Goal: Task Accomplishment & Management: Complete application form

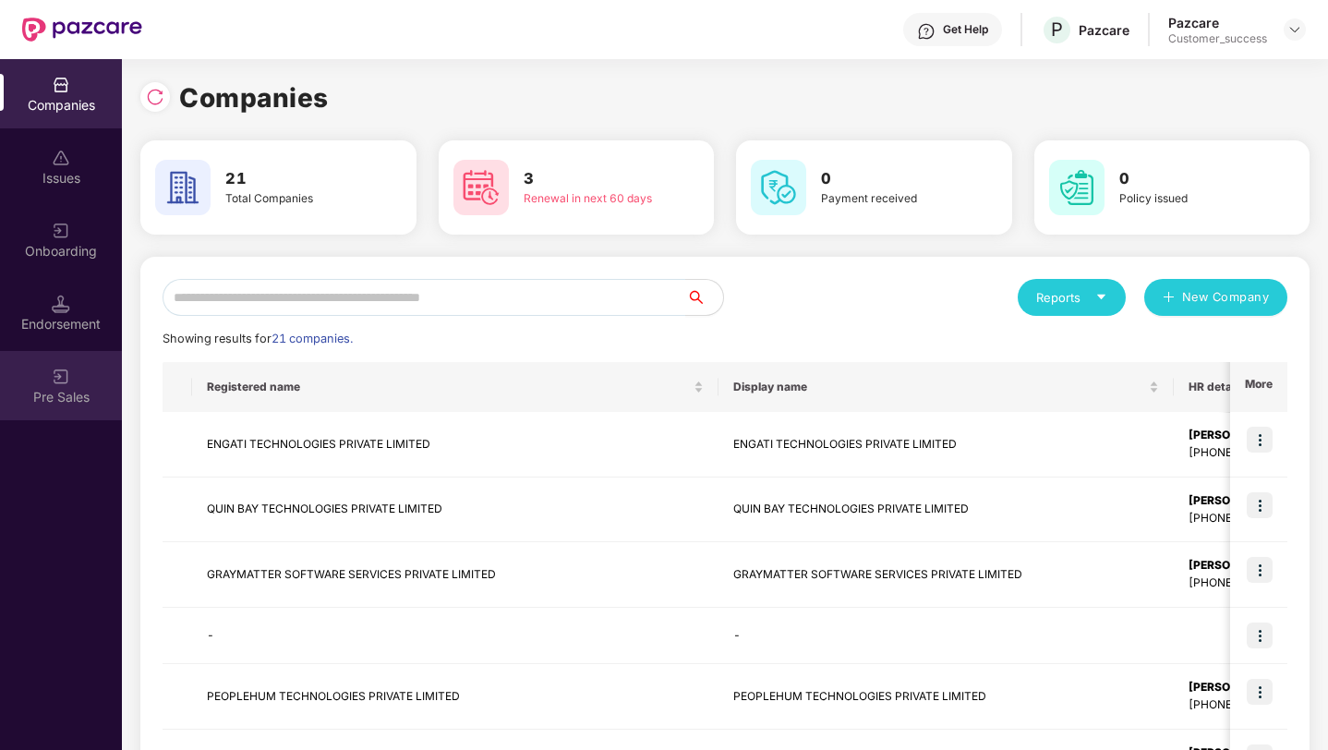
click at [65, 403] on div "Pre Sales" at bounding box center [61, 397] width 122 height 18
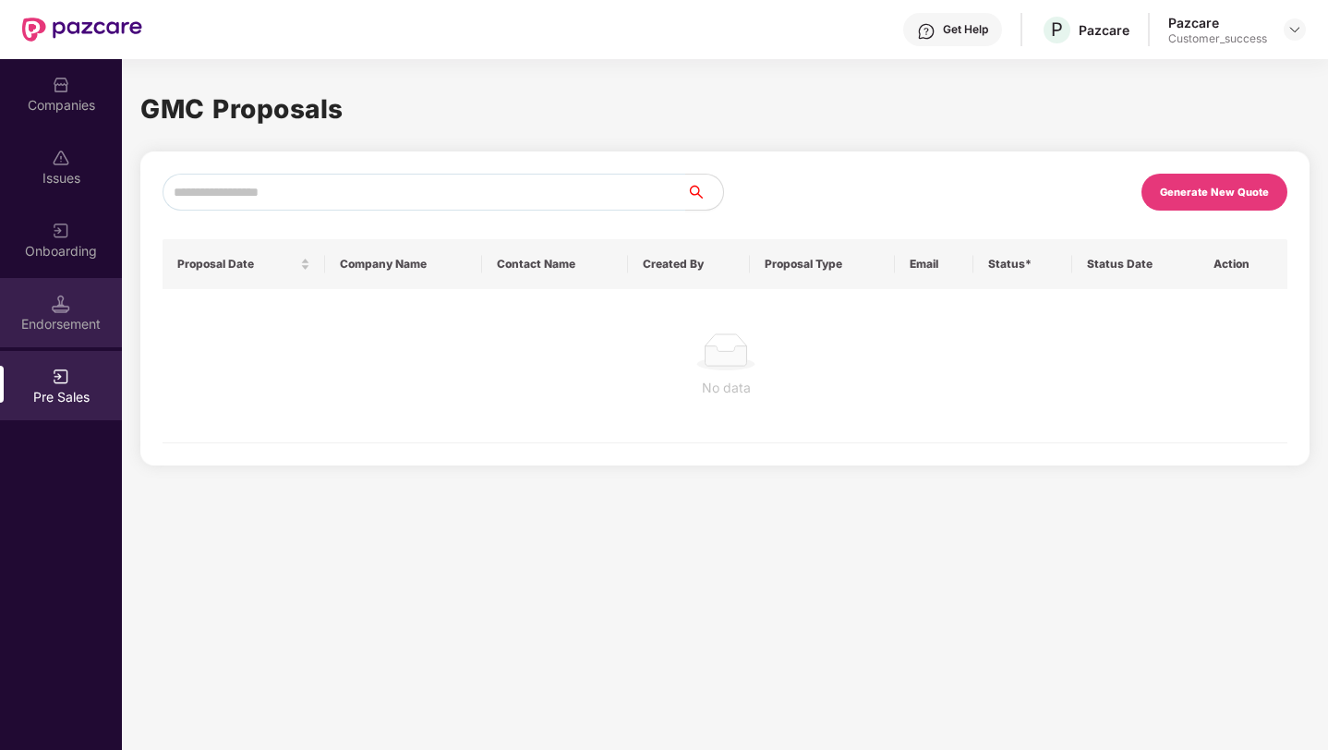
click at [49, 305] on div "Endorsement" at bounding box center [61, 312] width 122 height 69
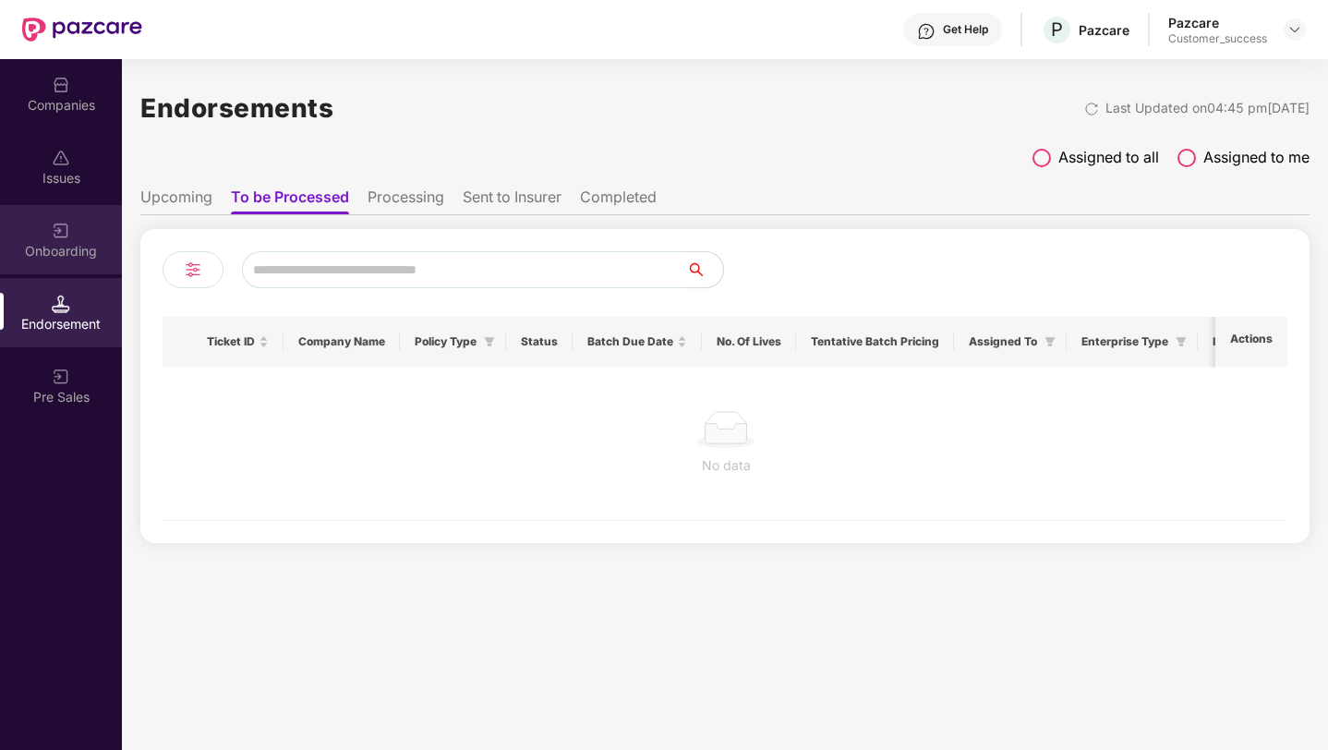
click at [57, 242] on div "Onboarding" at bounding box center [61, 251] width 122 height 18
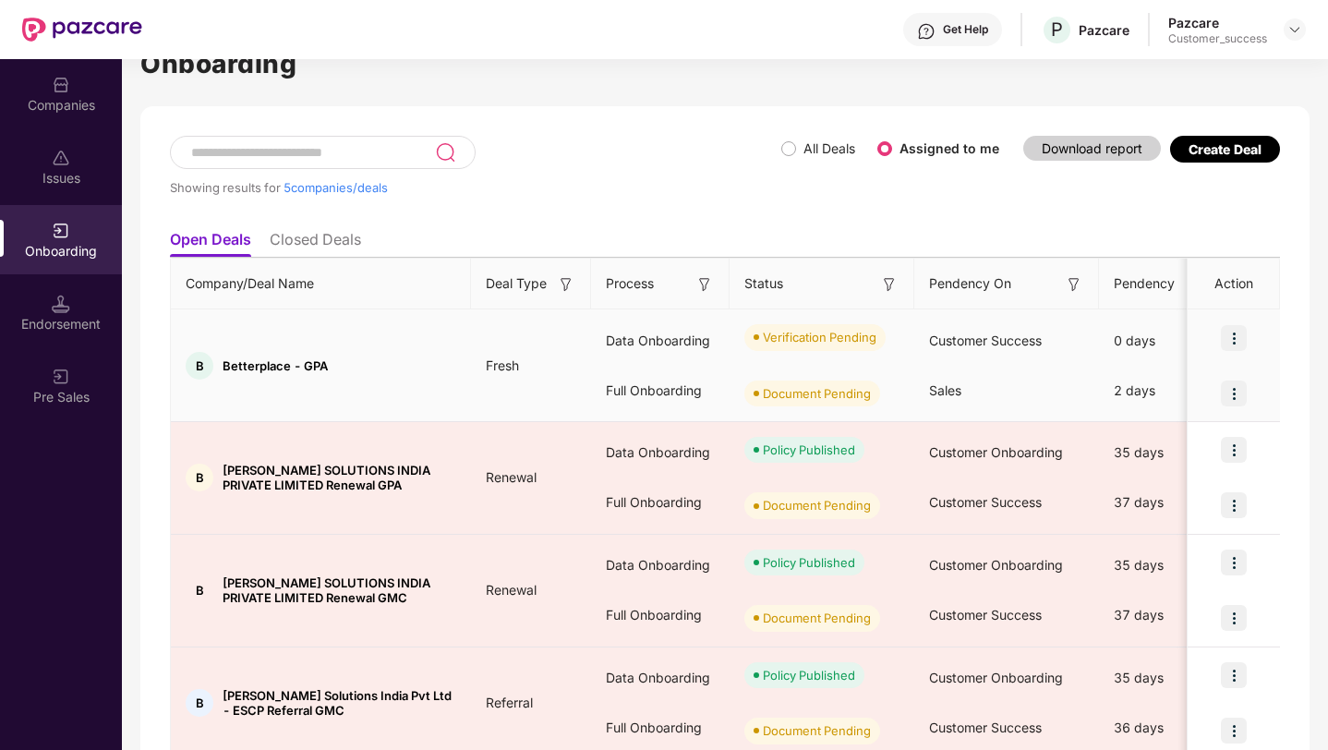
scroll to position [19, 0]
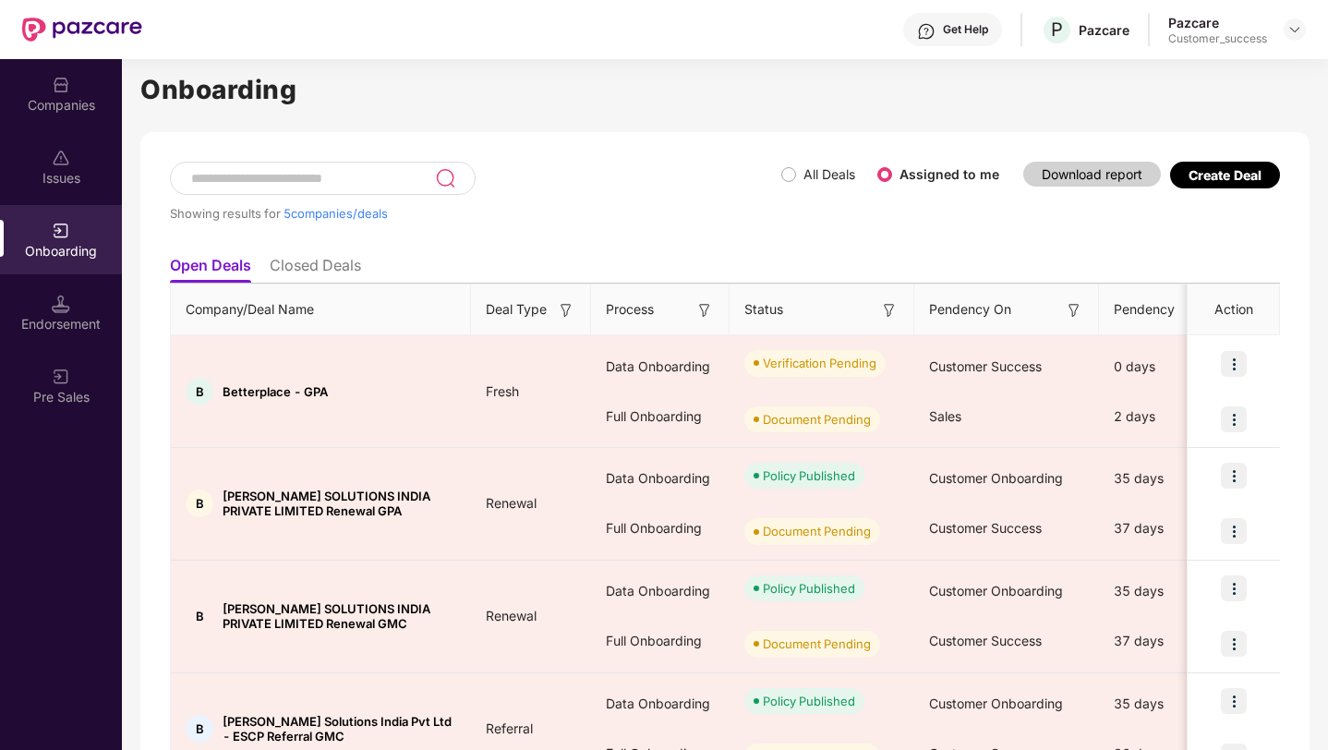
click at [777, 174] on div "Showing results for 5 companies/deals" at bounding box center [475, 204] width 611 height 85
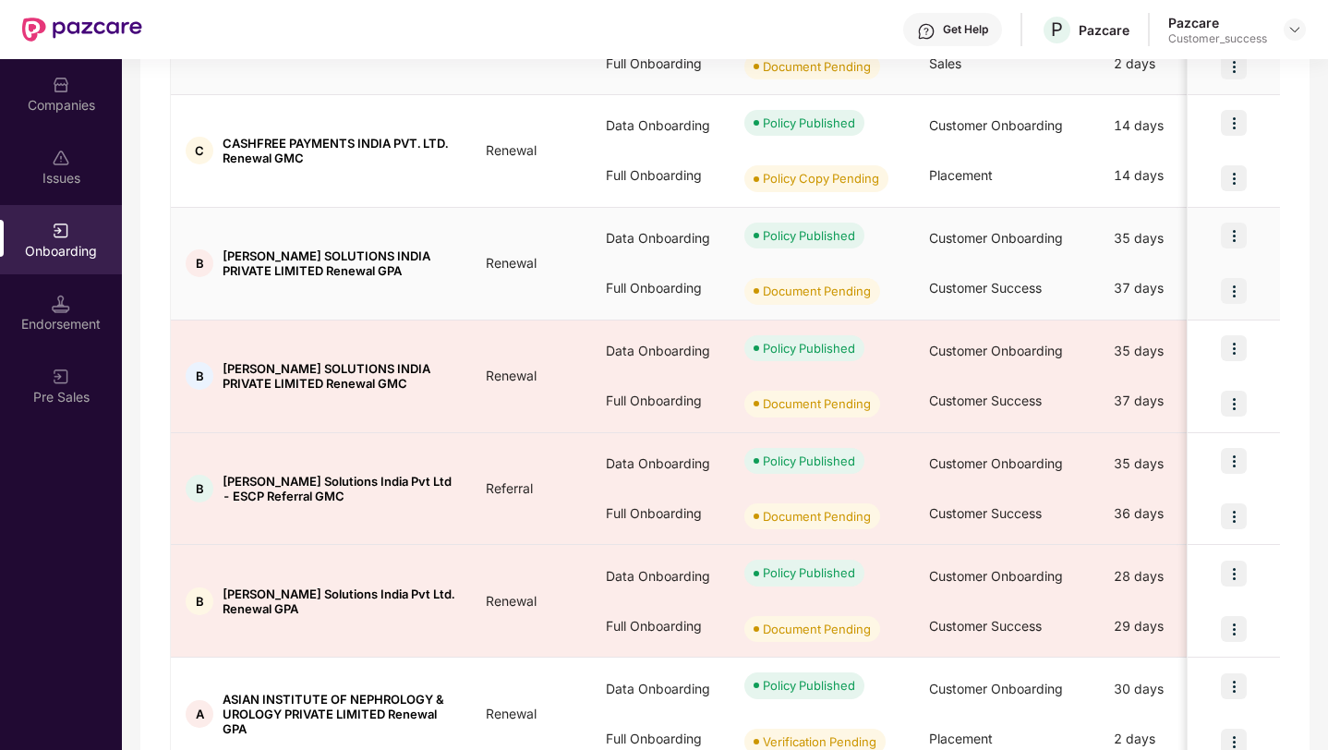
scroll to position [374, 0]
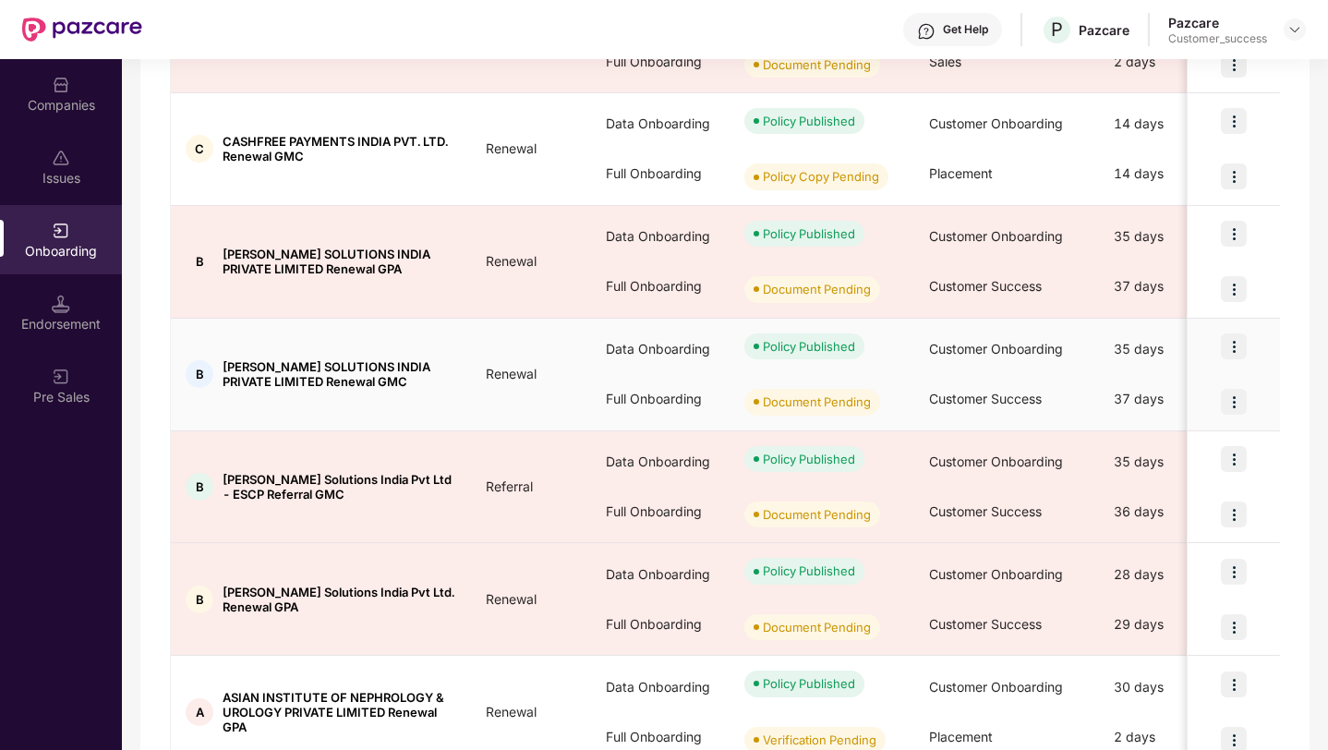
click at [1247, 405] on div at bounding box center [1233, 401] width 92 height 55
click at [1245, 405] on img at bounding box center [1233, 402] width 26 height 26
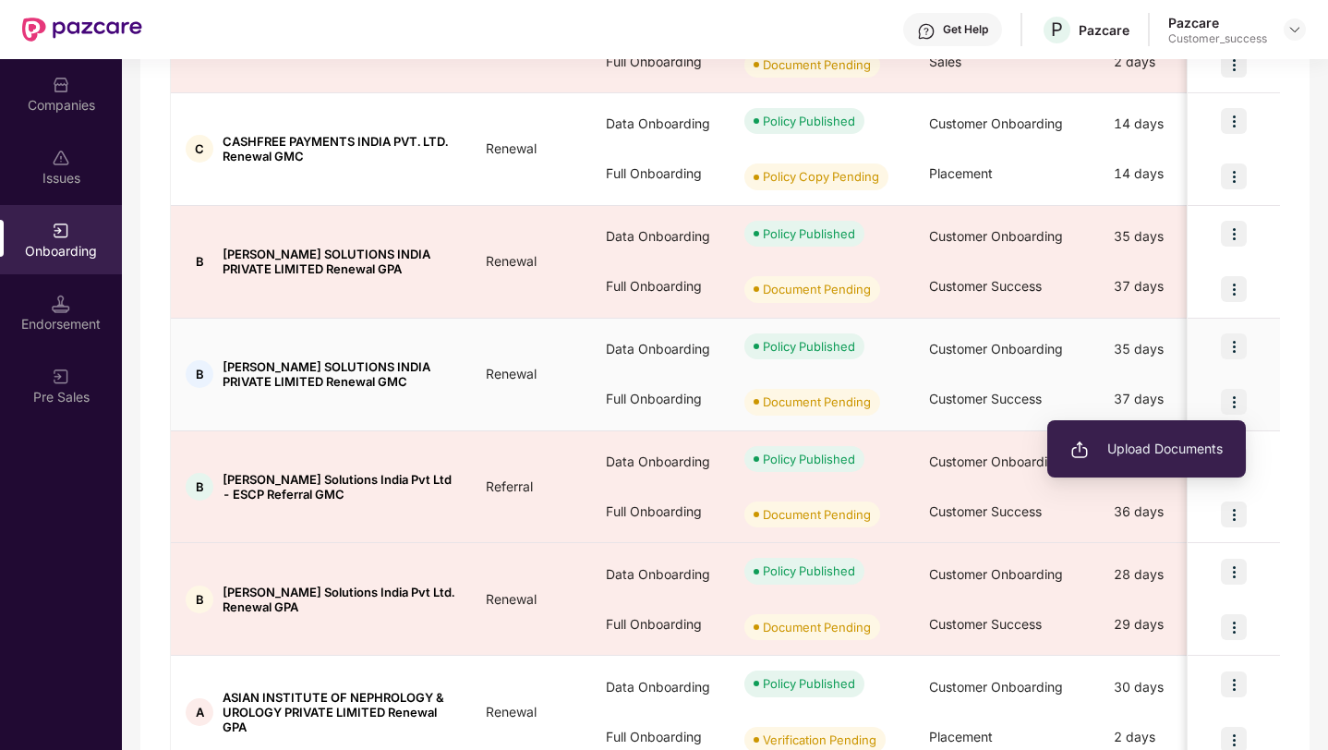
click at [1185, 454] on span "Upload Documents" at bounding box center [1146, 449] width 152 height 20
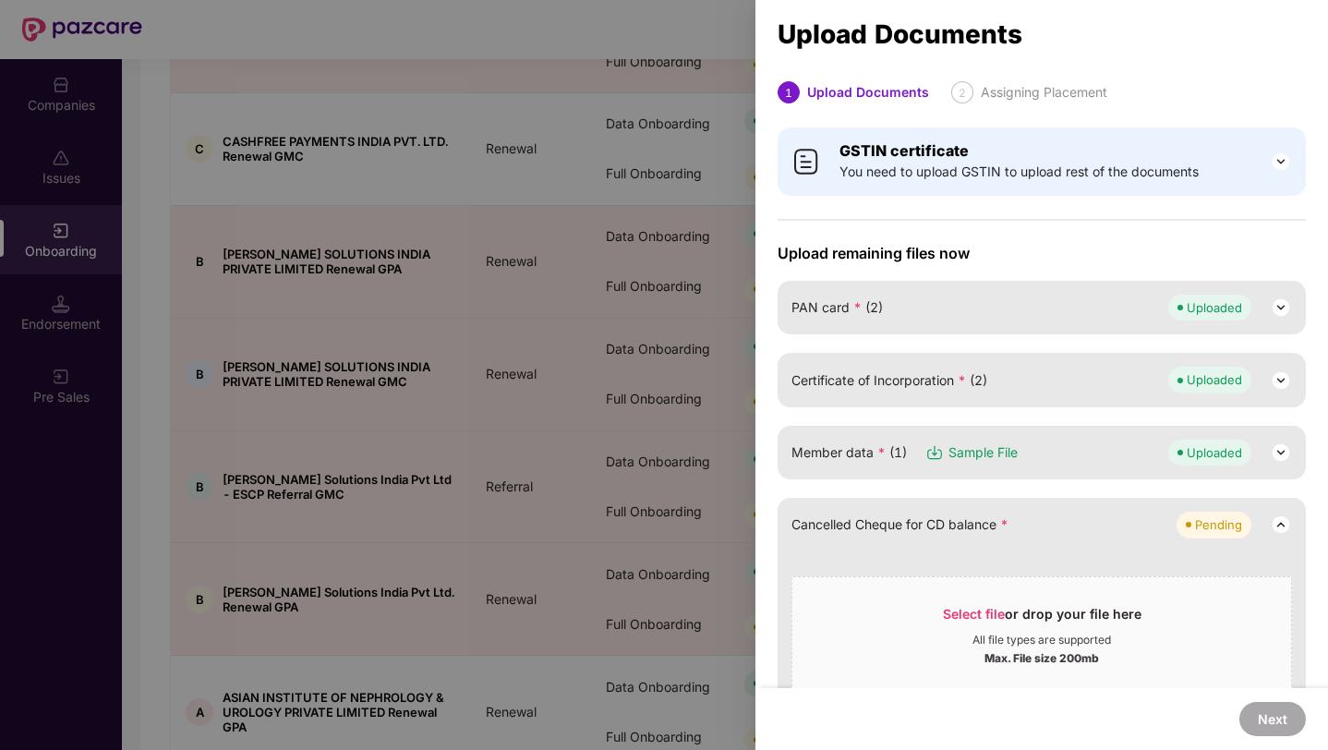
click at [992, 97] on div "Assigning Placement" at bounding box center [1043, 92] width 126 height 22
click at [730, 70] on div at bounding box center [664, 375] width 1328 height 750
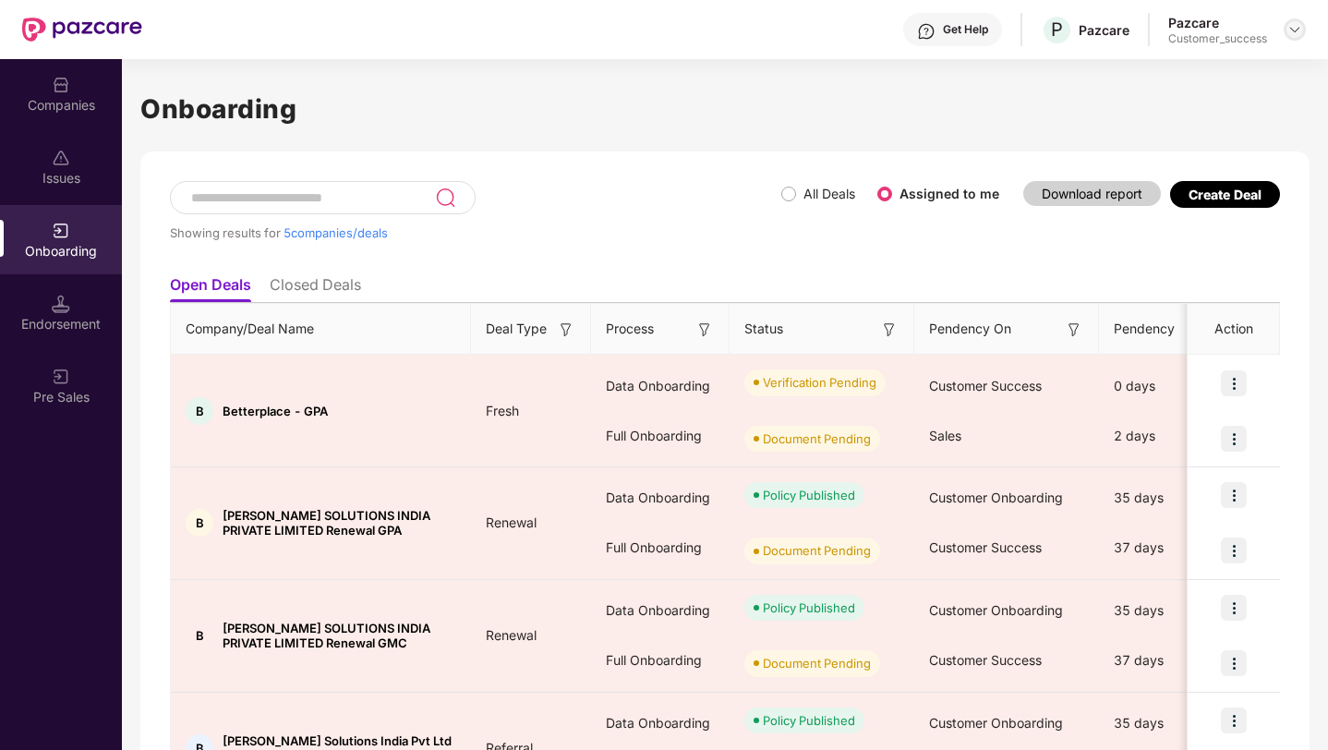
click at [1297, 32] on img at bounding box center [1294, 29] width 15 height 15
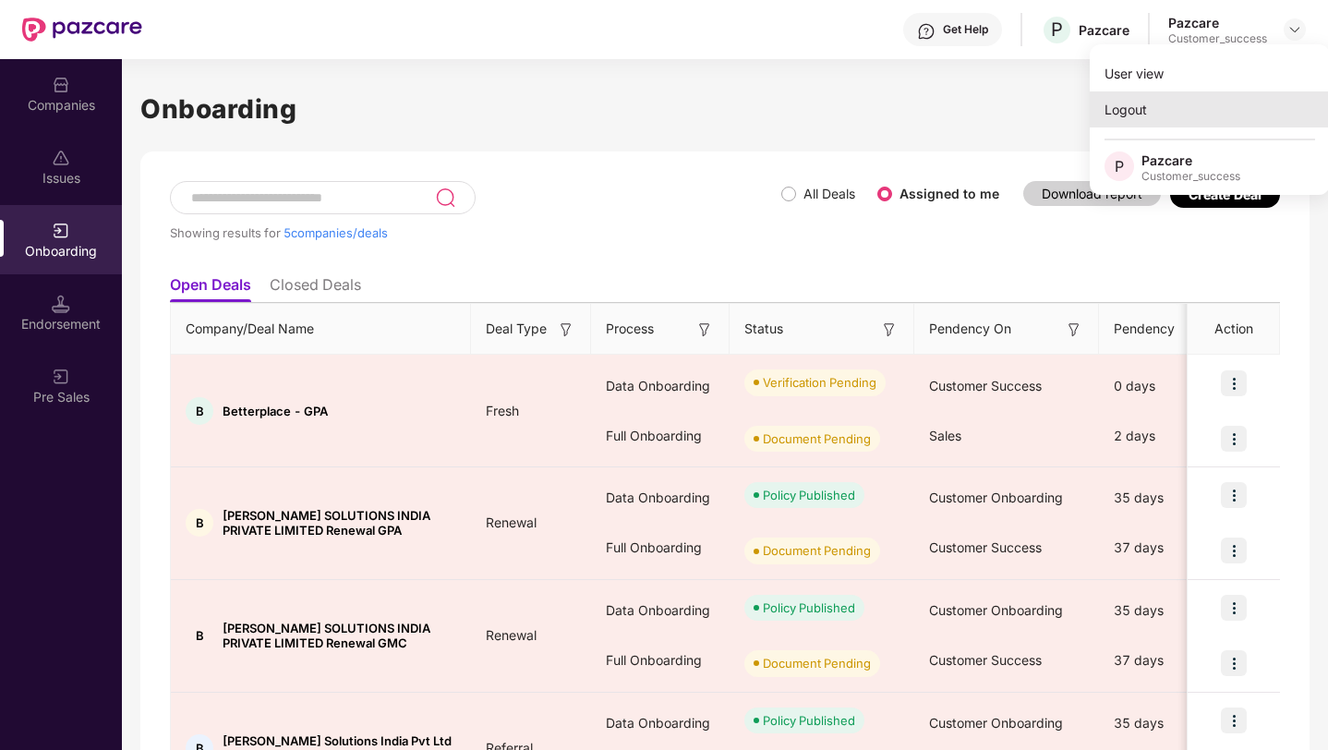
click at [1169, 97] on div "Logout" at bounding box center [1209, 109] width 240 height 36
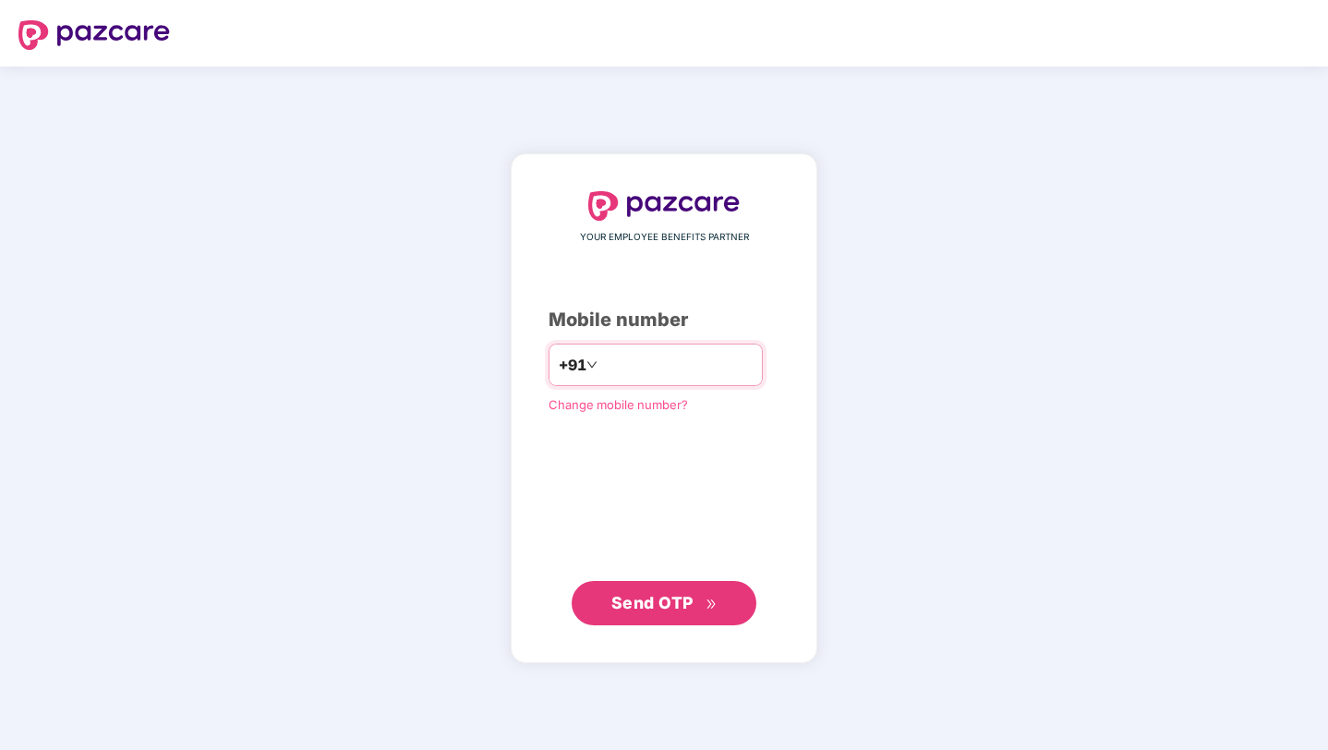
type input "**********"
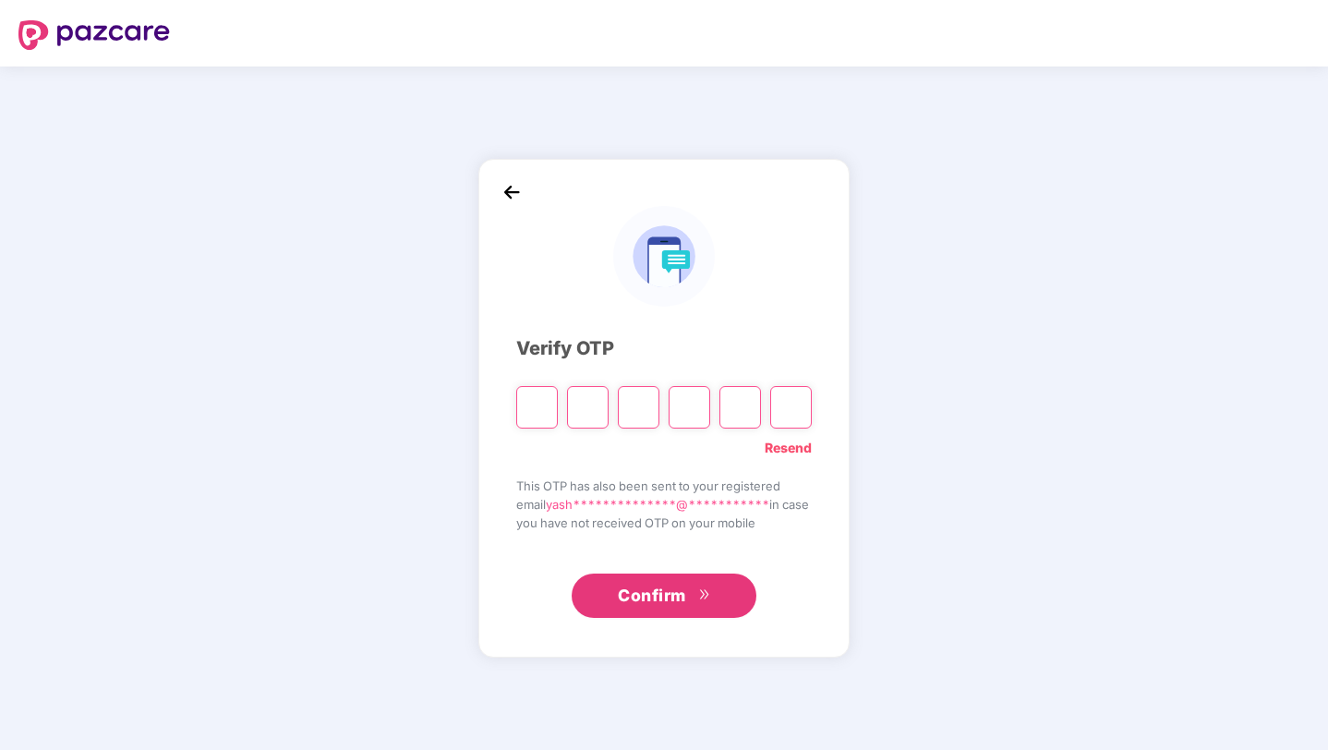
click at [523, 400] on input "Please enter verification code. Digit 1" at bounding box center [537, 407] width 42 height 42
paste input "*"
type input "*"
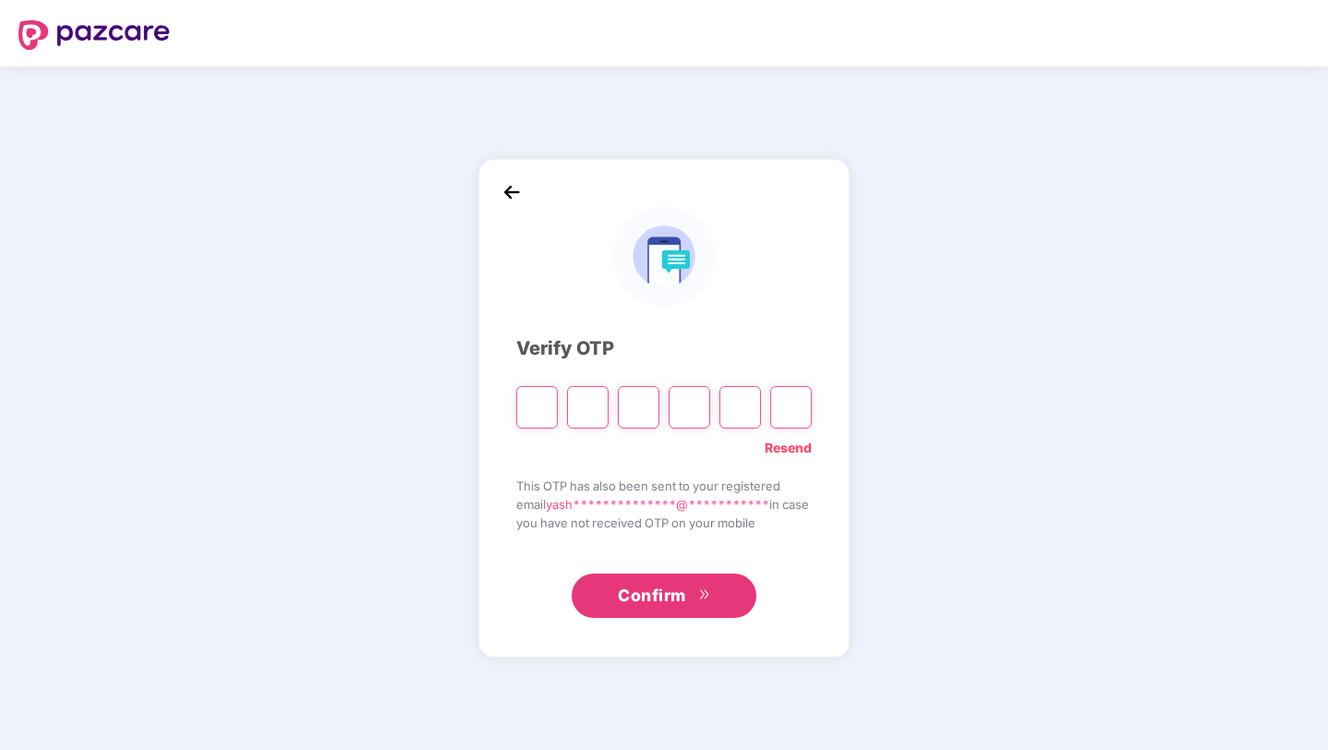
type input "*"
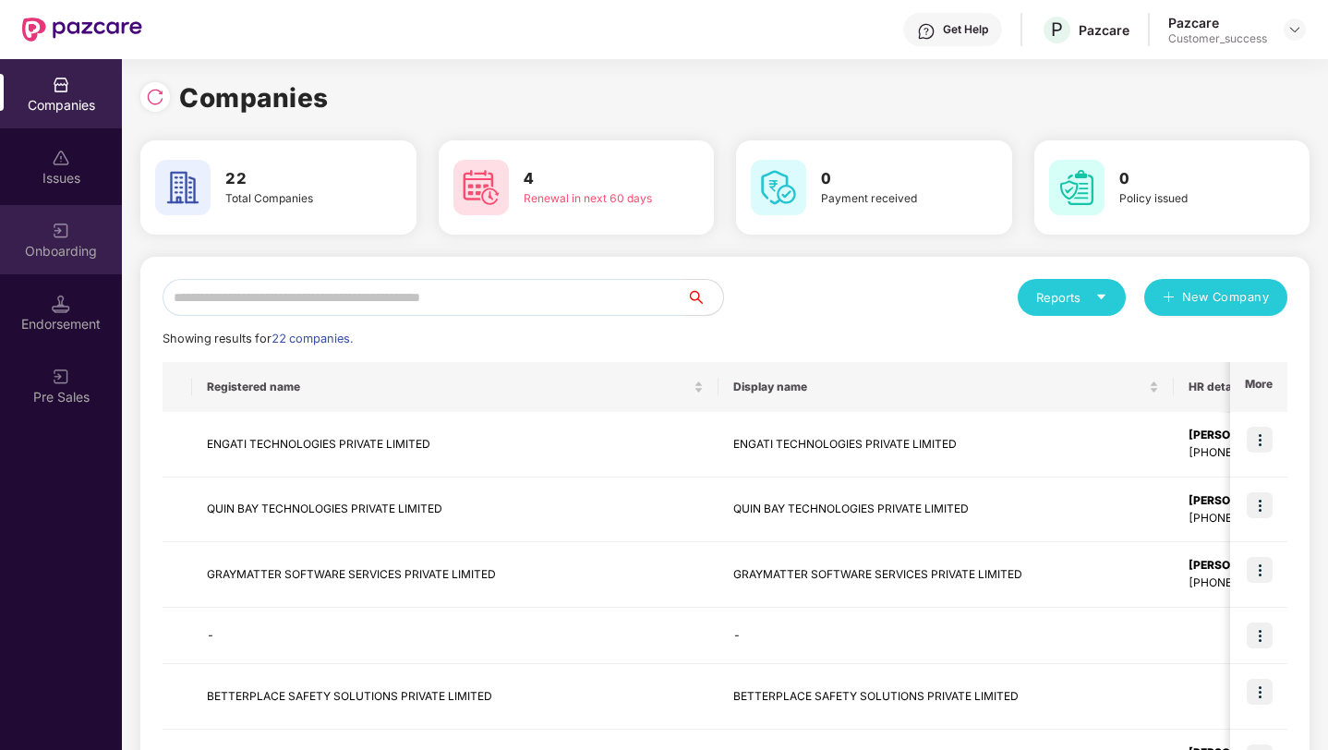
click at [61, 222] on img at bounding box center [61, 231] width 18 height 18
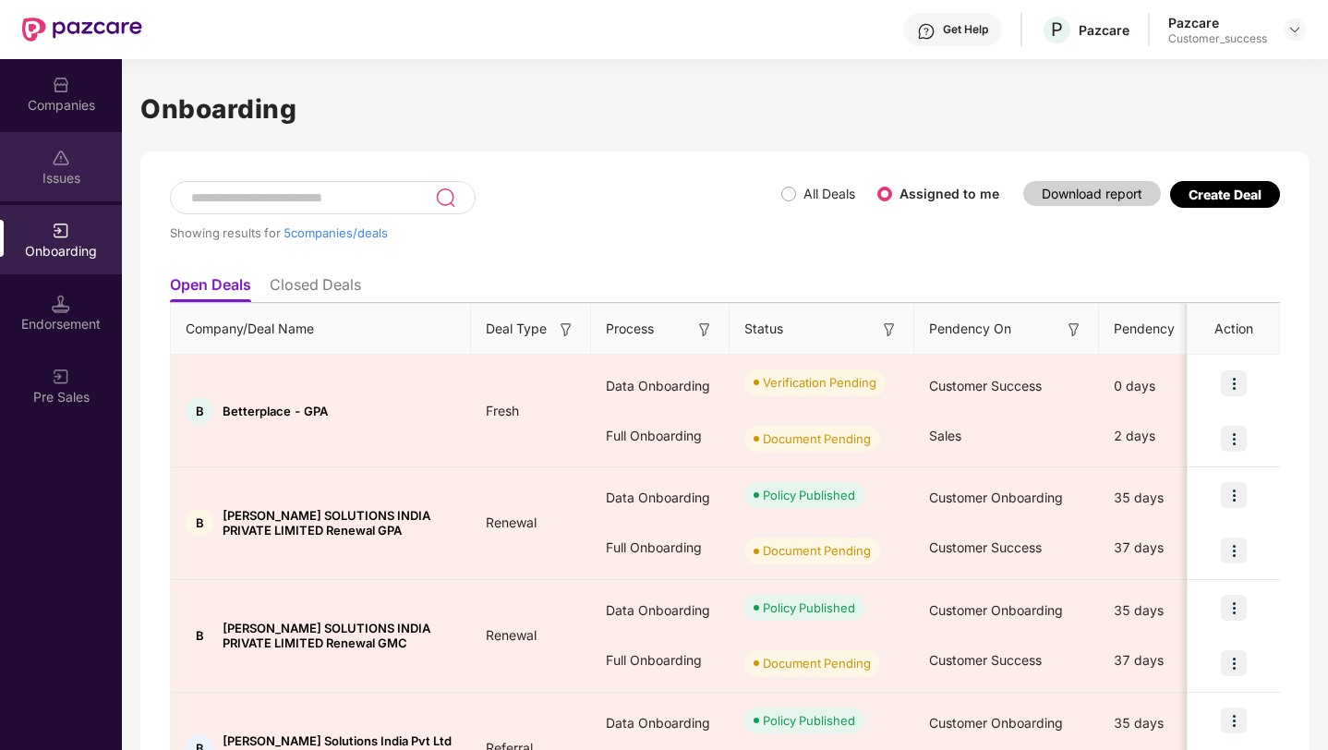
click at [56, 147] on div at bounding box center [61, 156] width 18 height 18
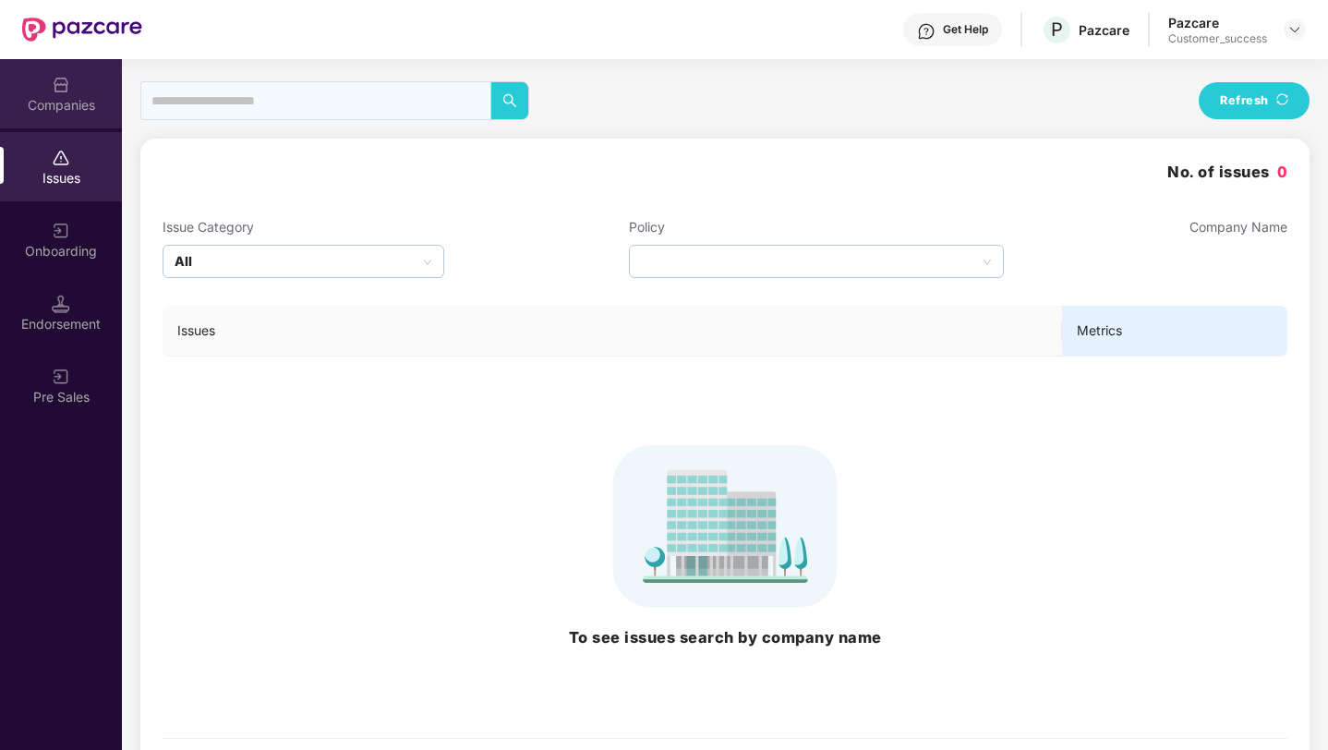
click at [63, 77] on img at bounding box center [61, 85] width 18 height 18
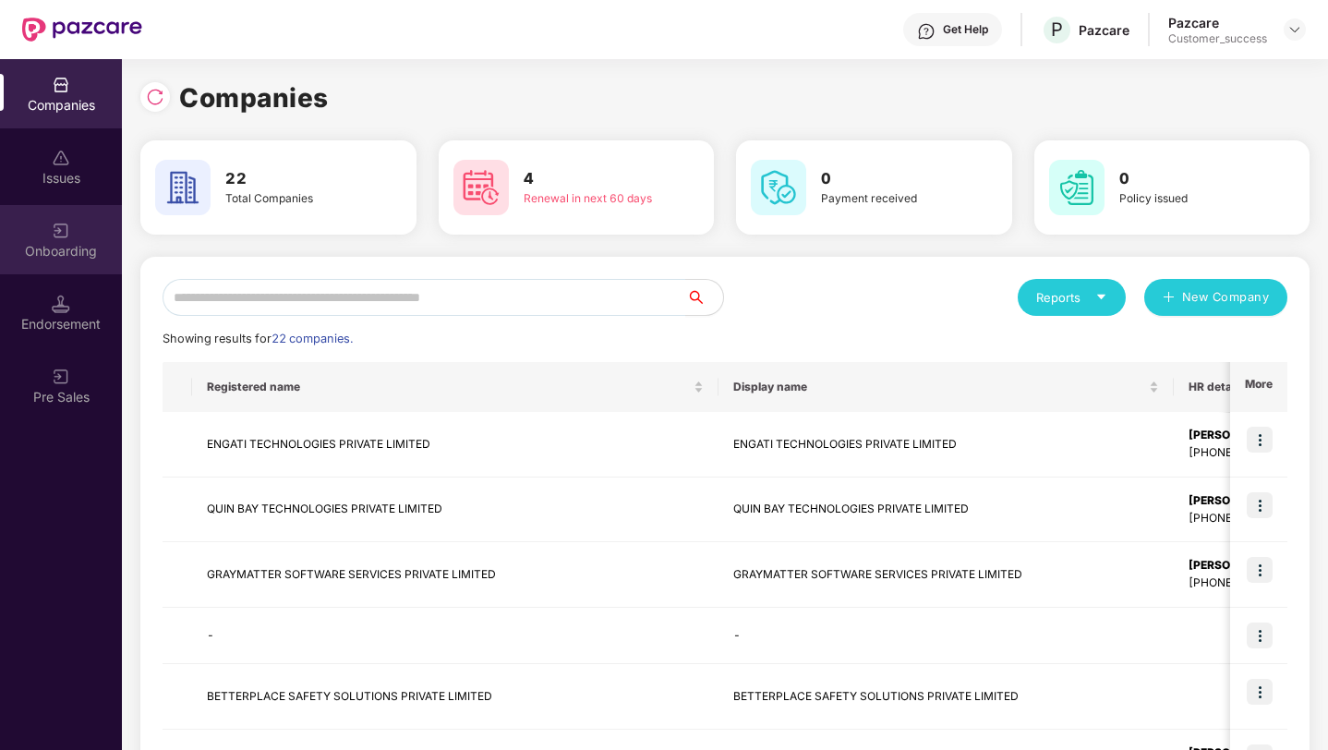
click at [38, 247] on div "Onboarding" at bounding box center [61, 251] width 122 height 18
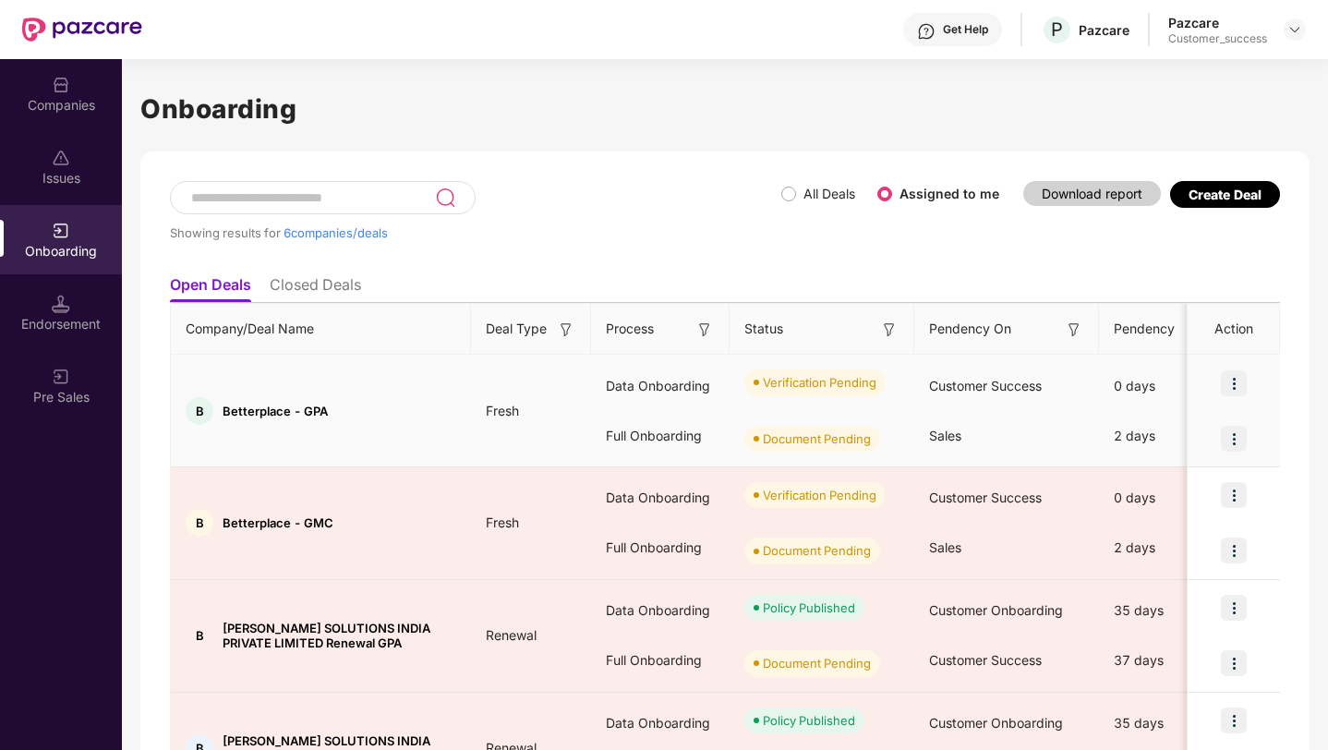
scroll to position [36, 0]
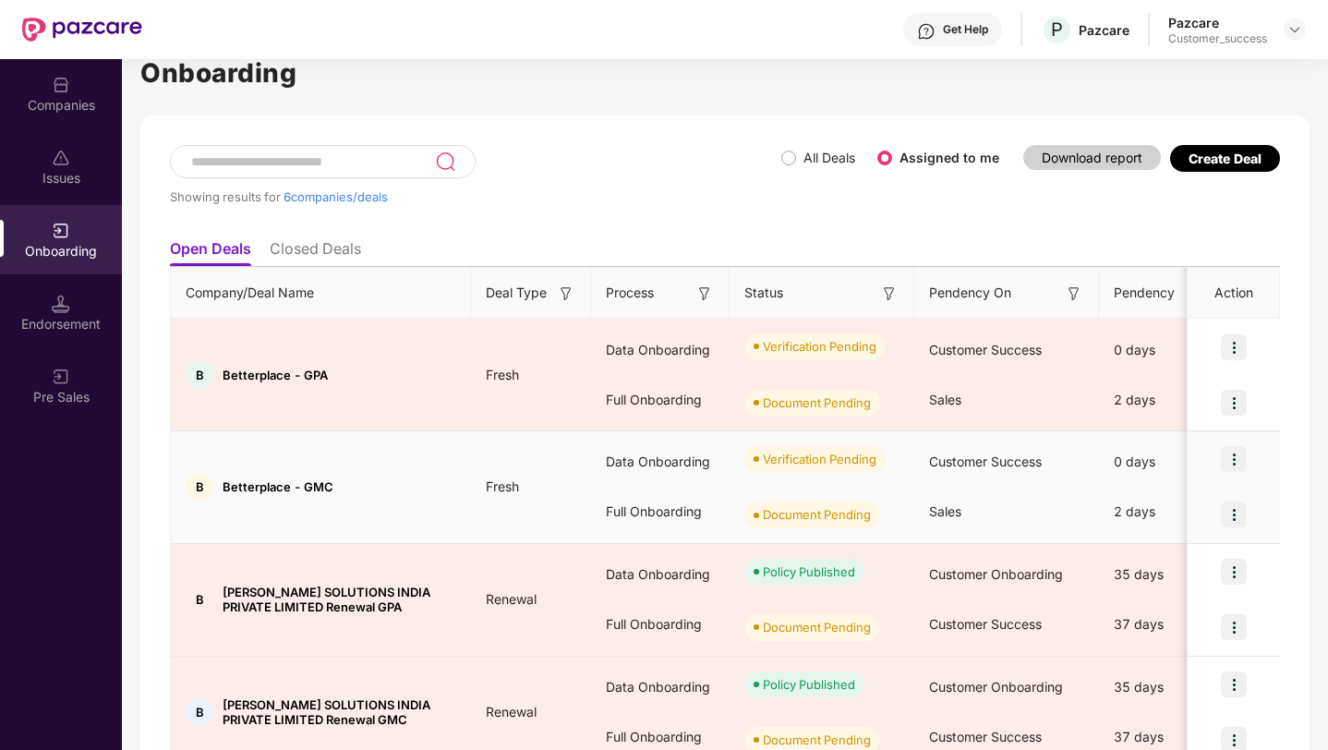
click at [1227, 465] on img at bounding box center [1233, 459] width 26 height 26
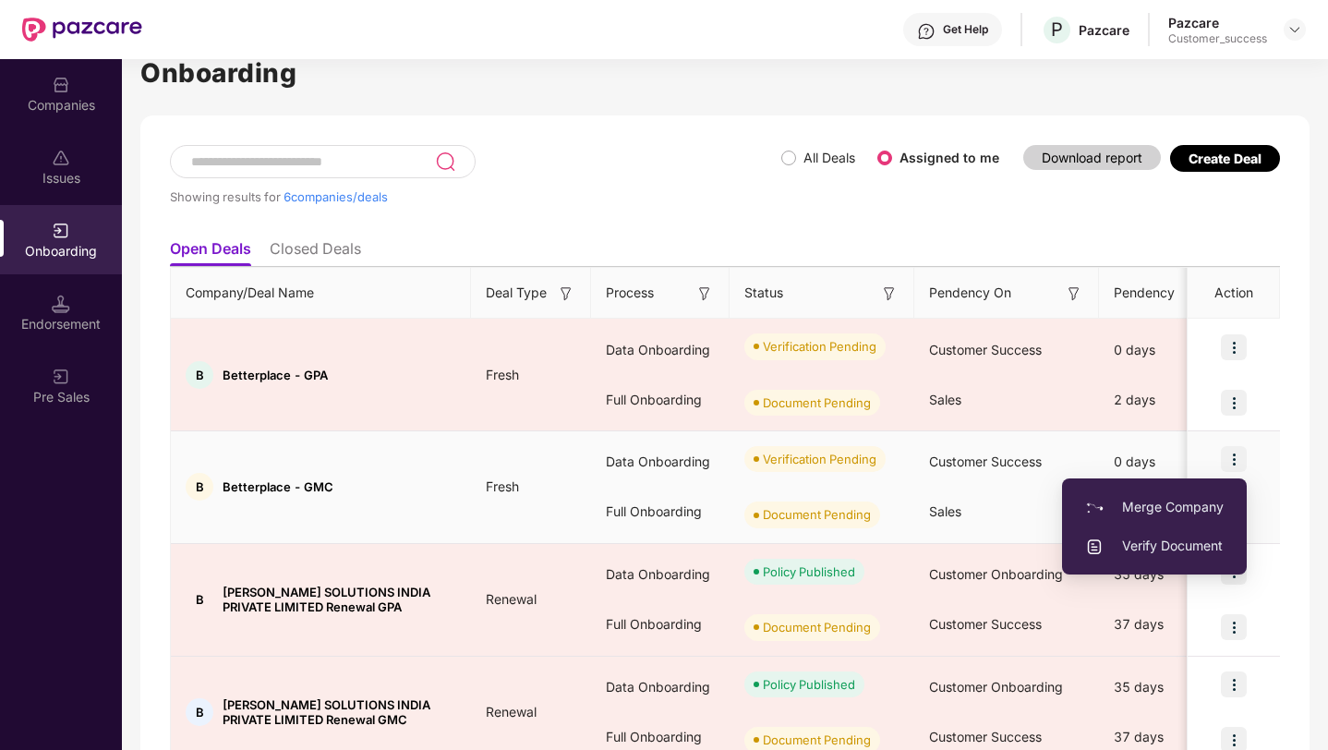
click at [1188, 537] on span "Verify Document" at bounding box center [1154, 545] width 138 height 20
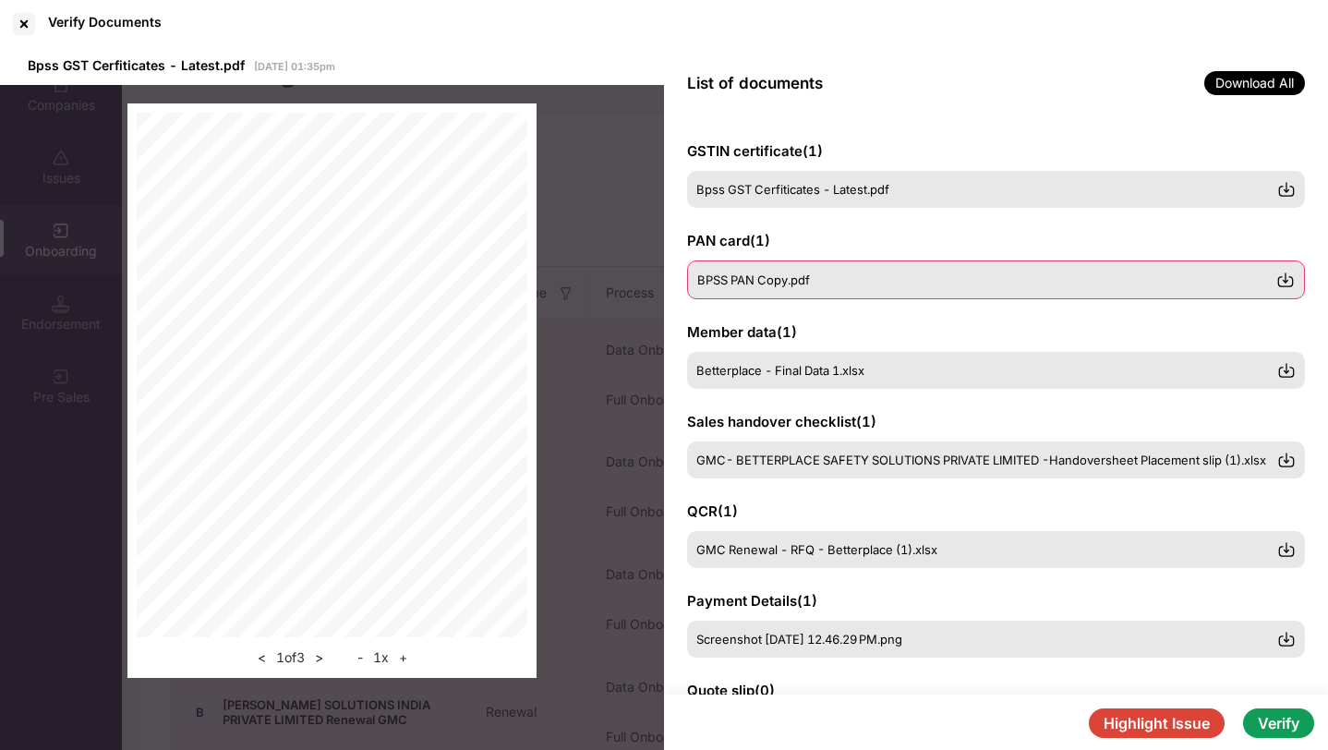
click at [822, 290] on div "BPSS PAN Copy.pdf" at bounding box center [996, 279] width 618 height 39
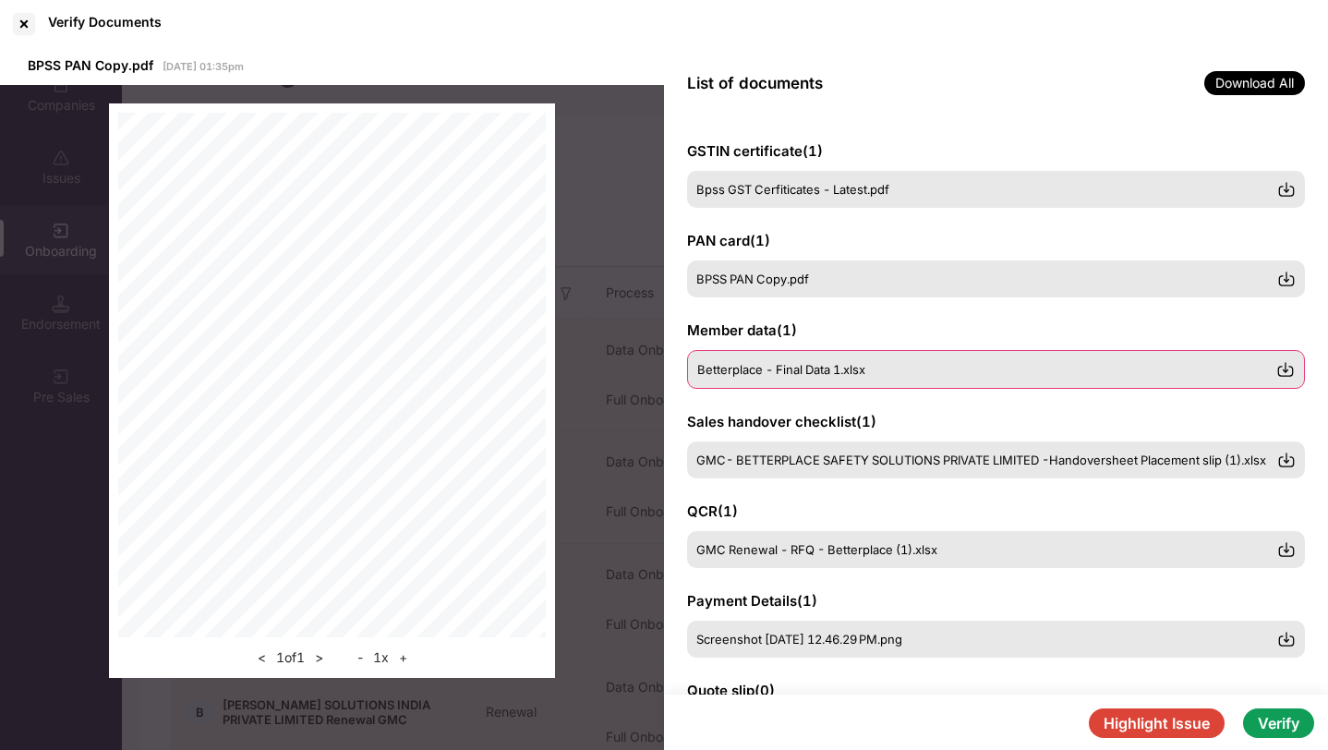
click at [829, 368] on span "Betterplace - Final Data 1.xlsx" at bounding box center [781, 369] width 168 height 15
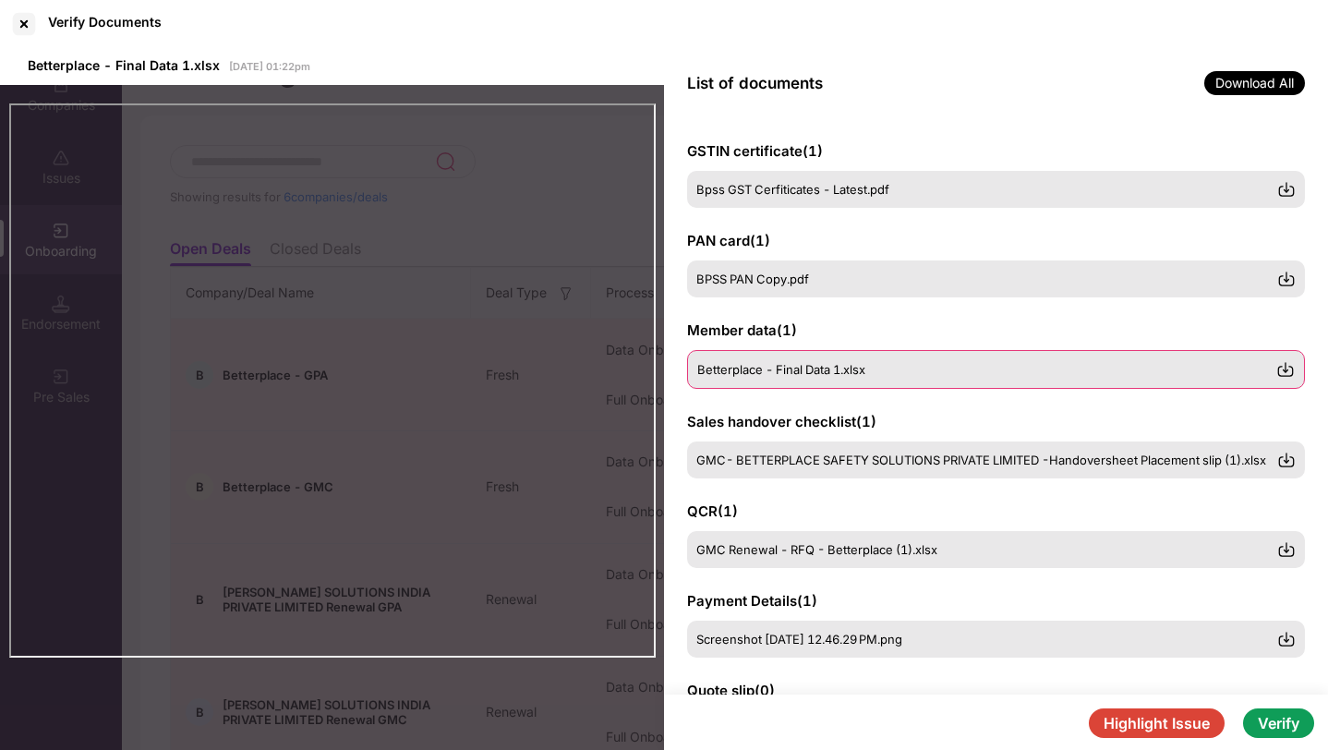
click at [1285, 369] on img at bounding box center [1285, 369] width 18 height 18
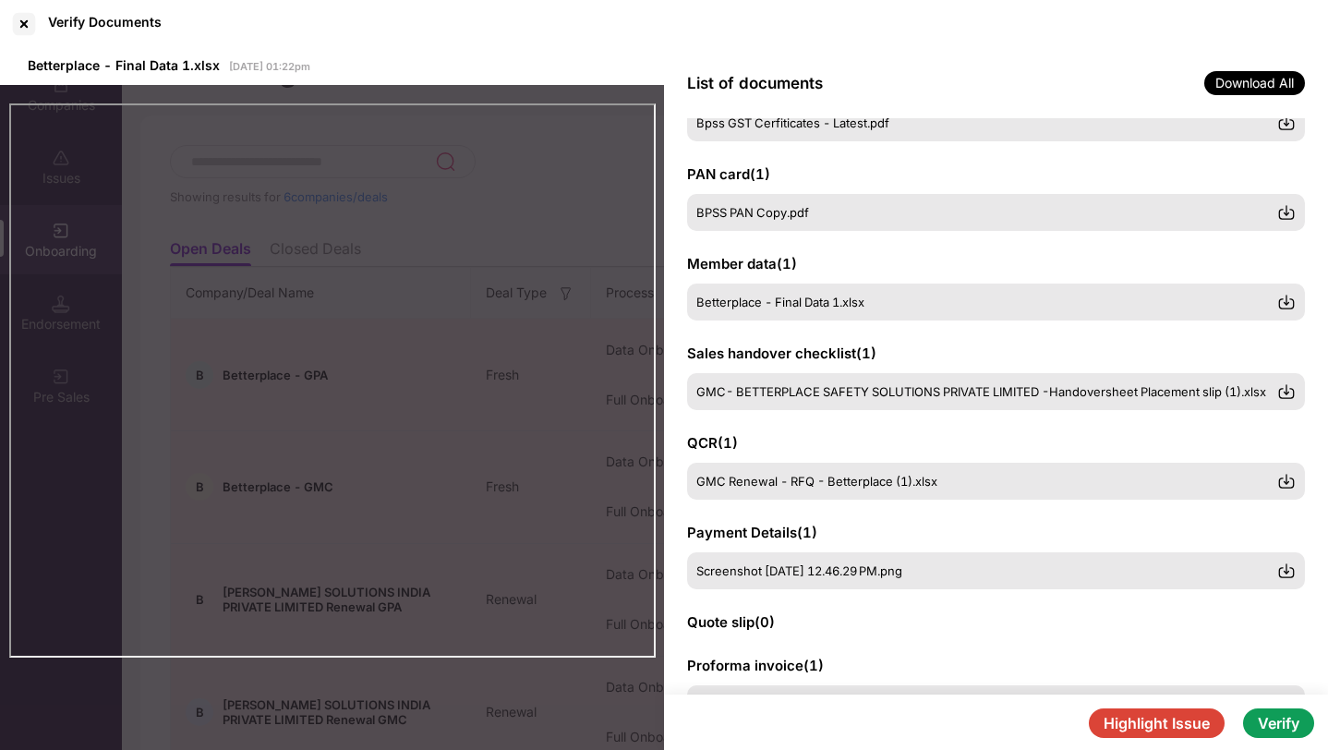
scroll to position [75, 0]
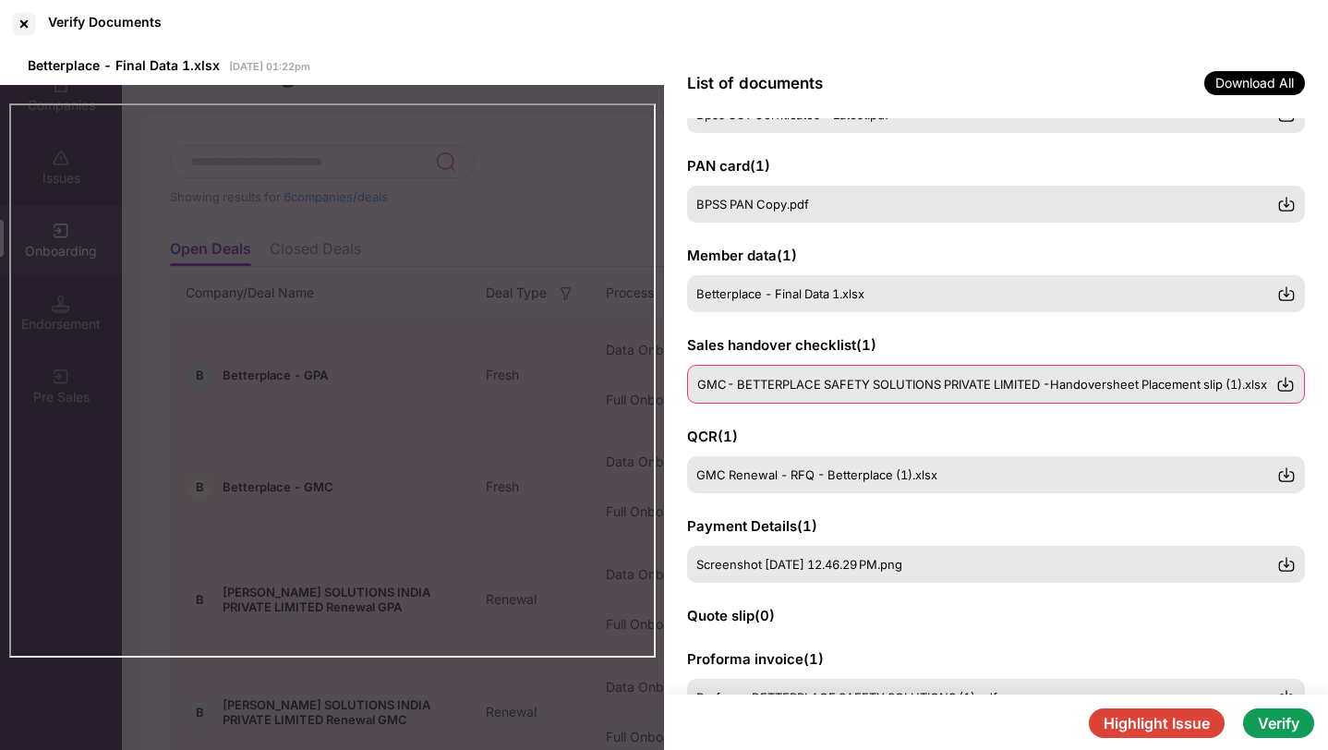
click at [1291, 389] on img at bounding box center [1285, 384] width 18 height 18
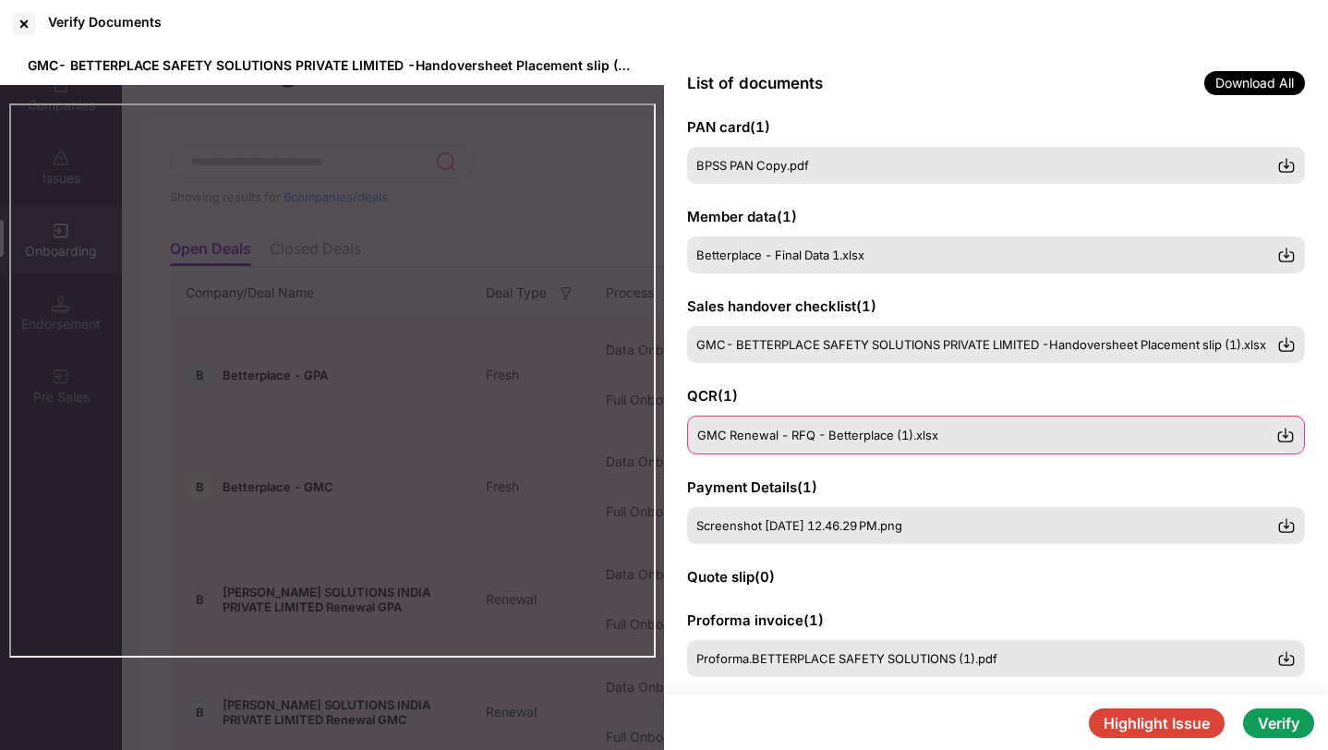
scroll to position [128, 0]
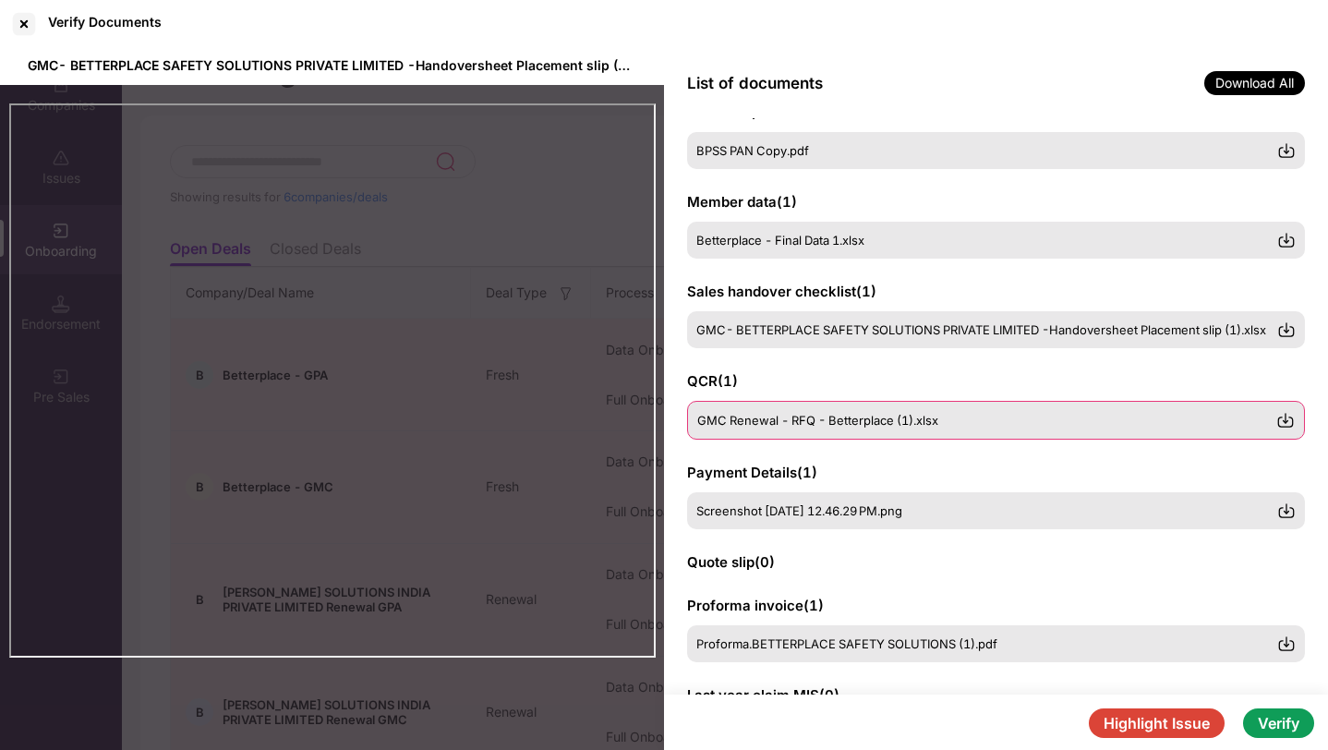
click at [1289, 423] on img at bounding box center [1285, 420] width 18 height 18
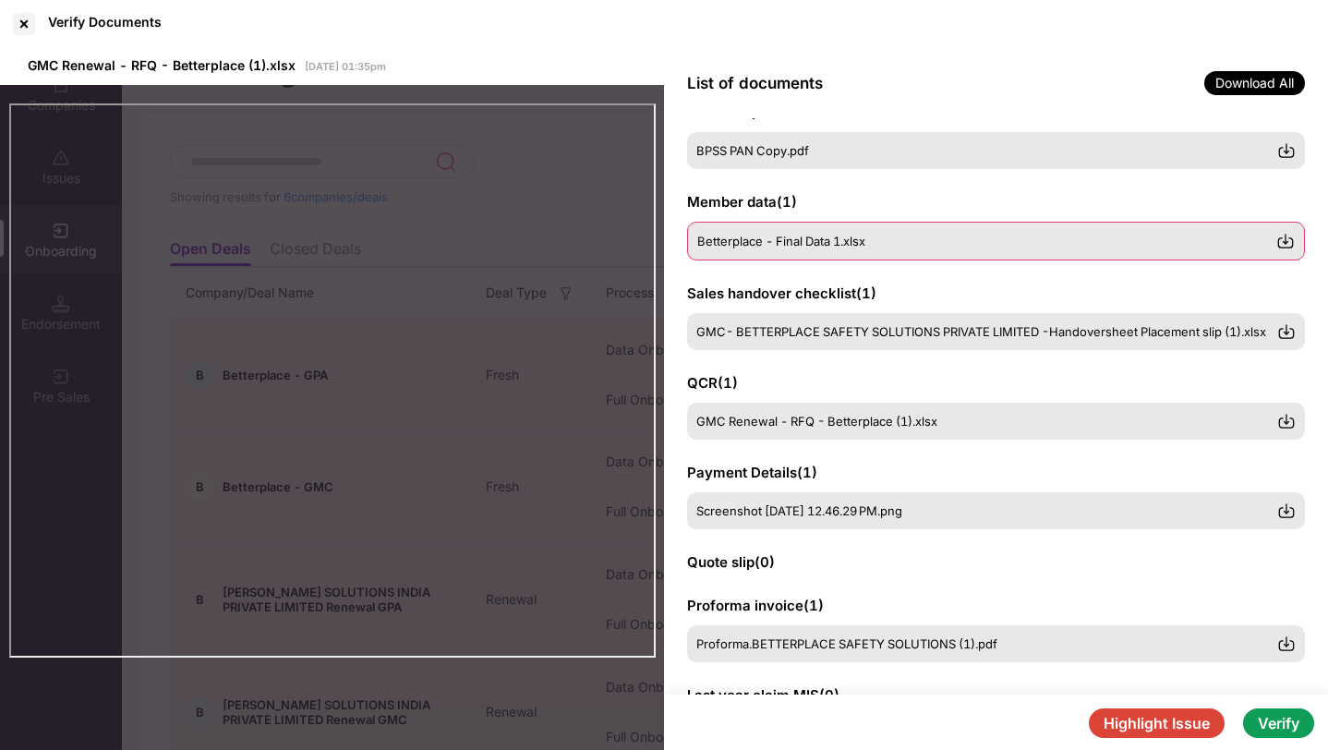
click at [707, 237] on span "Betterplace - Final Data 1.xlsx" at bounding box center [781, 241] width 168 height 15
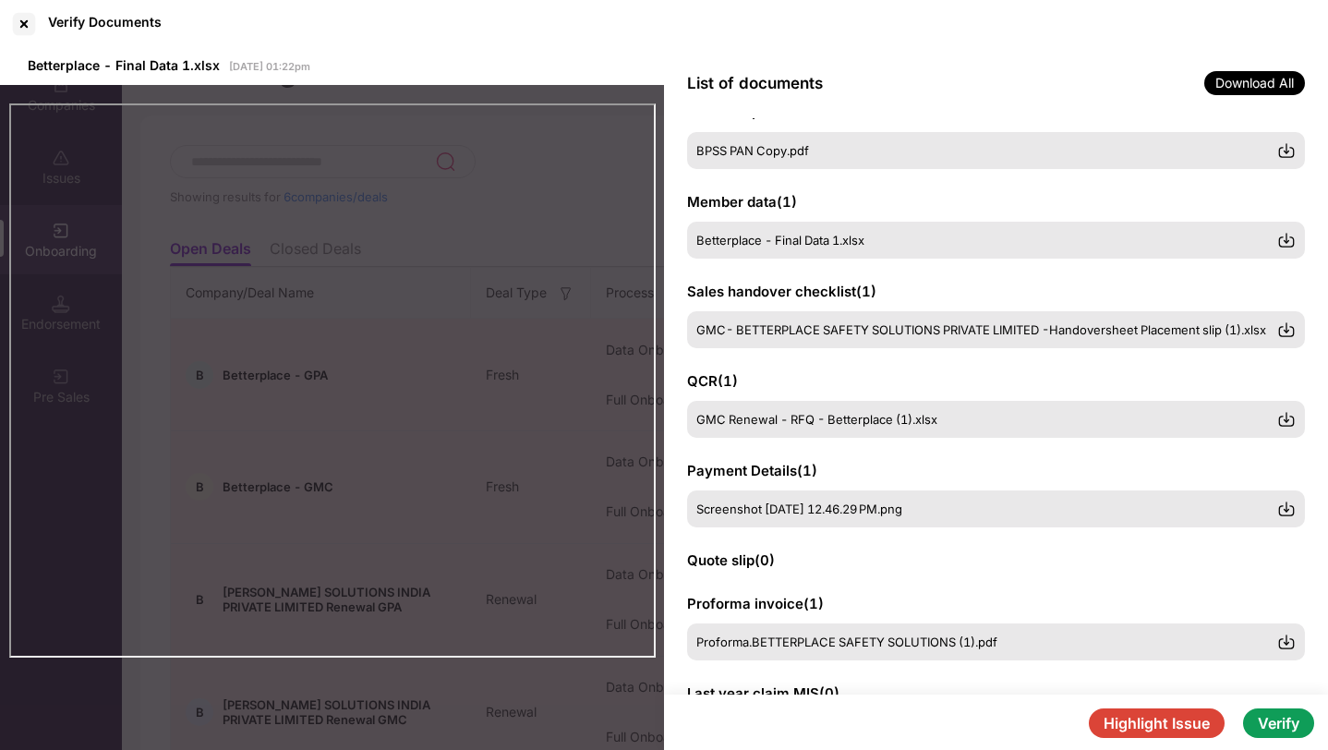
click at [1147, 49] on div "List of documents Download All" at bounding box center [996, 83] width 664 height 70
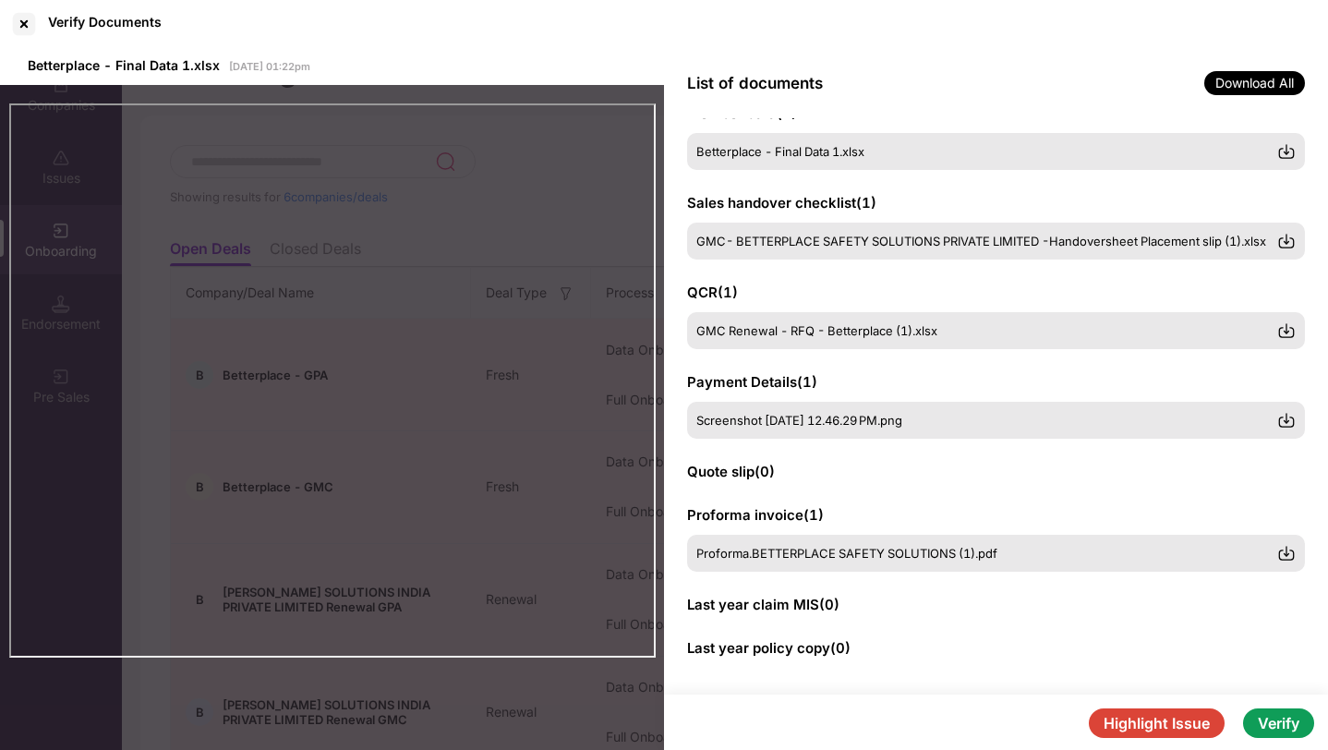
scroll to position [226, 0]
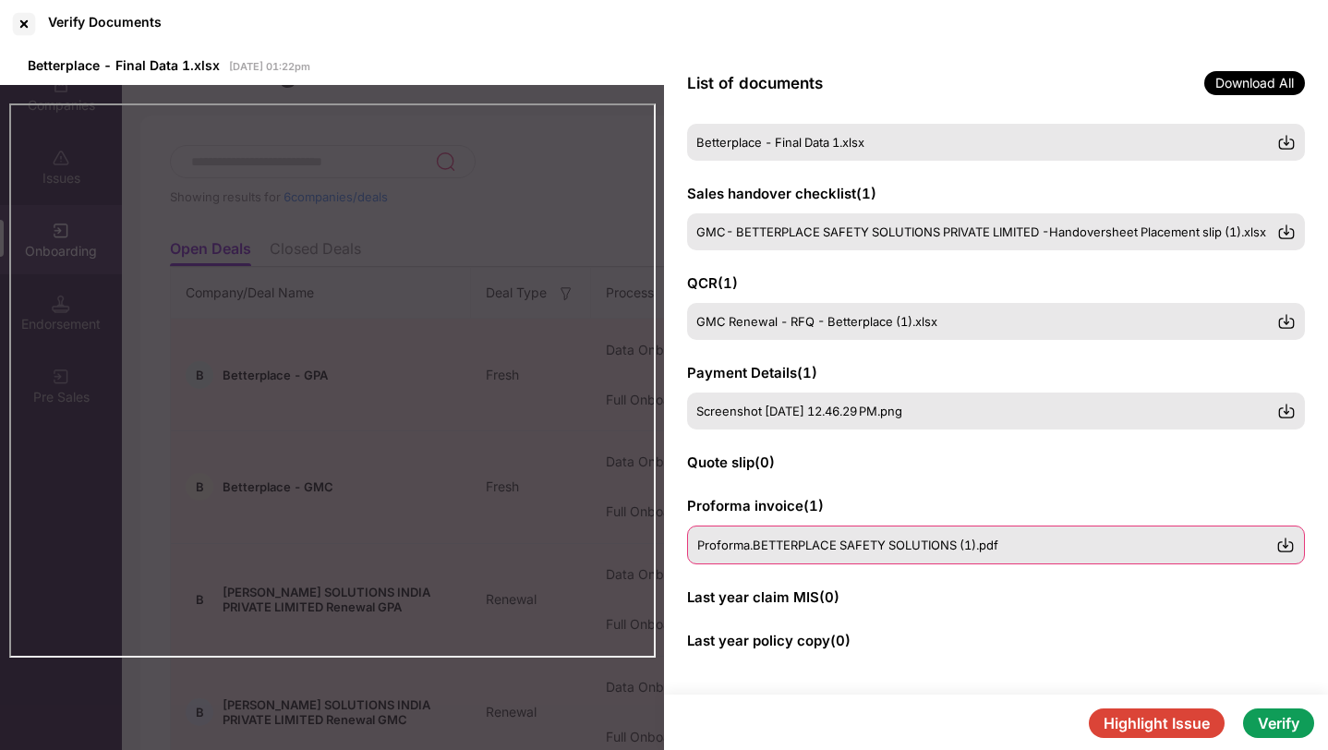
click at [1077, 550] on div "Proforma.BETTERPLACE SAFETY SOLUTIONS (1).pdf" at bounding box center [986, 544] width 579 height 15
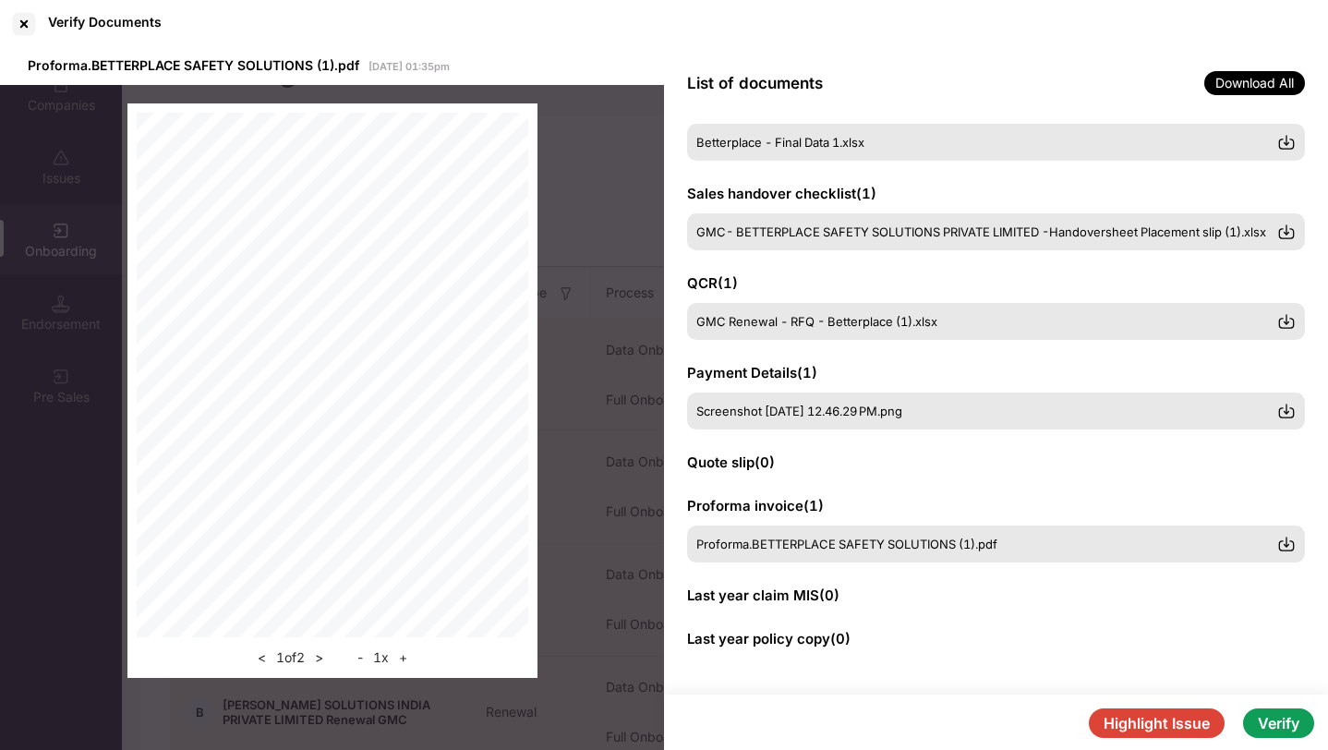
scroll to position [29, 0]
click at [711, 425] on div "Screenshot [DATE] 12.46.29 PM.png" at bounding box center [996, 411] width 618 height 39
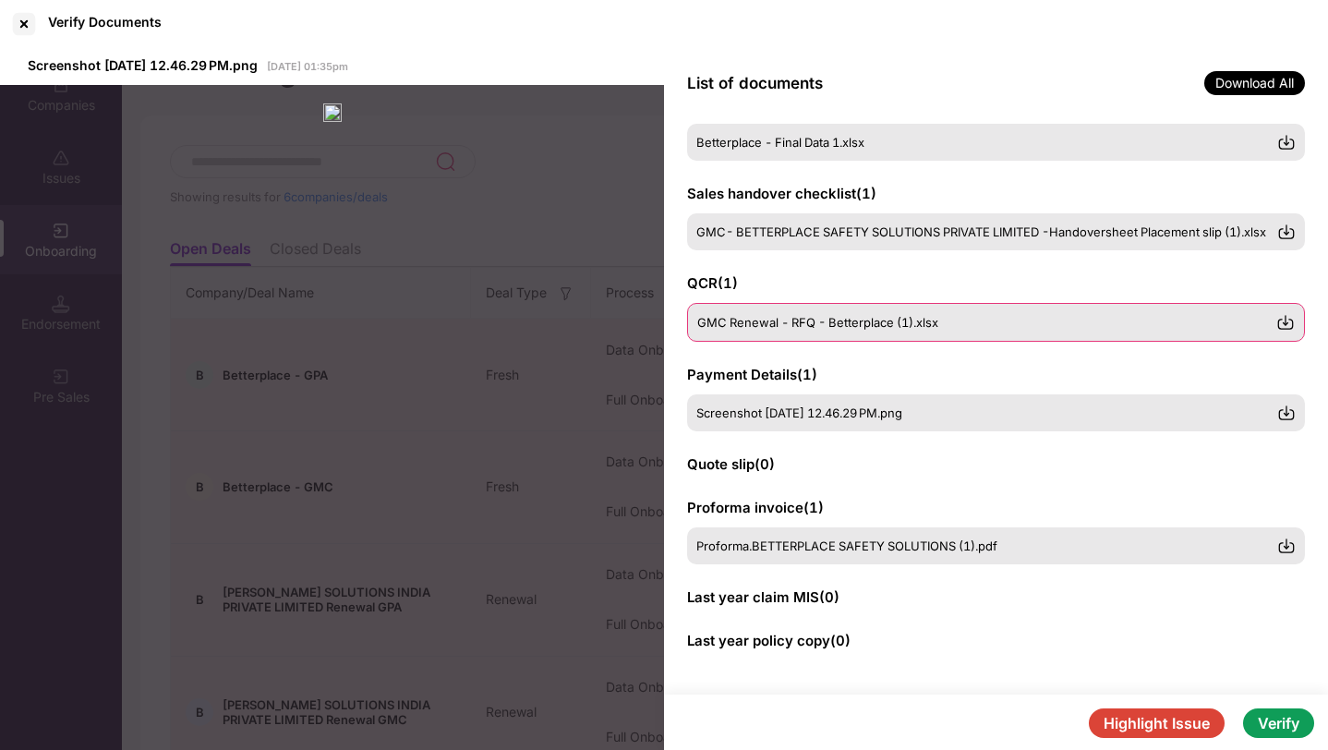
click at [1159, 331] on div "GMC Renewal - RFQ - Betterplace (1).xlsx" at bounding box center [996, 322] width 618 height 39
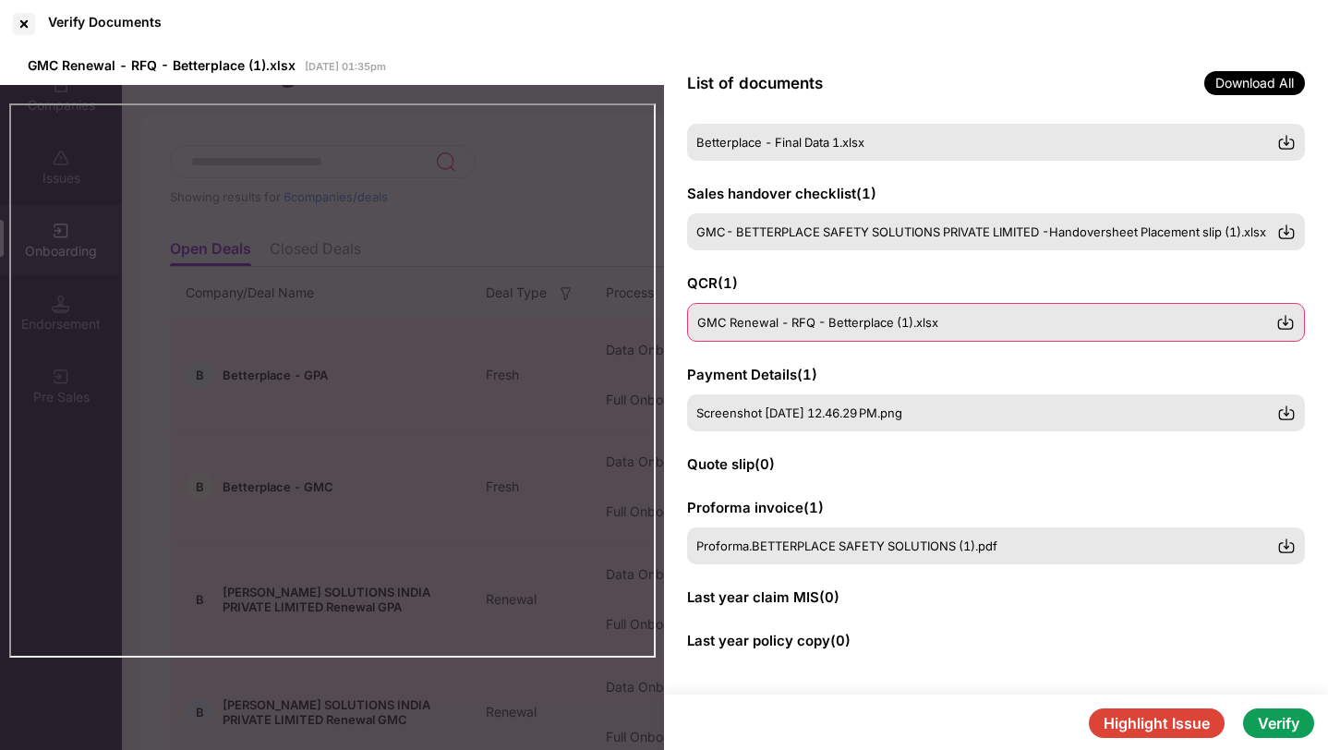
click at [729, 334] on div "GMC Renewal - RFQ - Betterplace (1).xlsx" at bounding box center [996, 322] width 618 height 39
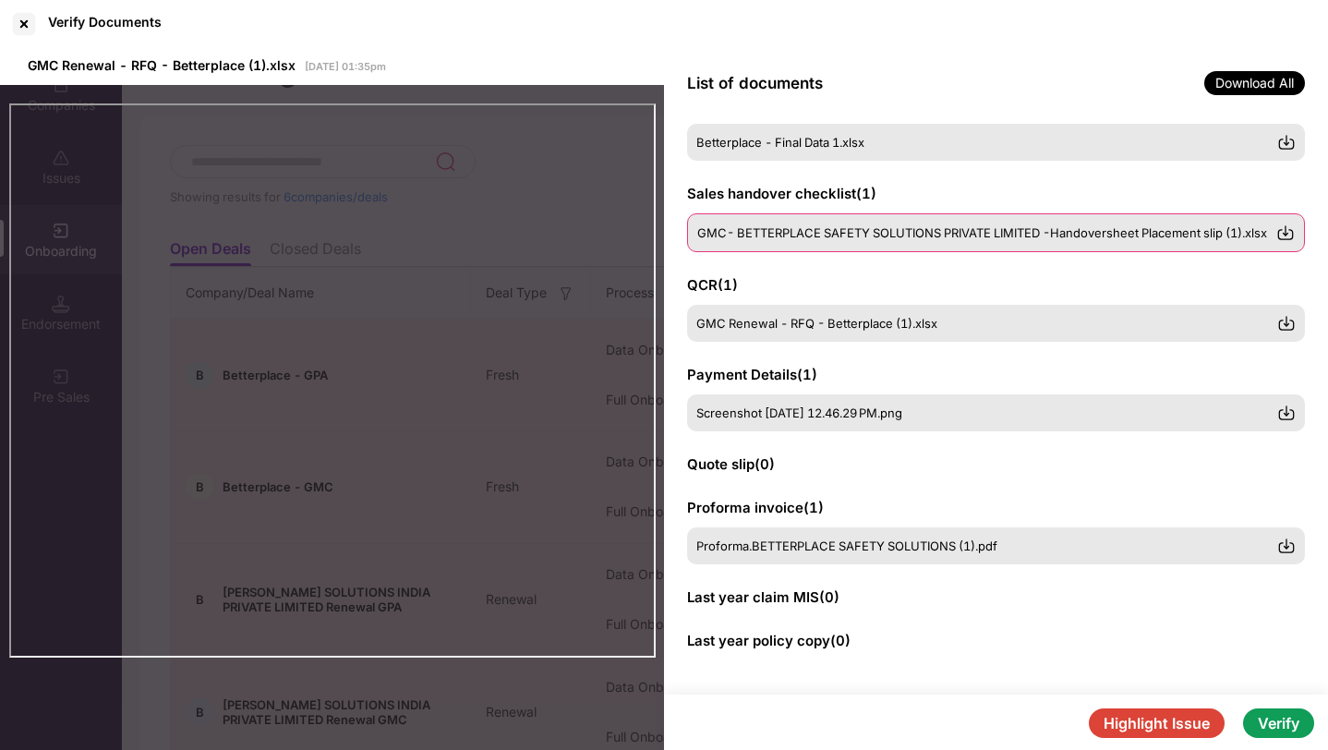
click at [723, 238] on span "GMC- BETTERPLACE SAFETY SOLUTIONS PRIVATE LIMITED -Handoversheet Placement slip…" at bounding box center [982, 232] width 570 height 15
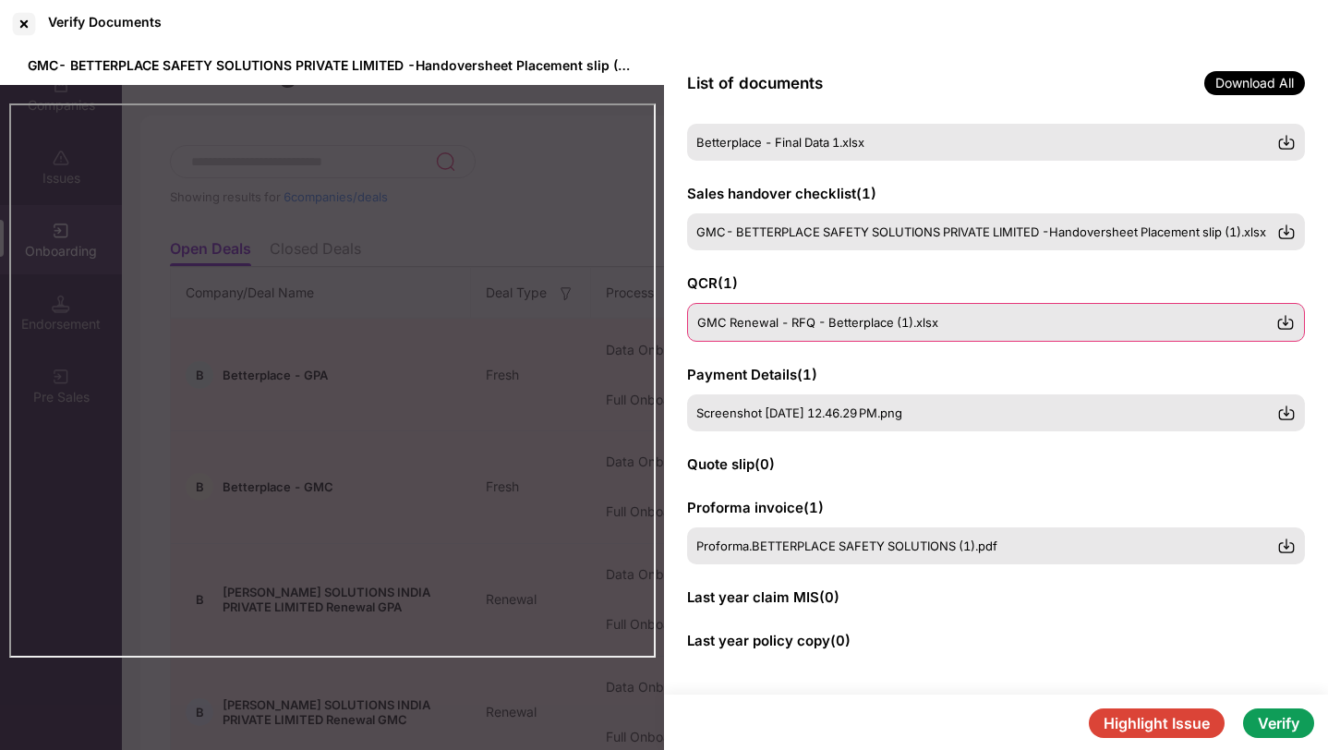
click at [733, 312] on div "GMC Renewal - RFQ - Betterplace (1).xlsx" at bounding box center [996, 322] width 618 height 39
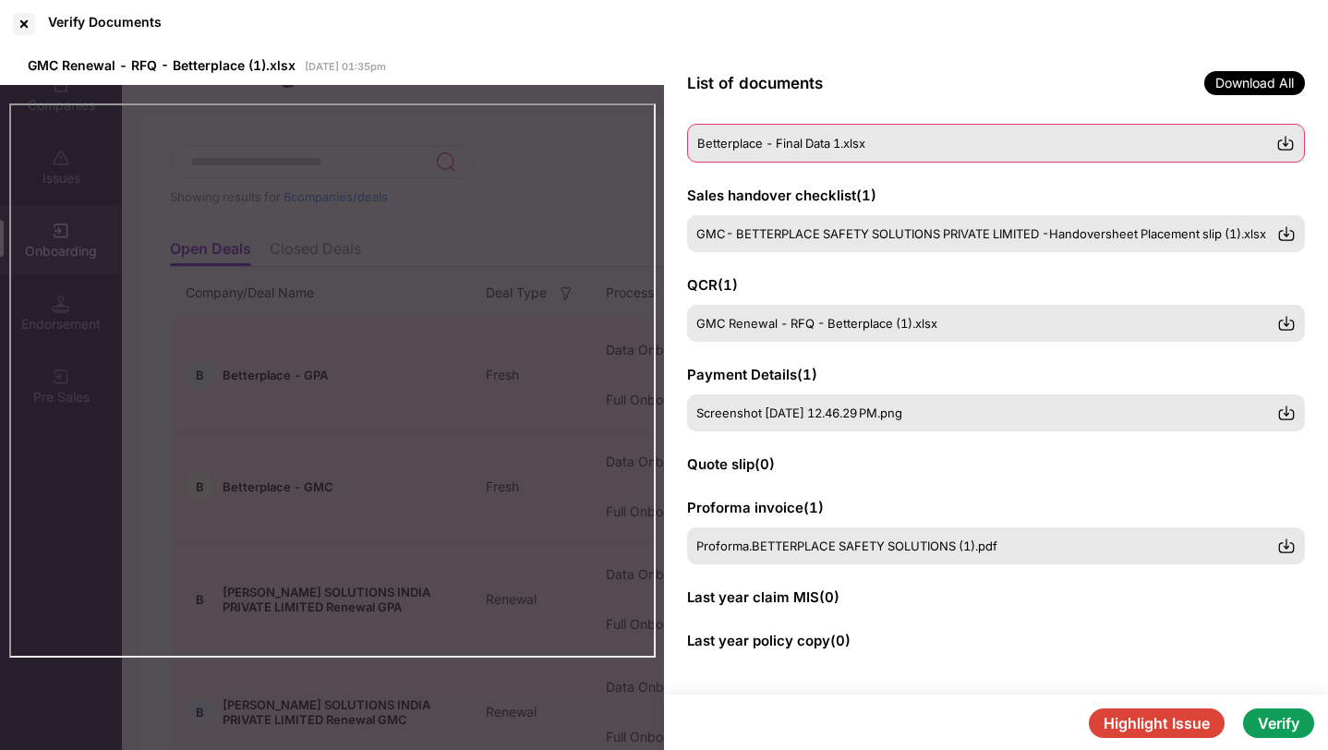
click at [727, 144] on span "Betterplace - Final Data 1.xlsx" at bounding box center [781, 143] width 168 height 15
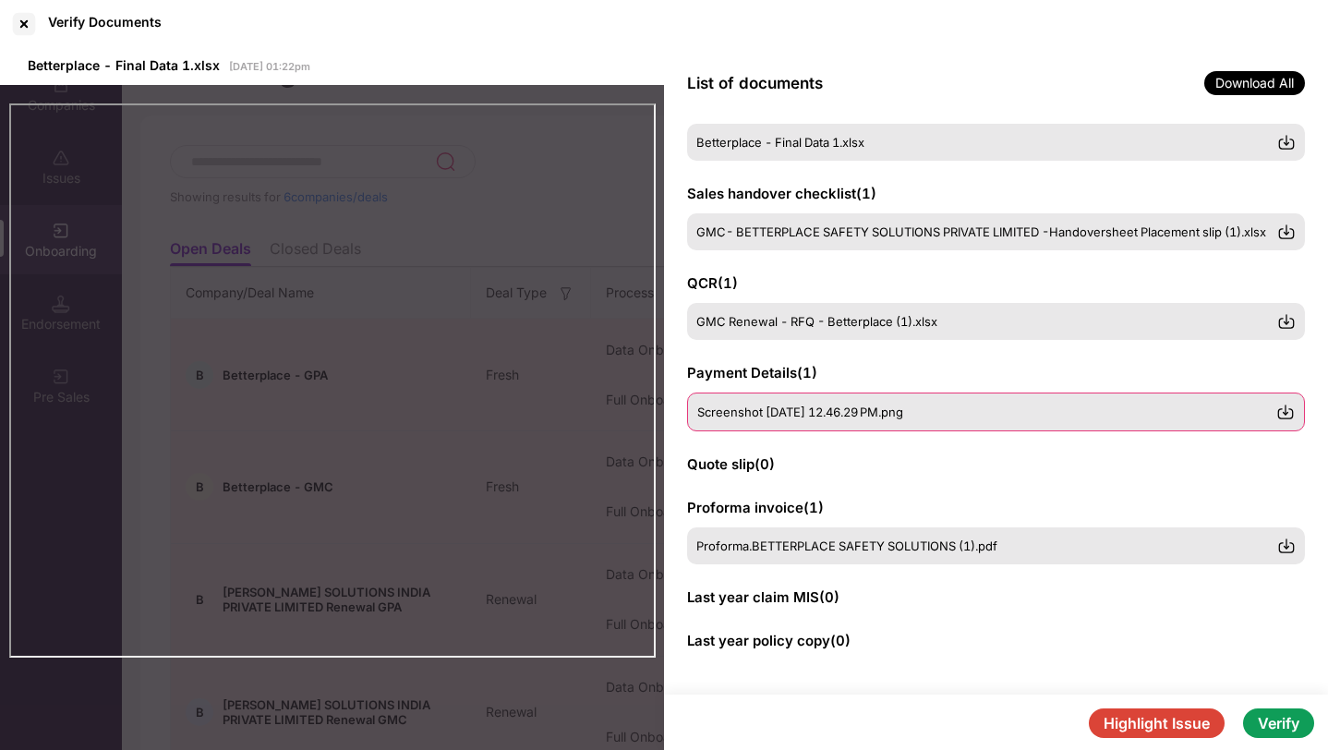
click at [701, 417] on span "Screenshot [DATE] 12.46.29 PM.png" at bounding box center [800, 411] width 206 height 15
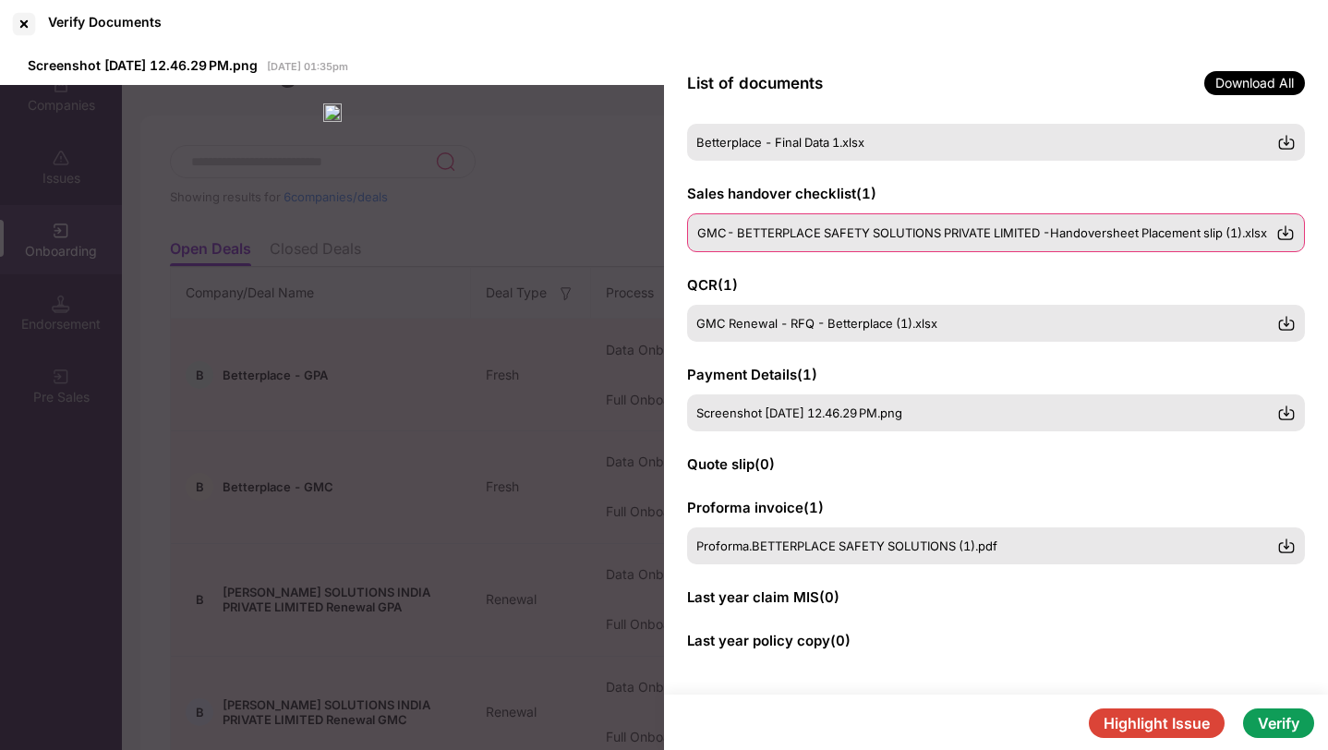
click at [715, 219] on div "GMC- BETTERPLACE SAFETY SOLUTIONS PRIVATE LIMITED -Handoversheet Placement slip…" at bounding box center [996, 232] width 618 height 39
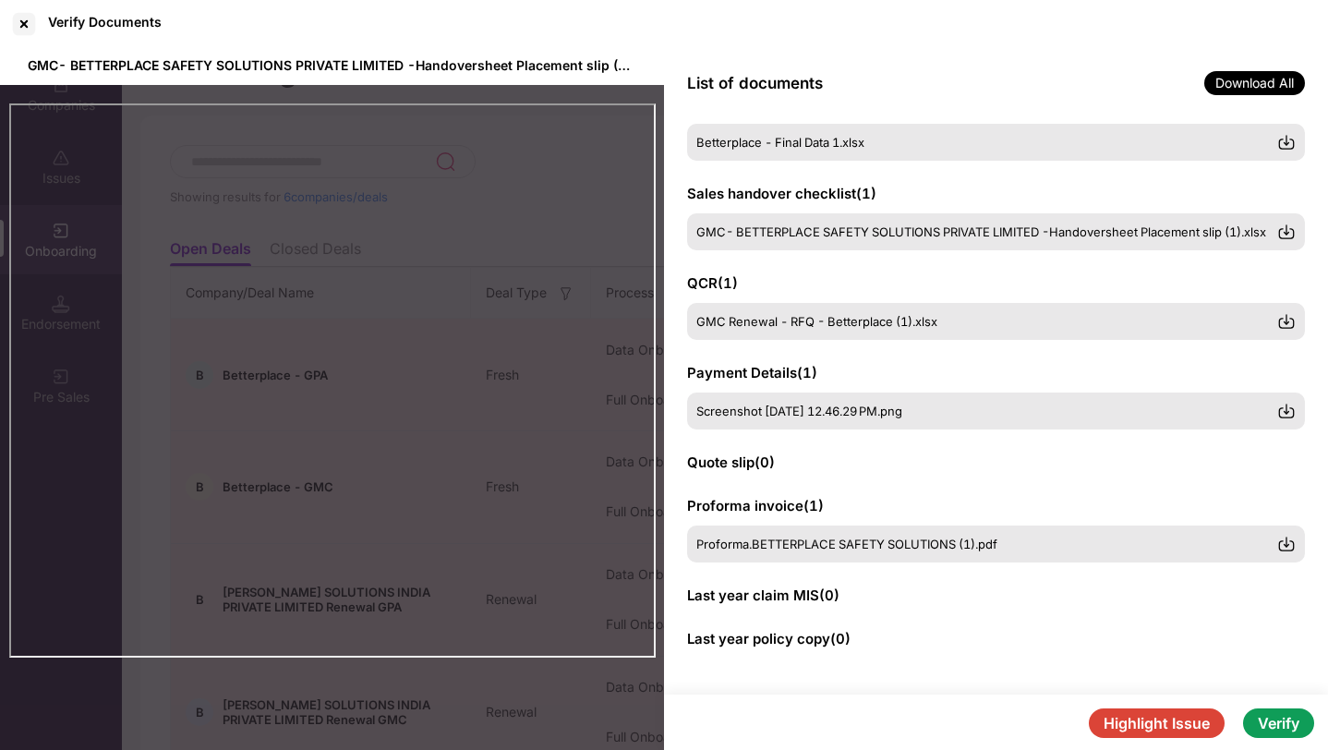
click at [1276, 714] on button "Verify" at bounding box center [1278, 723] width 71 height 30
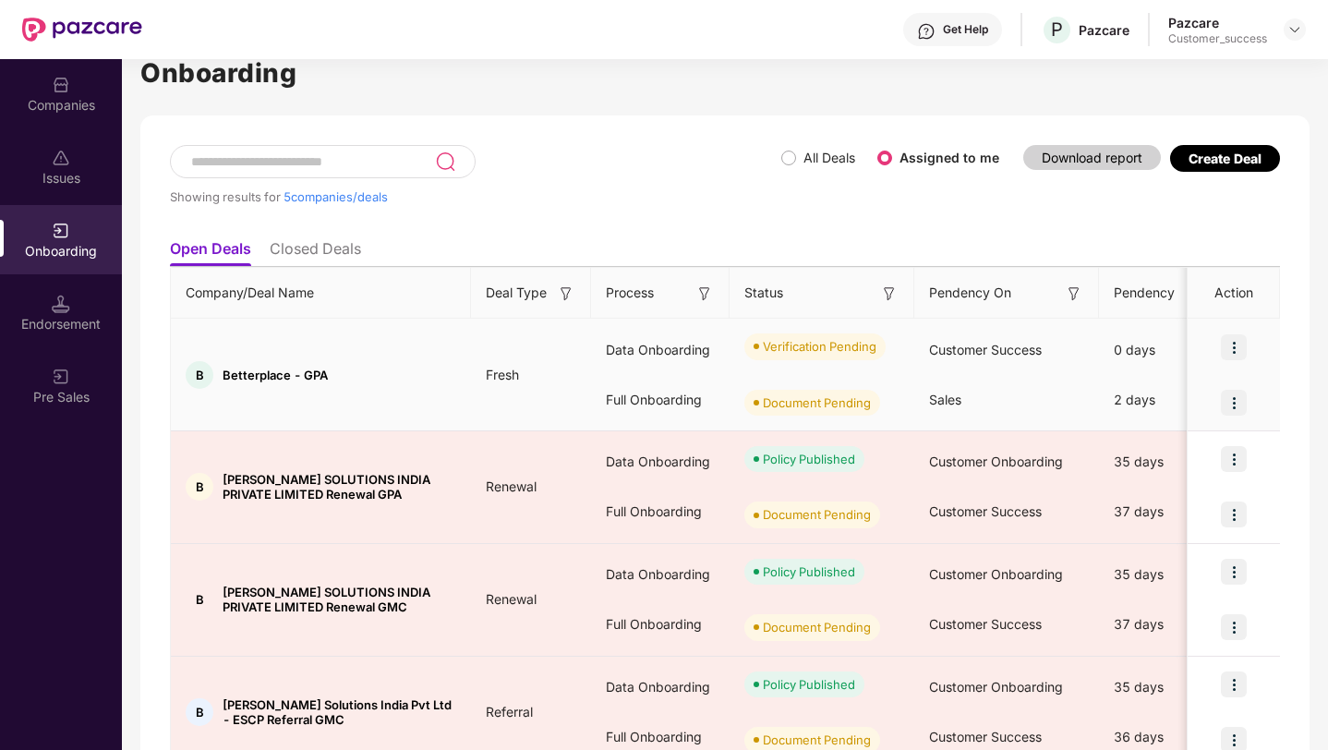
click at [1232, 352] on img at bounding box center [1233, 347] width 26 height 26
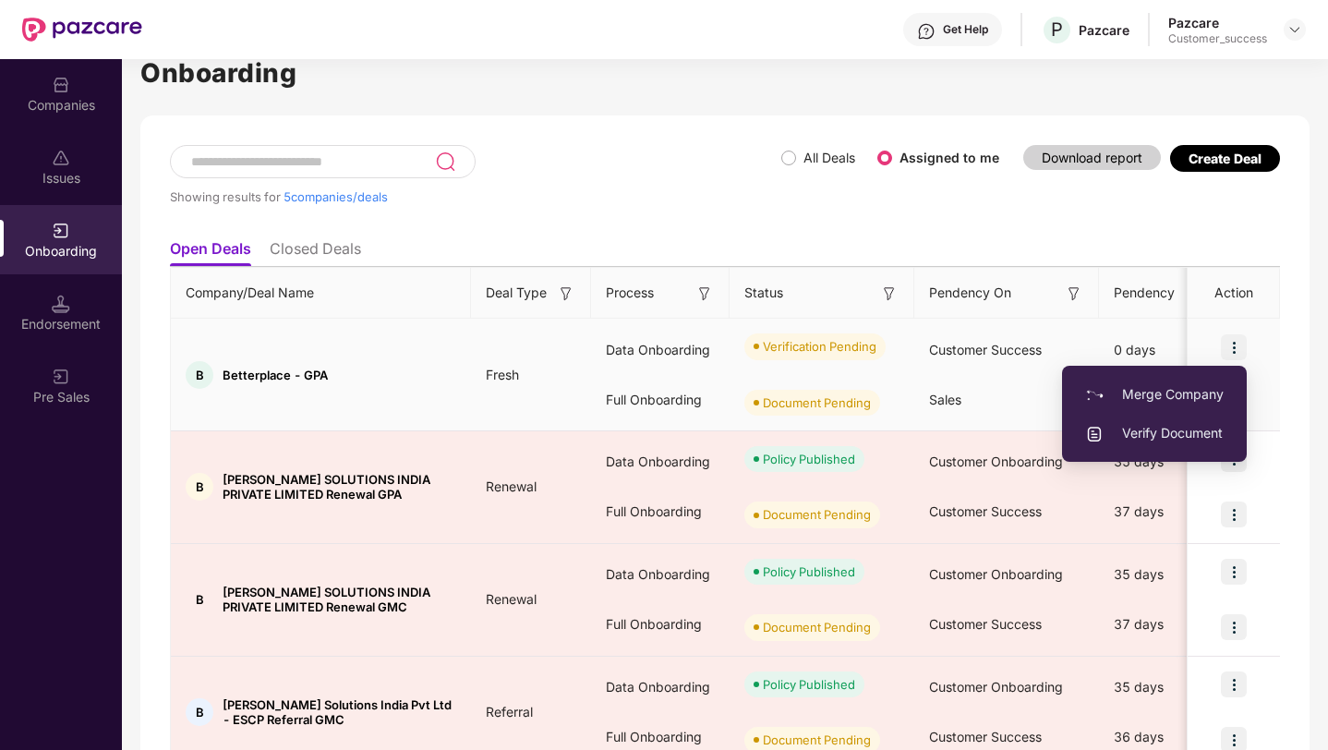
click at [1151, 437] on span "Verify Document" at bounding box center [1154, 433] width 138 height 20
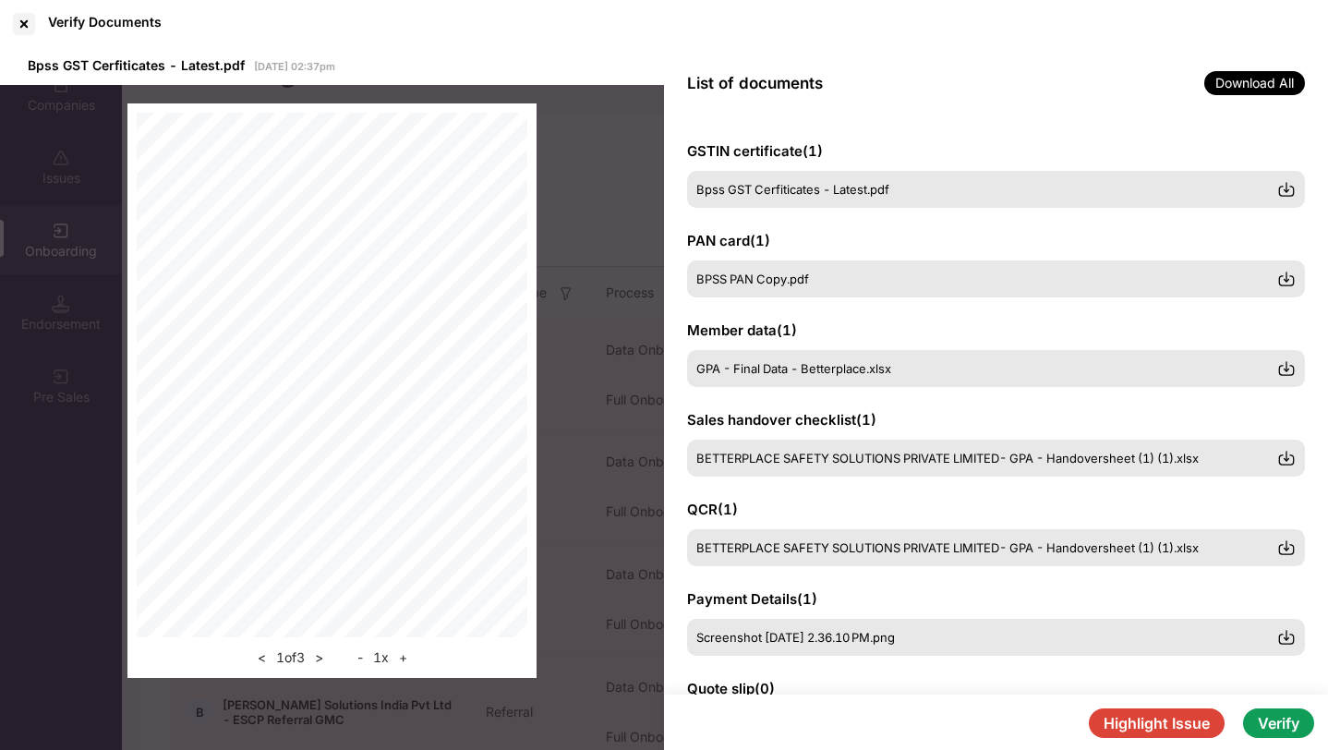
scroll to position [226, 0]
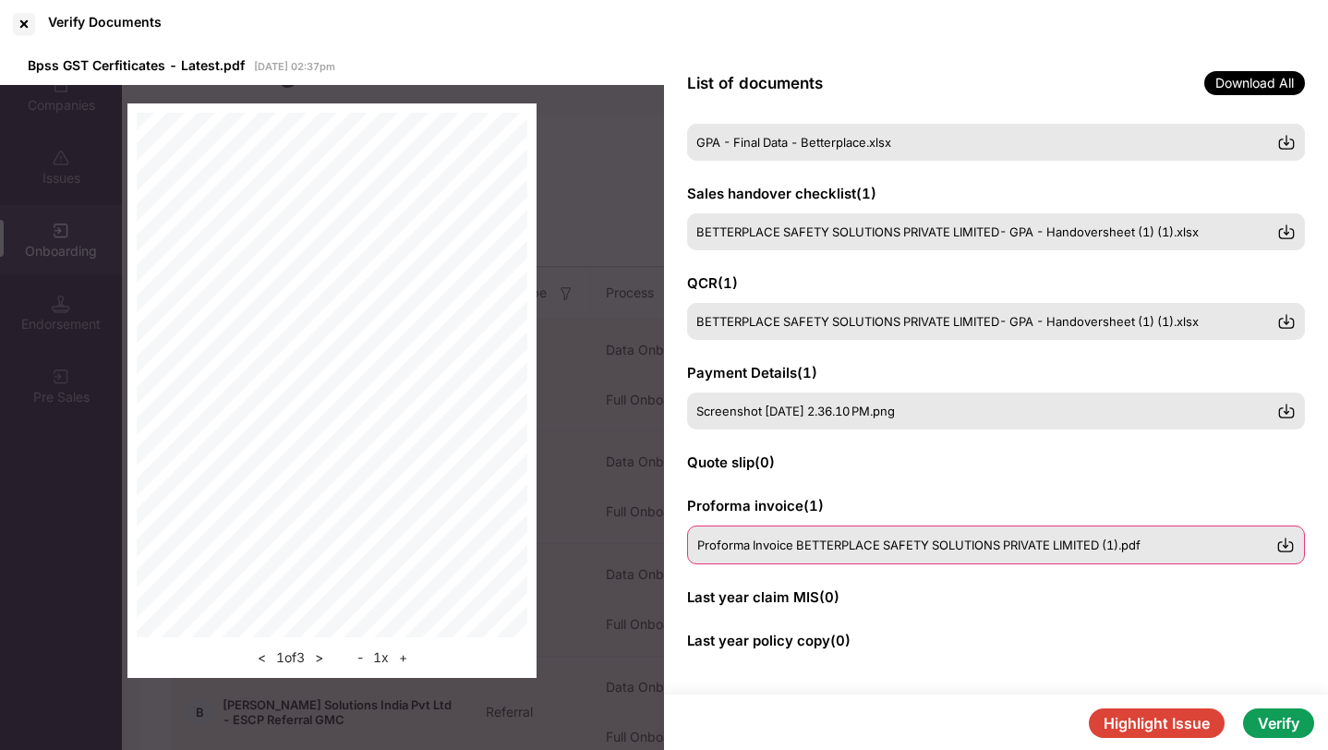
click at [1058, 538] on span "Proforma Invoice BETTERPLACE SAFETY SOLUTIONS PRIVATE LIMITED (1).pdf" at bounding box center [918, 544] width 443 height 15
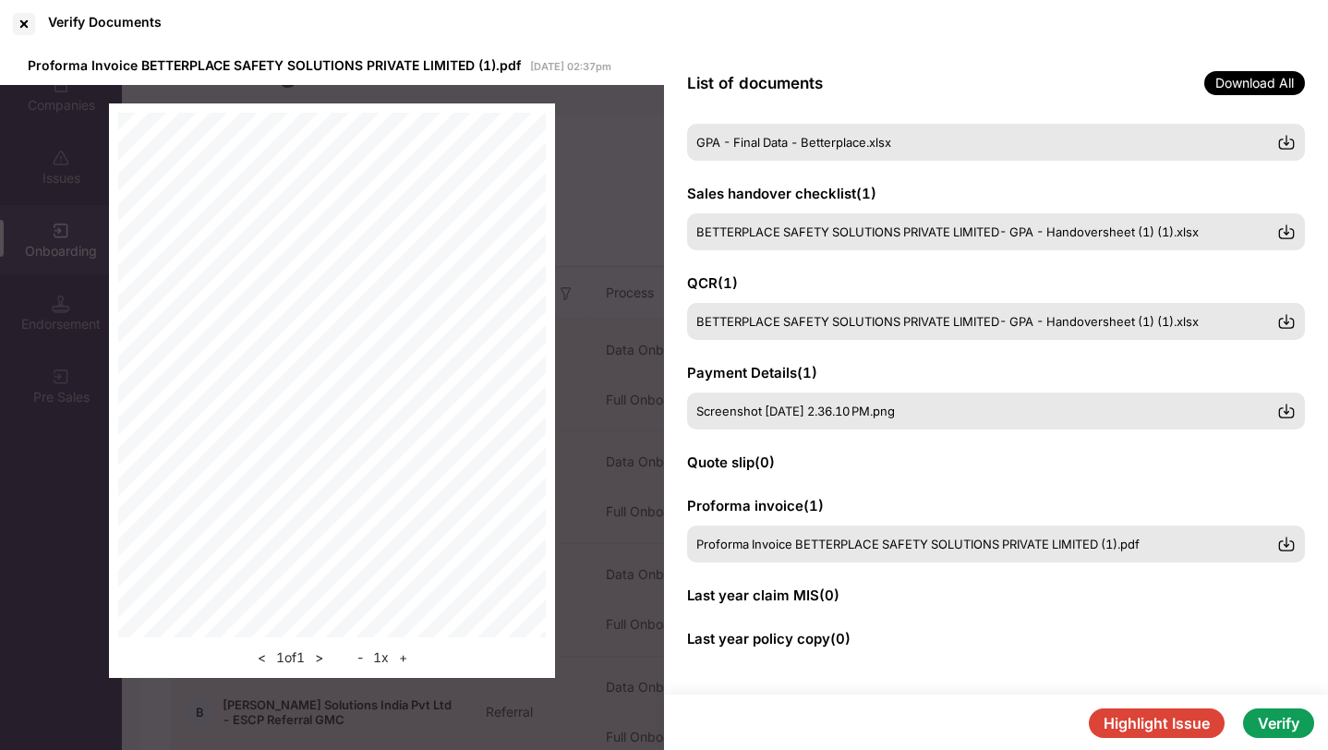
click at [1276, 733] on button "Verify" at bounding box center [1278, 723] width 71 height 30
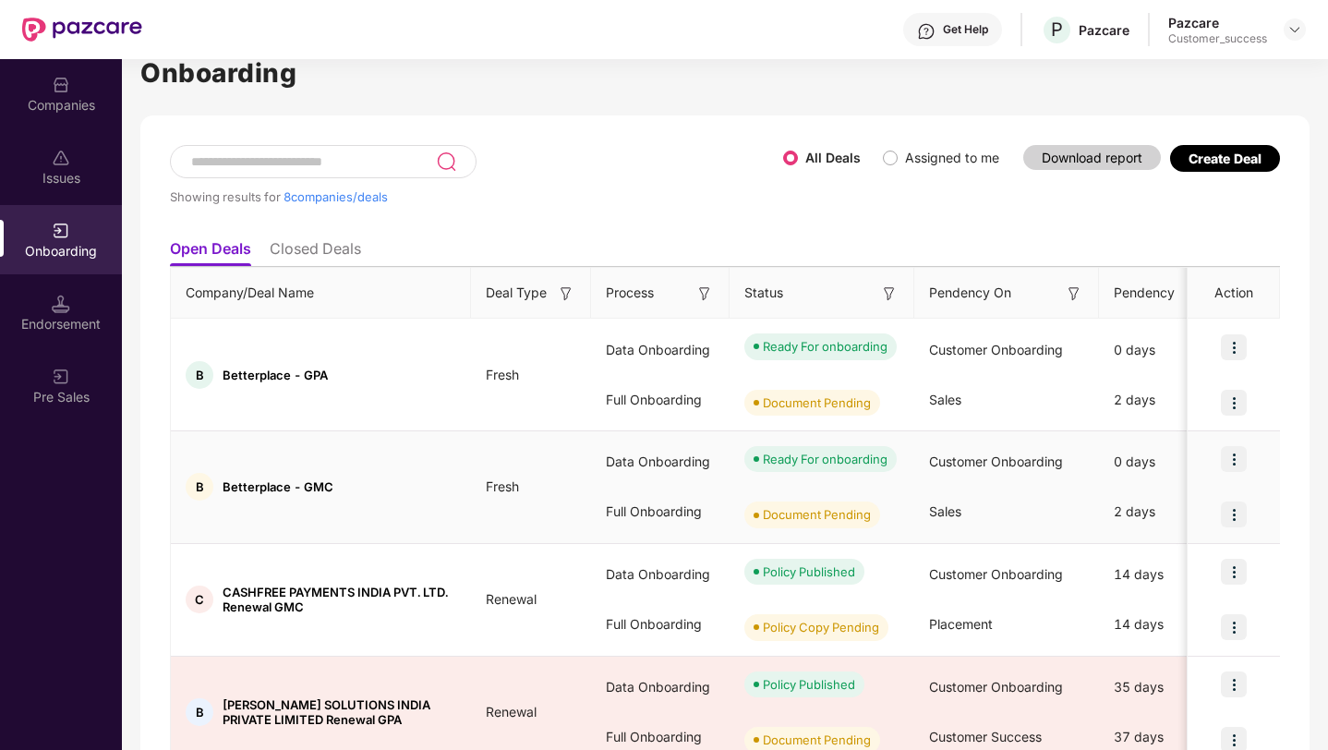
click at [1228, 449] on img at bounding box center [1233, 459] width 26 height 26
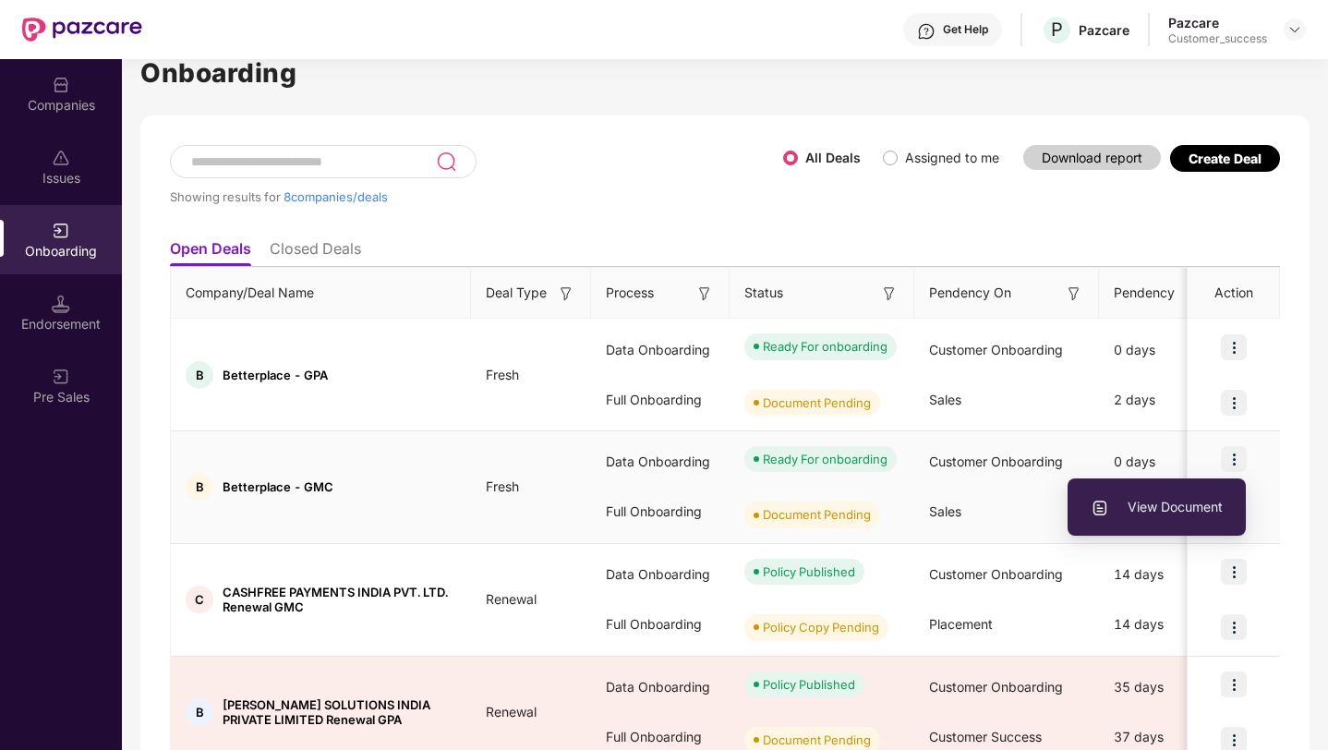
click at [1133, 504] on span "View Document" at bounding box center [1156, 507] width 132 height 20
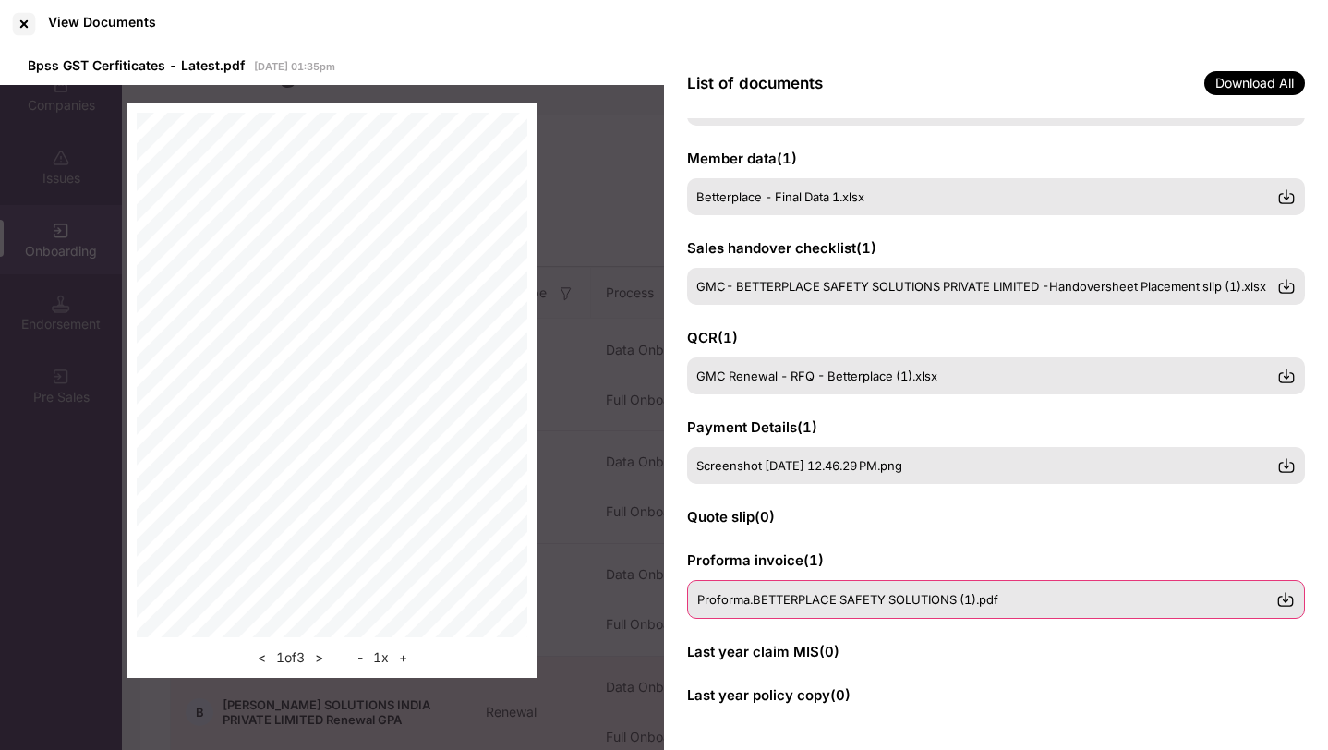
click at [823, 604] on span "Proforma.BETTERPLACE SAFETY SOLUTIONS (1).pdf" at bounding box center [847, 599] width 301 height 15
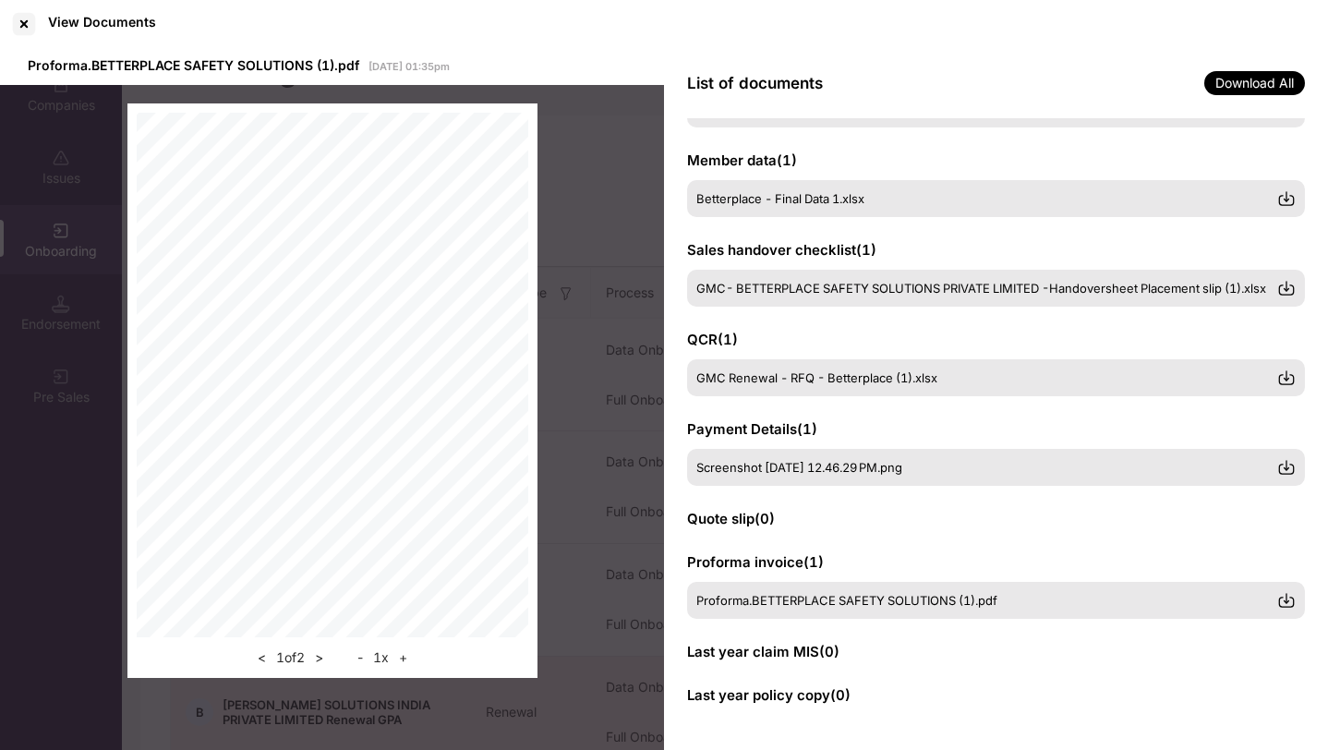
scroll to position [0, 0]
click at [321, 661] on button ">" at bounding box center [318, 657] width 19 height 22
click at [284, 662] on div "< 2 of 2 >" at bounding box center [290, 657] width 77 height 22
click at [23, 18] on div at bounding box center [24, 24] width 30 height 30
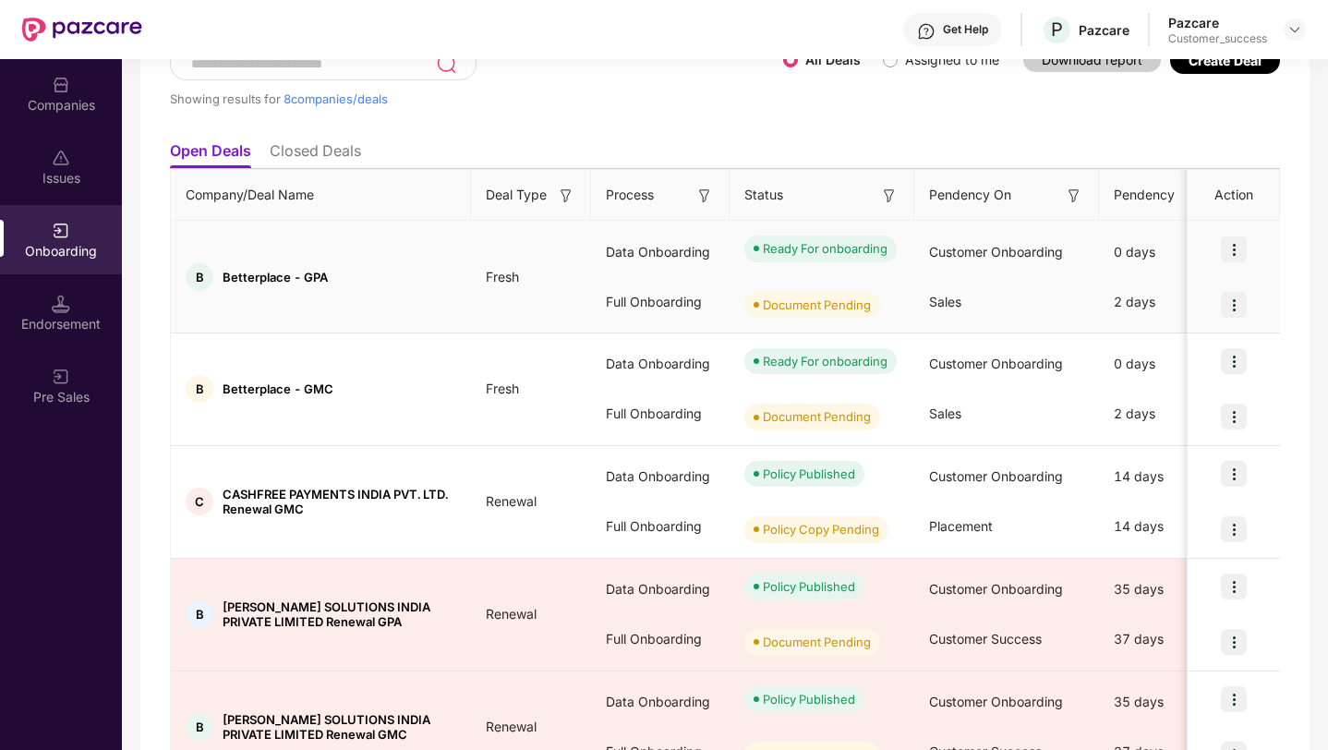
scroll to position [138, 0]
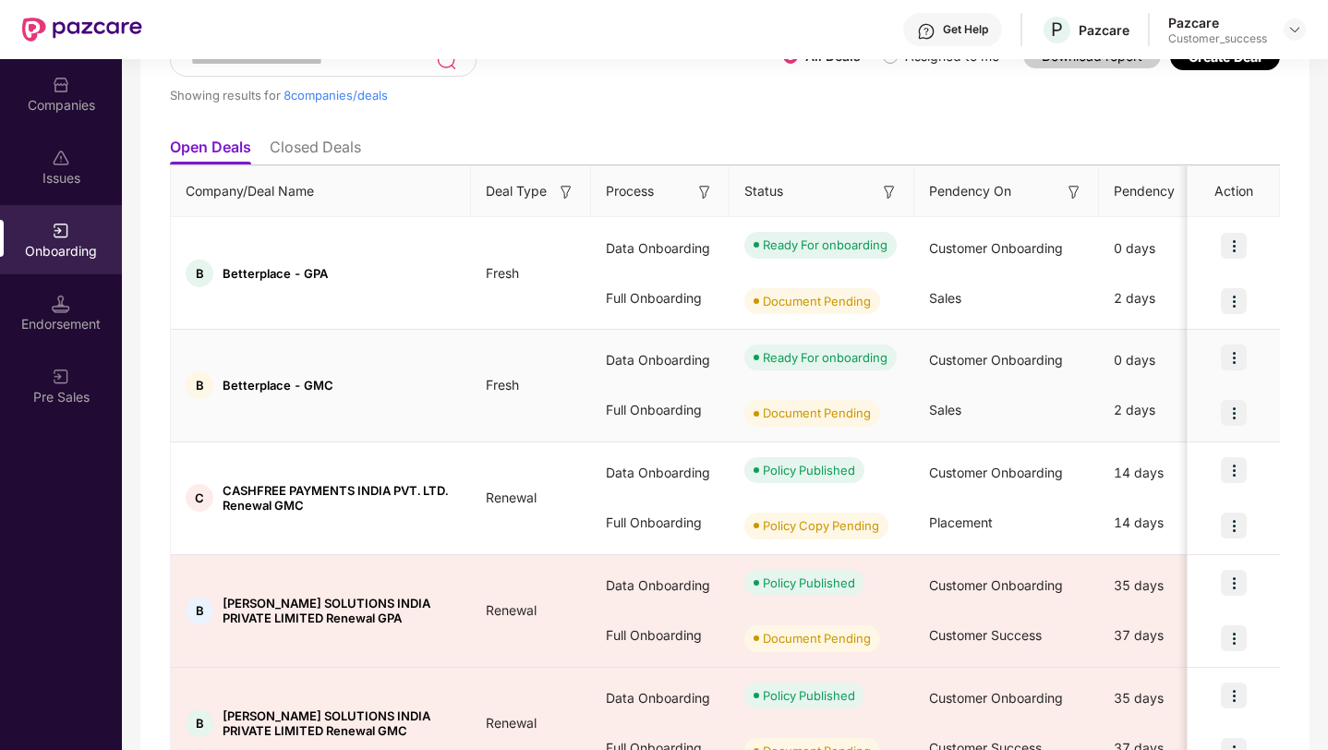
click at [1229, 354] on img at bounding box center [1233, 357] width 26 height 26
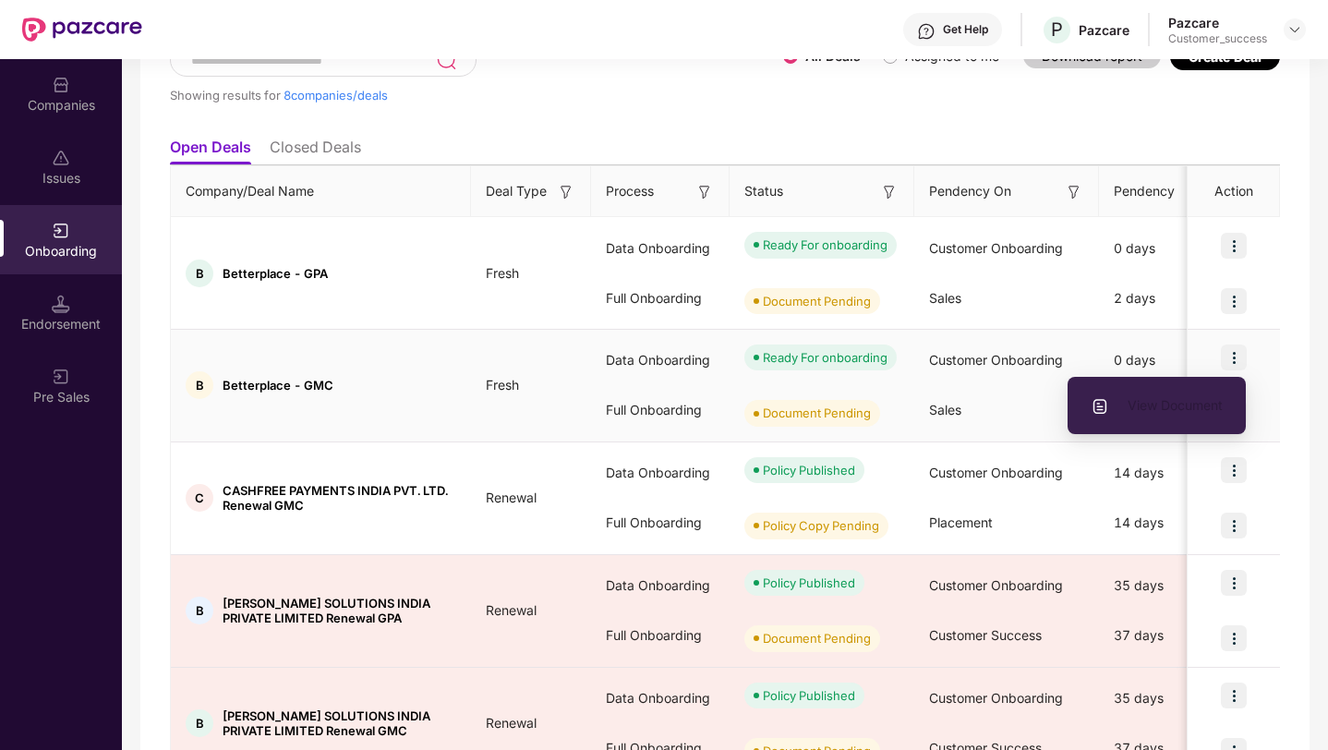
click at [1212, 401] on span "View Document" at bounding box center [1156, 405] width 132 height 20
click at [1163, 405] on span "View Document" at bounding box center [1156, 405] width 132 height 20
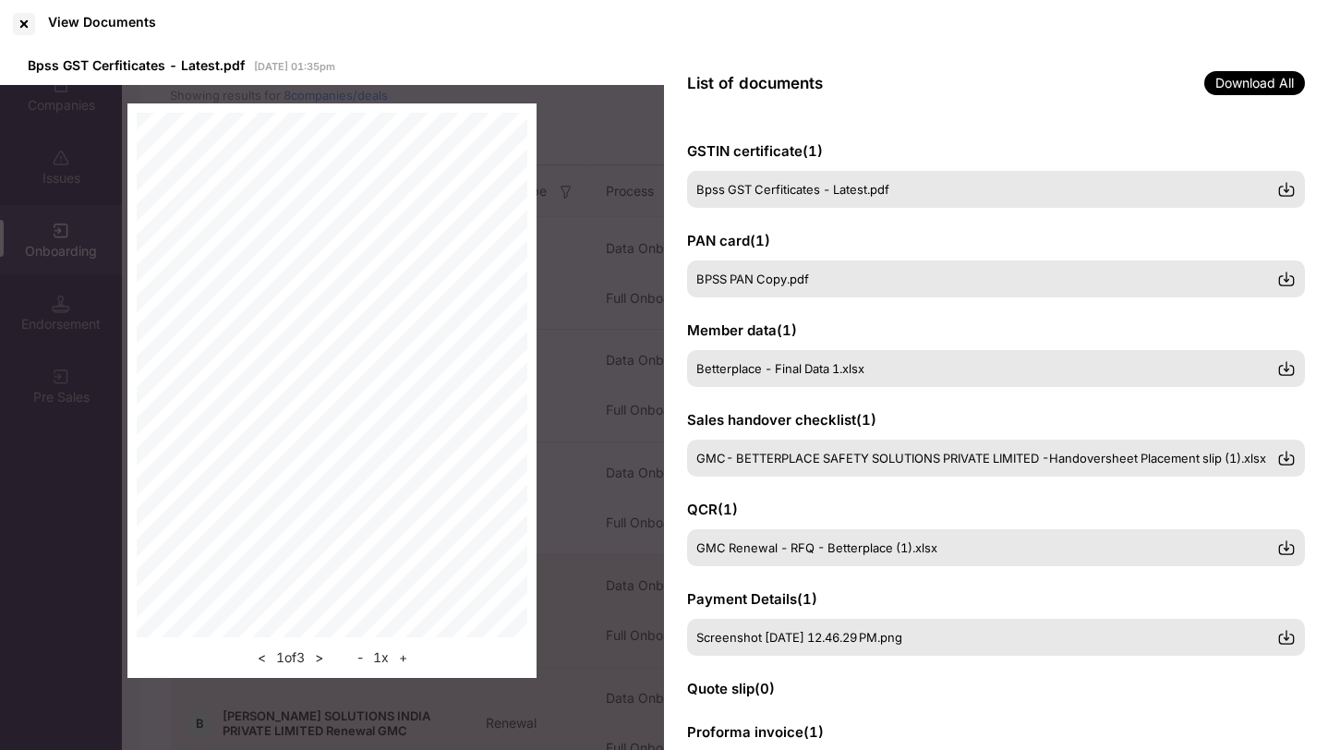
click at [16, 22] on div at bounding box center [24, 24] width 30 height 30
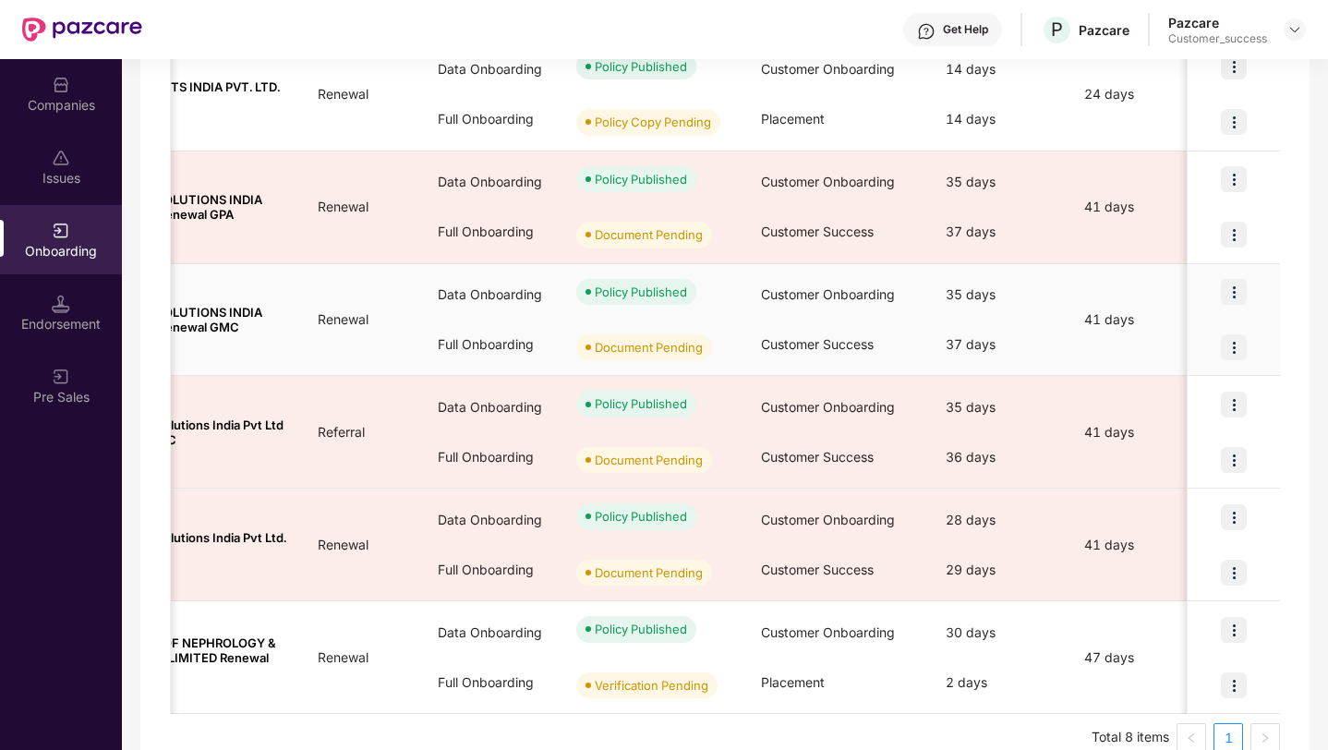
scroll to position [0, 193]
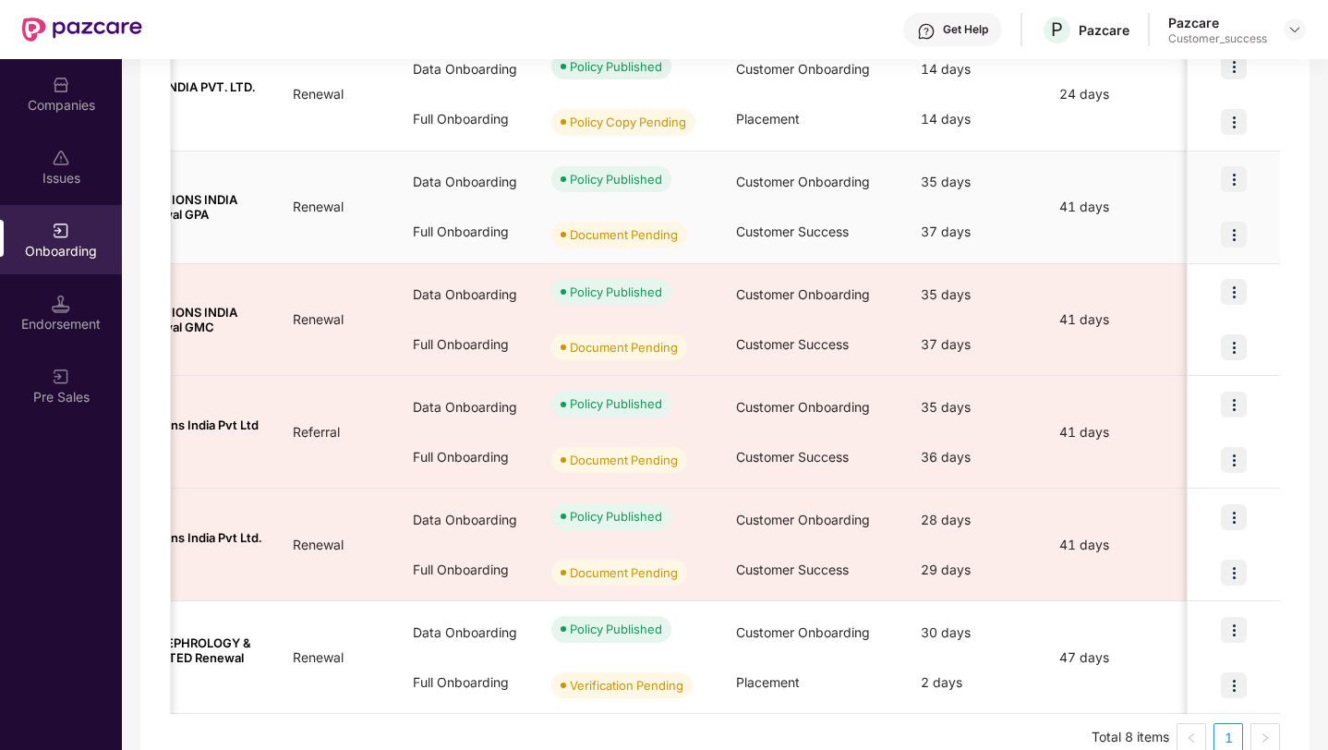
click at [1237, 238] on img at bounding box center [1233, 235] width 26 height 26
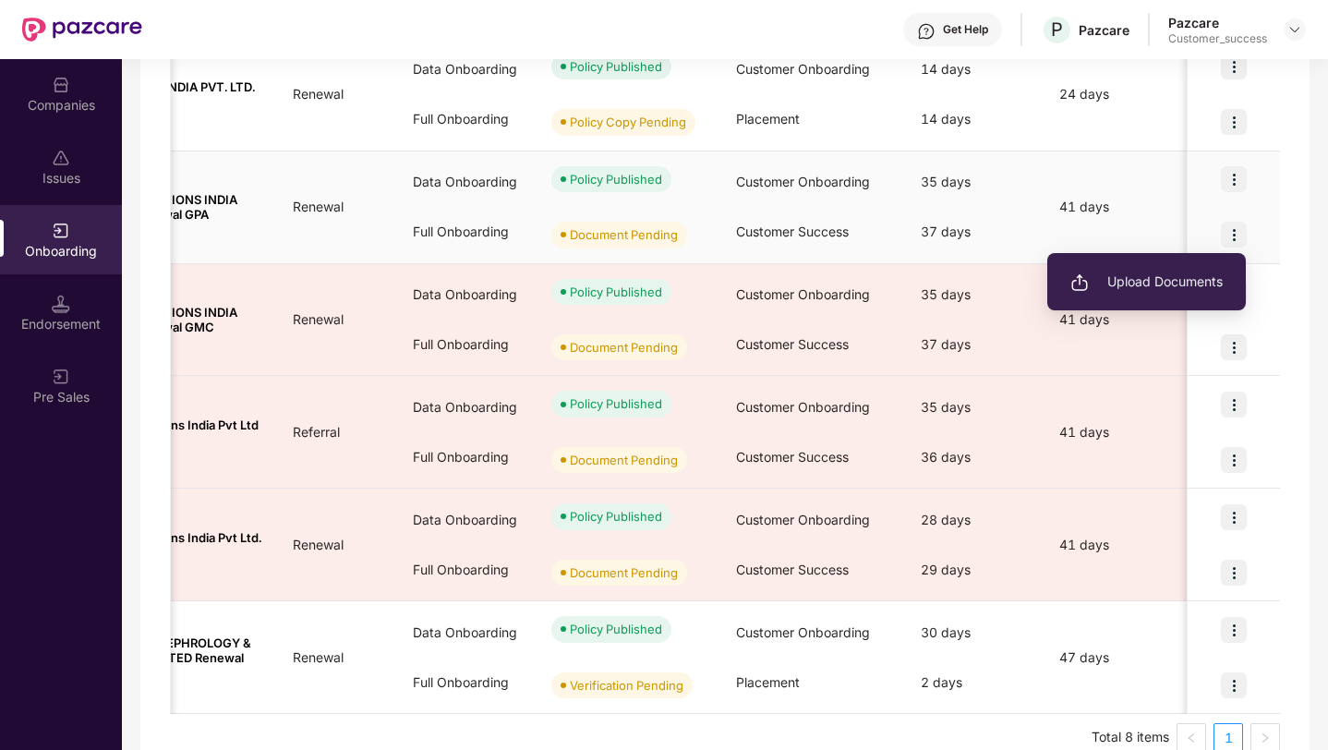
click at [1203, 278] on span "Upload Documents" at bounding box center [1146, 281] width 152 height 20
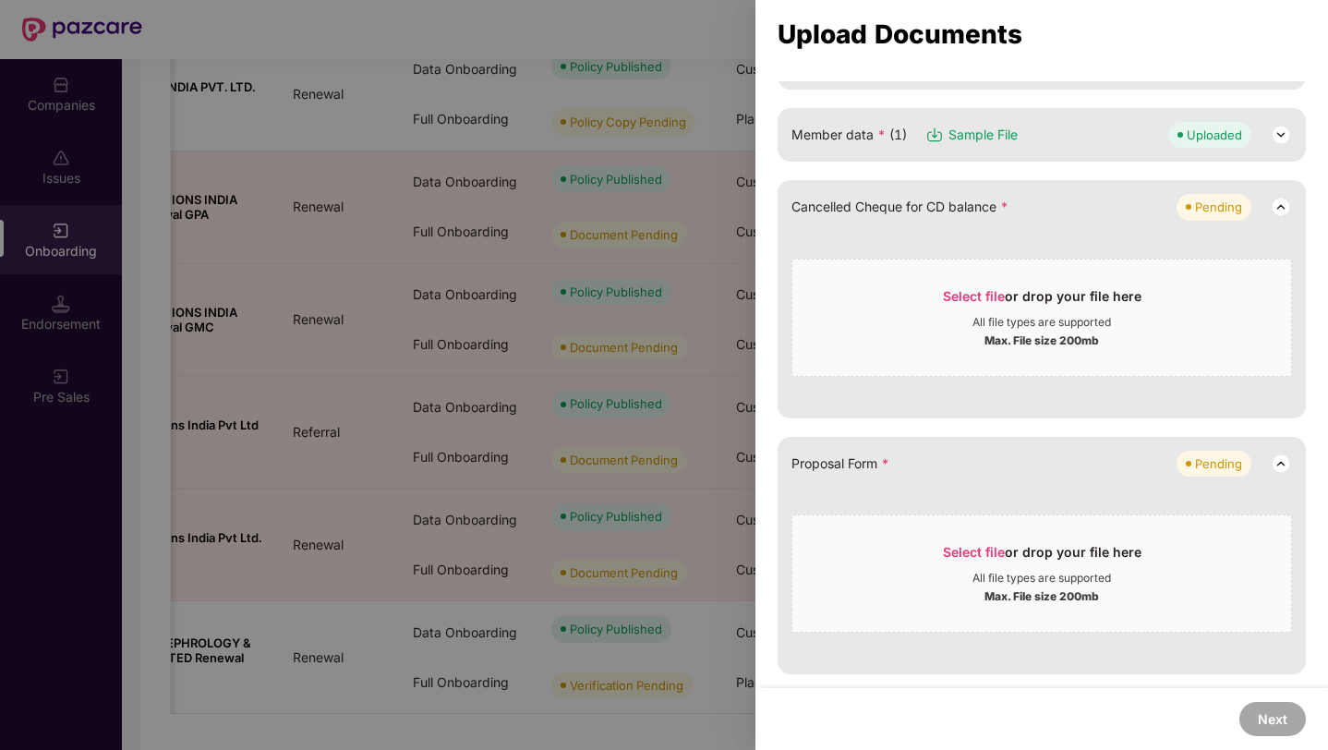
scroll to position [314, 0]
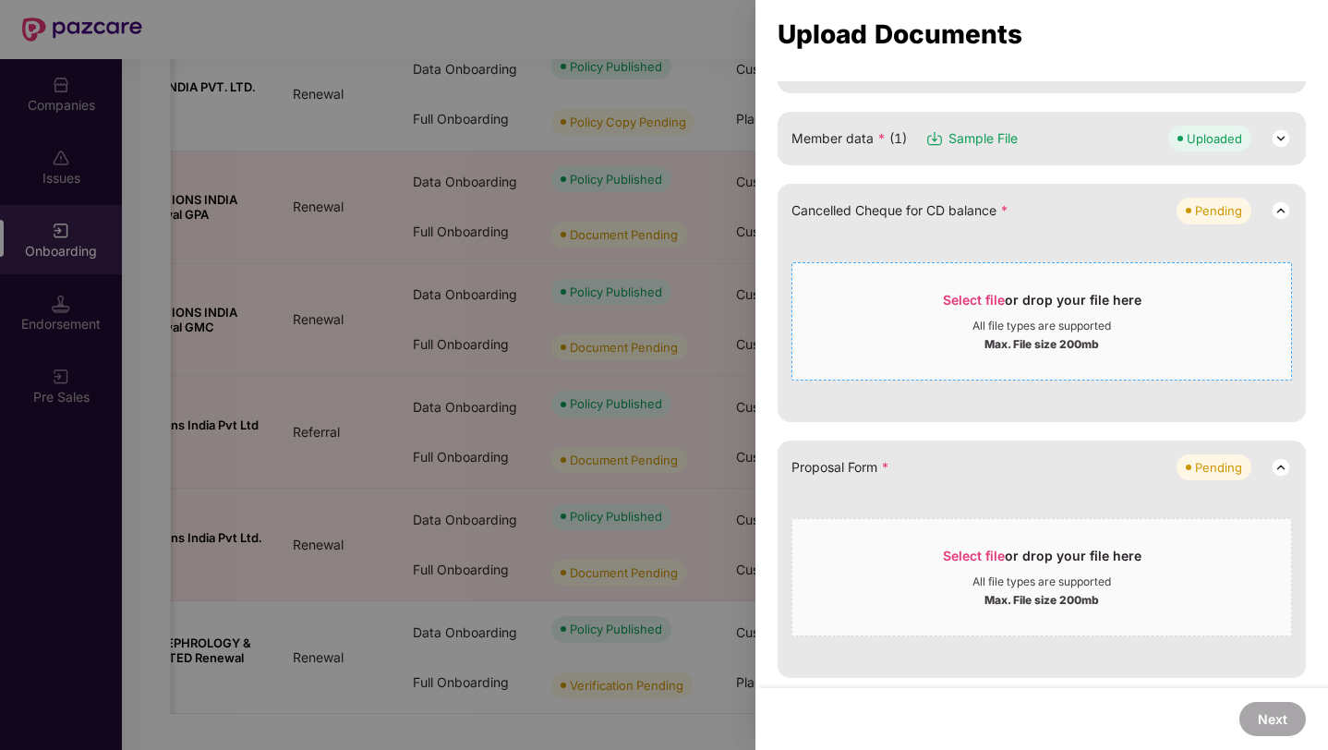
click at [927, 320] on div "All file types are supported" at bounding box center [1041, 326] width 499 height 15
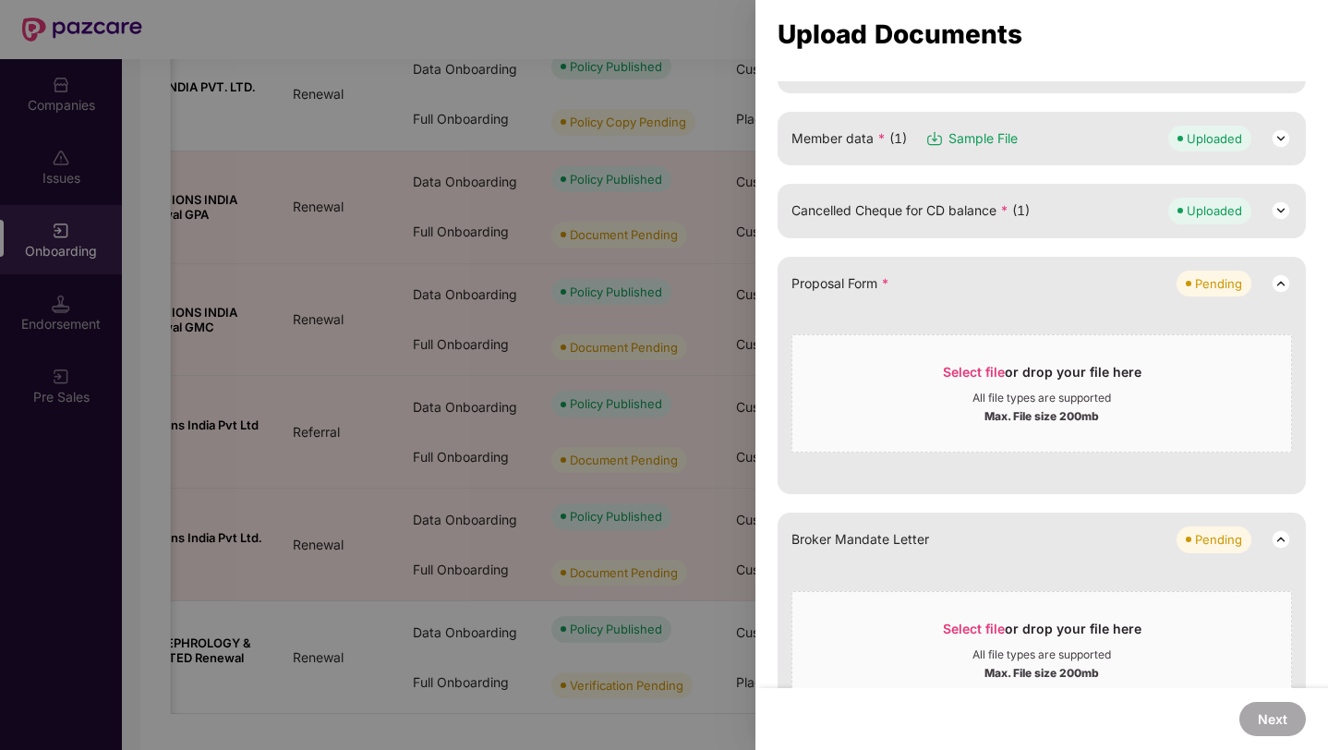
scroll to position [0, 0]
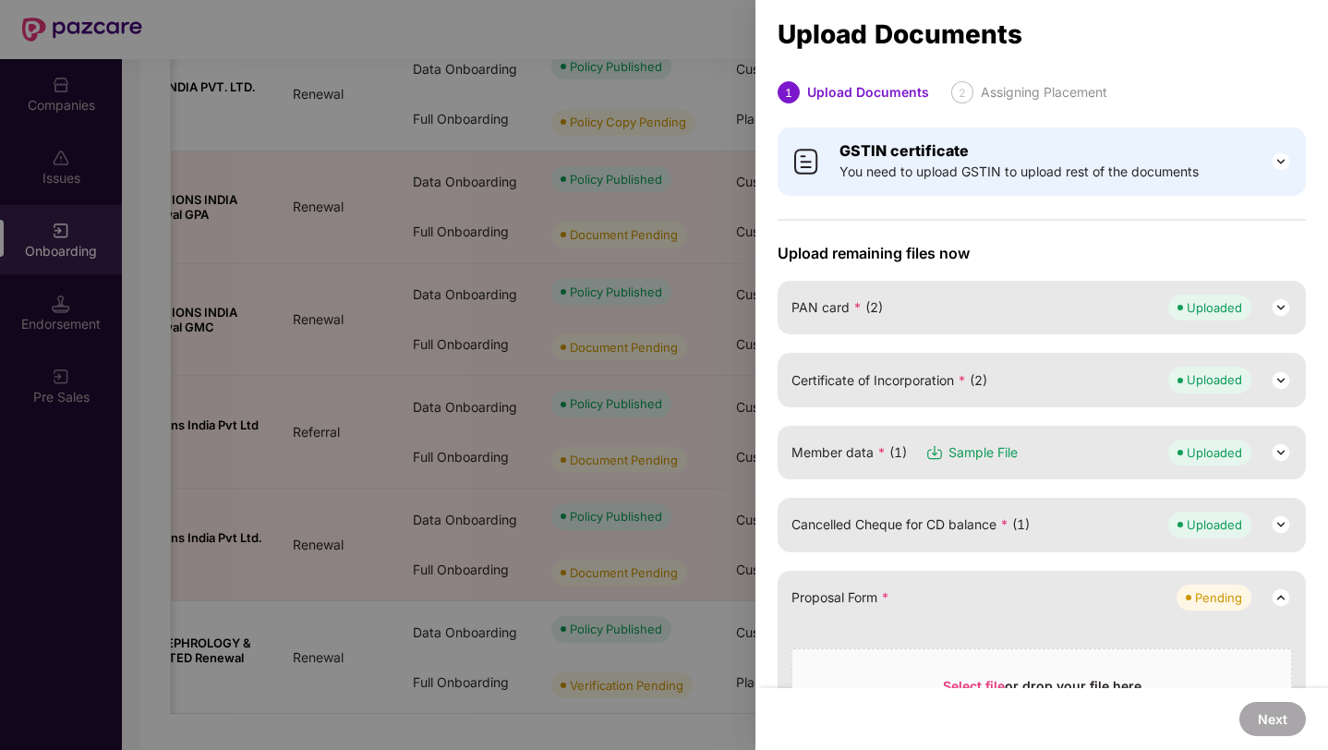
click at [908, 446] on div "Member data * (1) Sample File" at bounding box center [904, 452] width 226 height 20
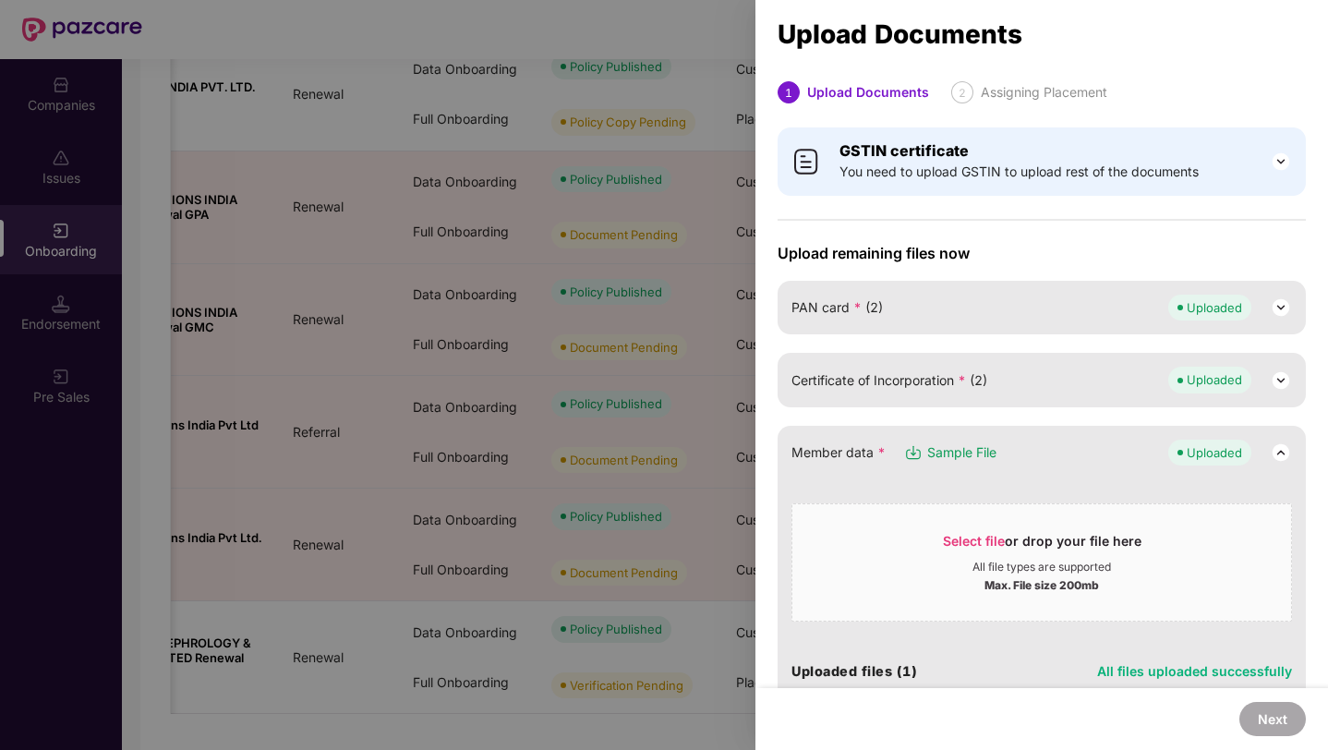
click at [908, 446] on img at bounding box center [913, 452] width 18 height 18
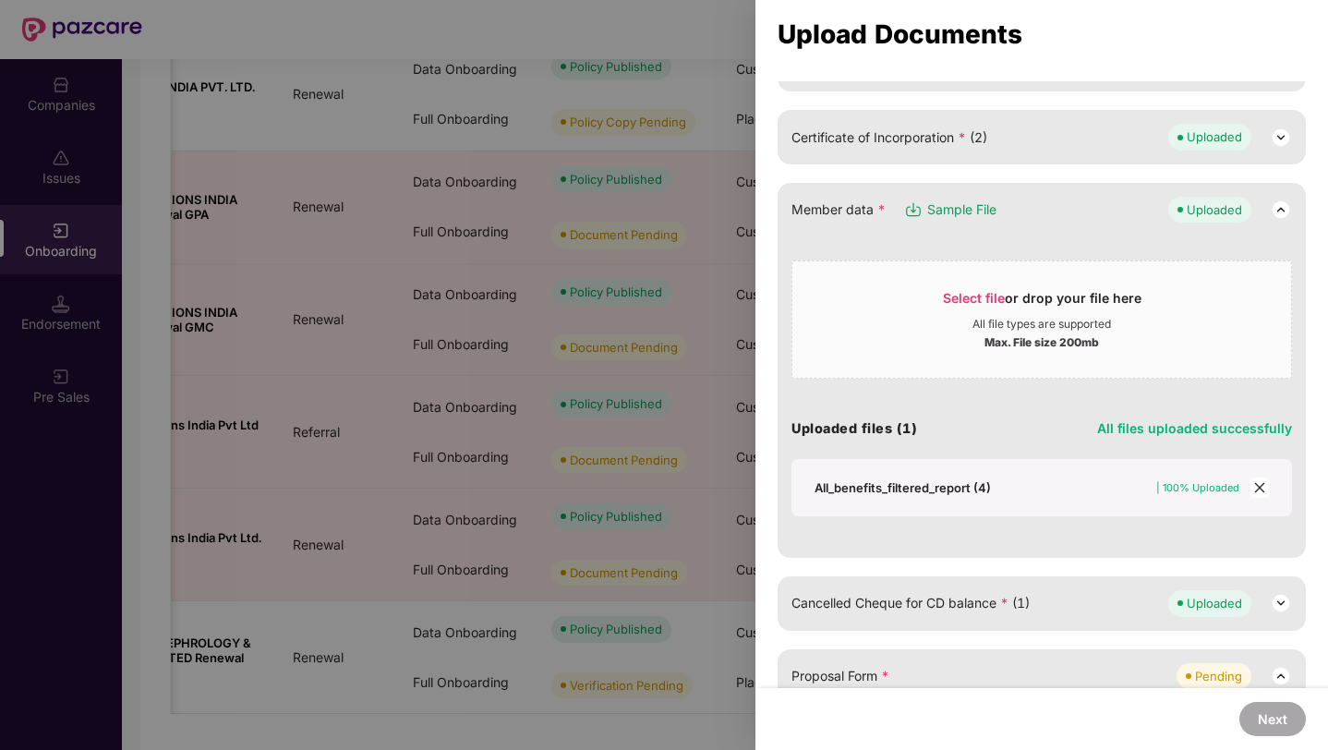
scroll to position [250, 0]
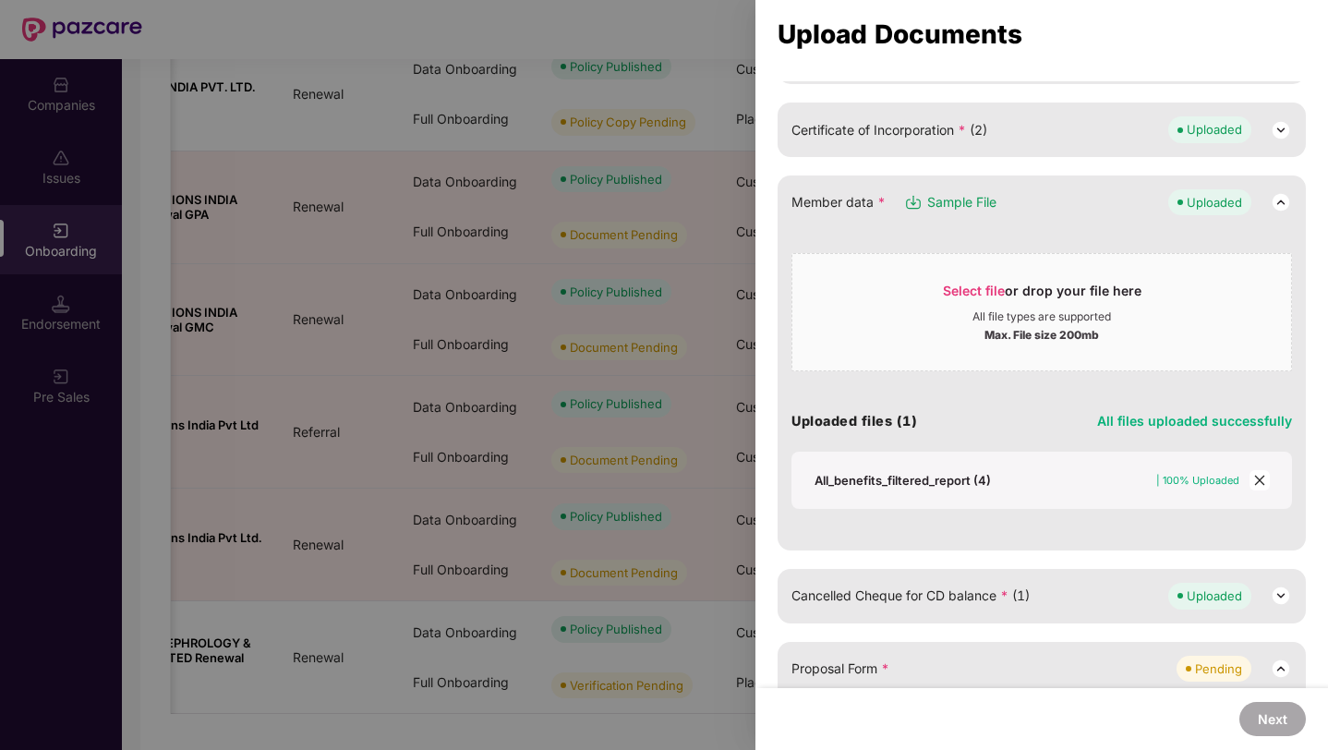
click at [1127, 42] on div "Upload Documents" at bounding box center [1041, 34] width 528 height 20
click at [1194, 54] on div "Upload Documents" at bounding box center [1041, 34] width 572 height 50
click at [954, 588] on span "Cancelled Cheque for CD balance * (1)" at bounding box center [910, 595] width 238 height 20
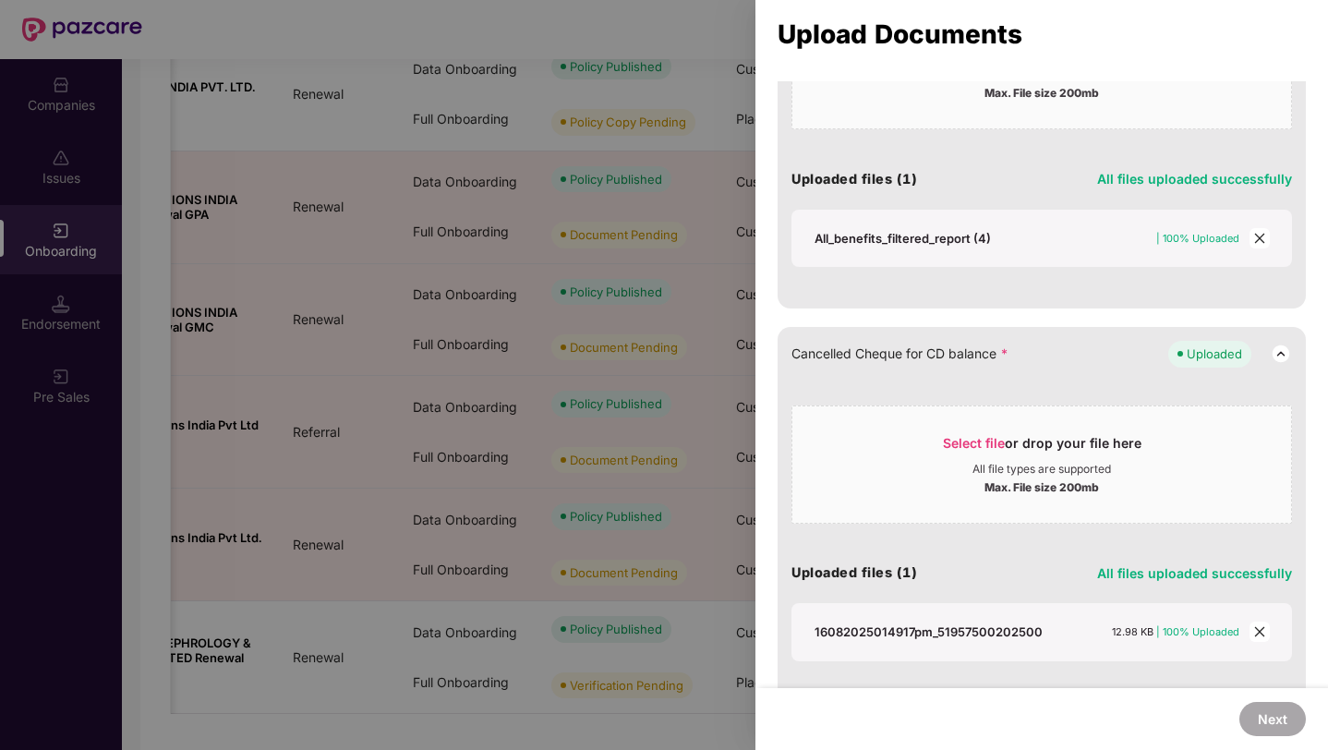
scroll to position [1284, 0]
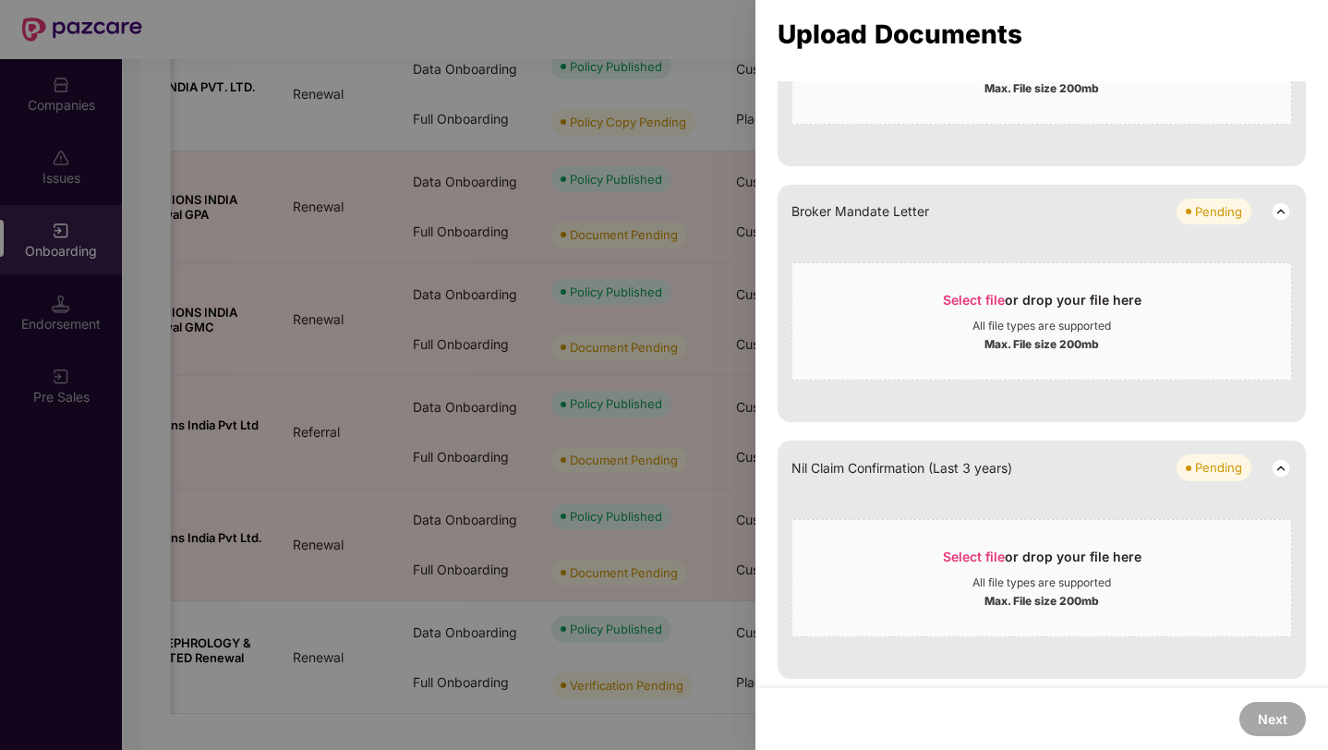
click at [675, 133] on div at bounding box center [664, 375] width 1328 height 750
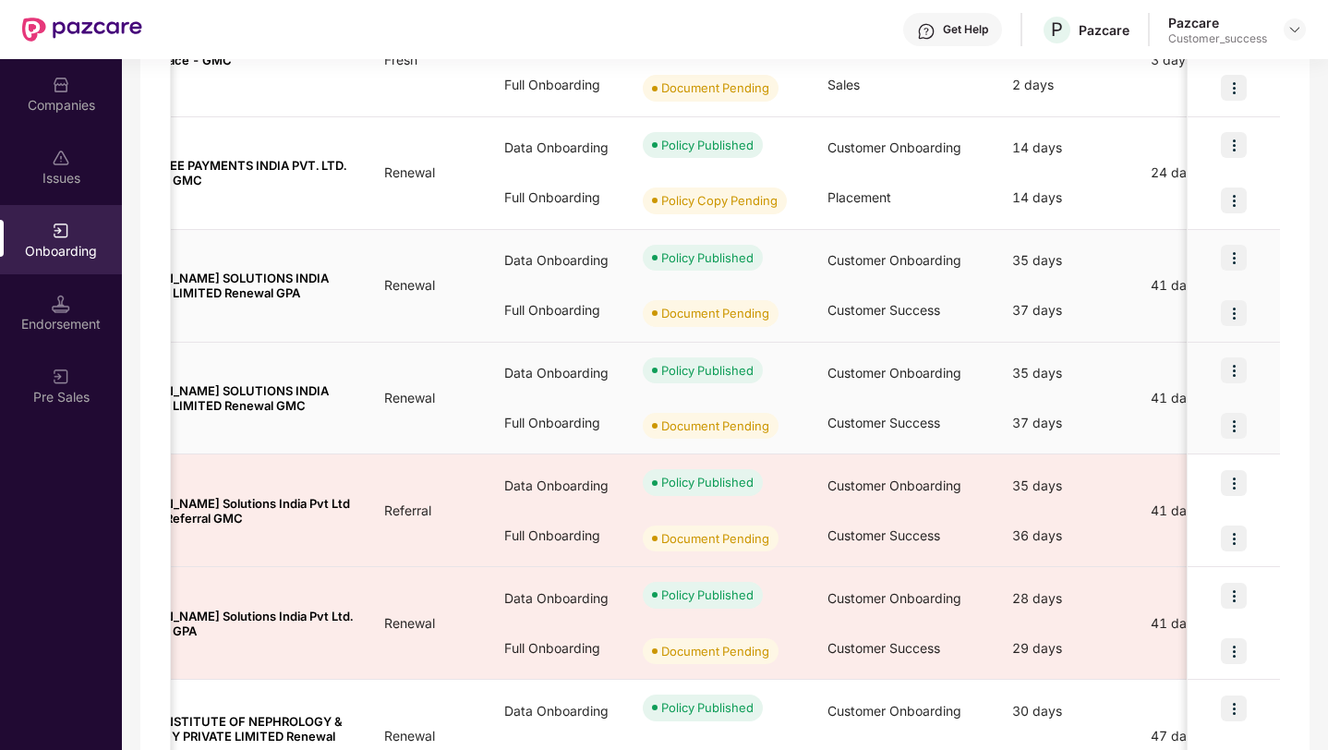
scroll to position [0, 0]
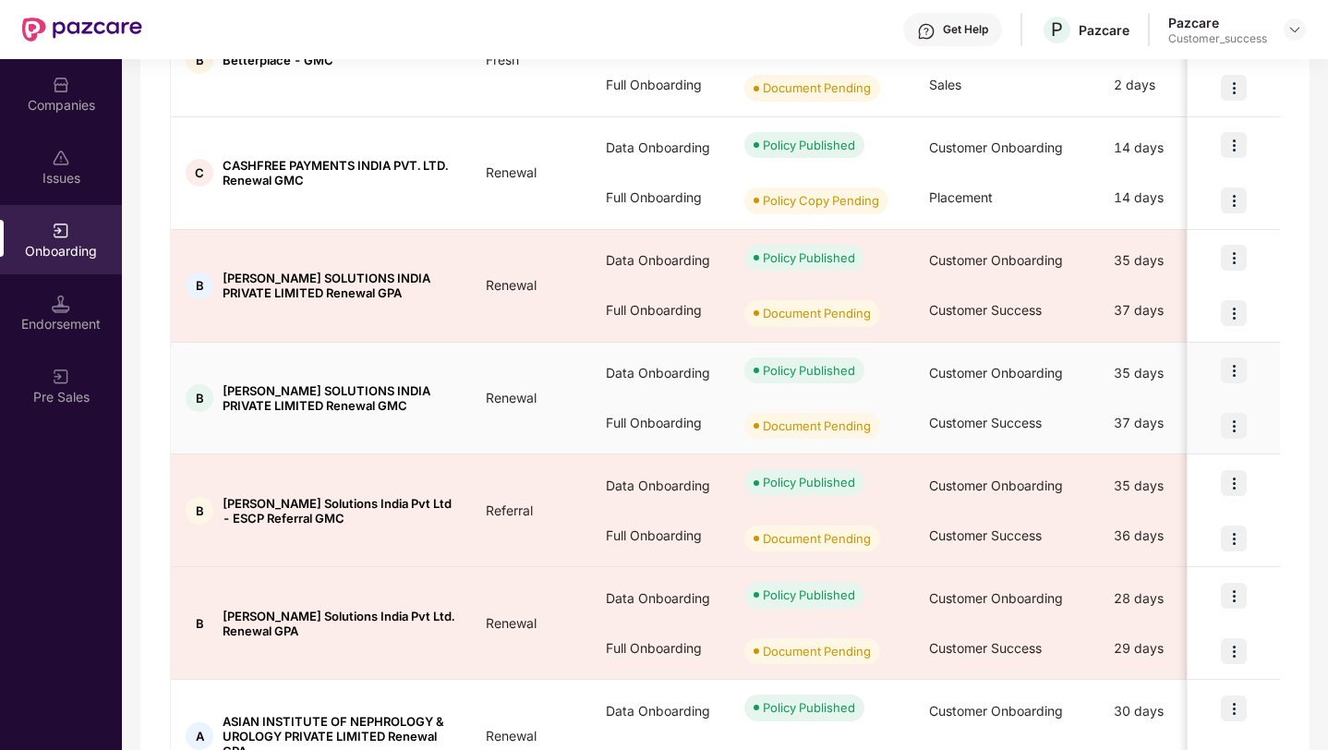
click at [1234, 367] on img at bounding box center [1233, 370] width 26 height 26
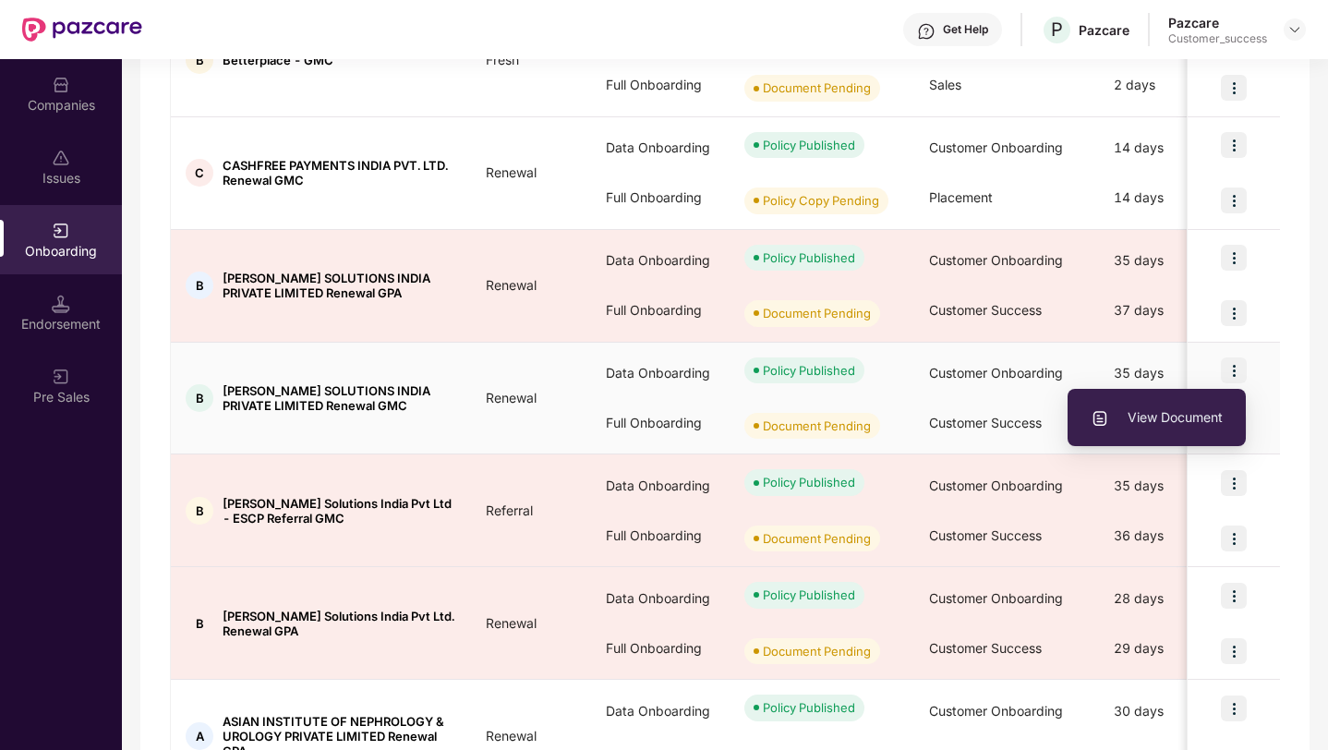
click at [1199, 403] on li "View Document" at bounding box center [1156, 417] width 178 height 39
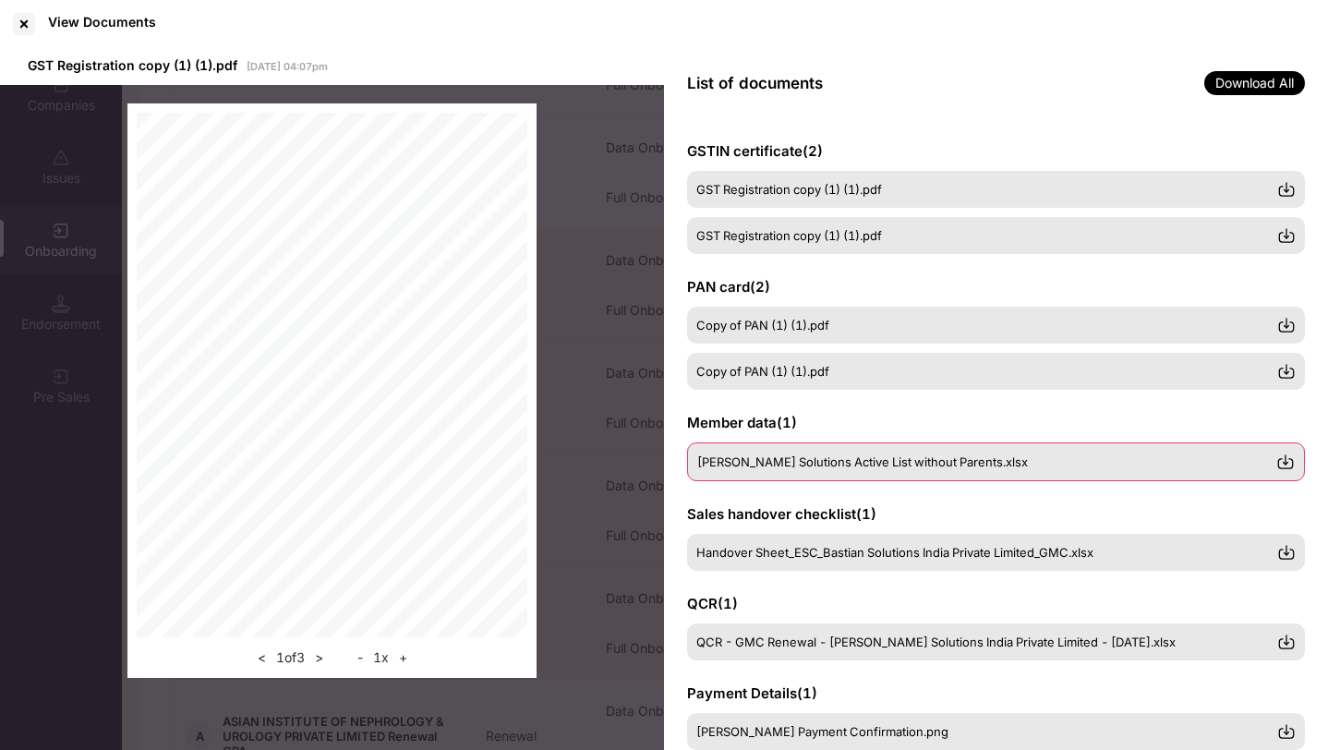
click at [780, 477] on div "[PERSON_NAME] Solutions Active List without Parents.xlsx" at bounding box center [996, 461] width 618 height 39
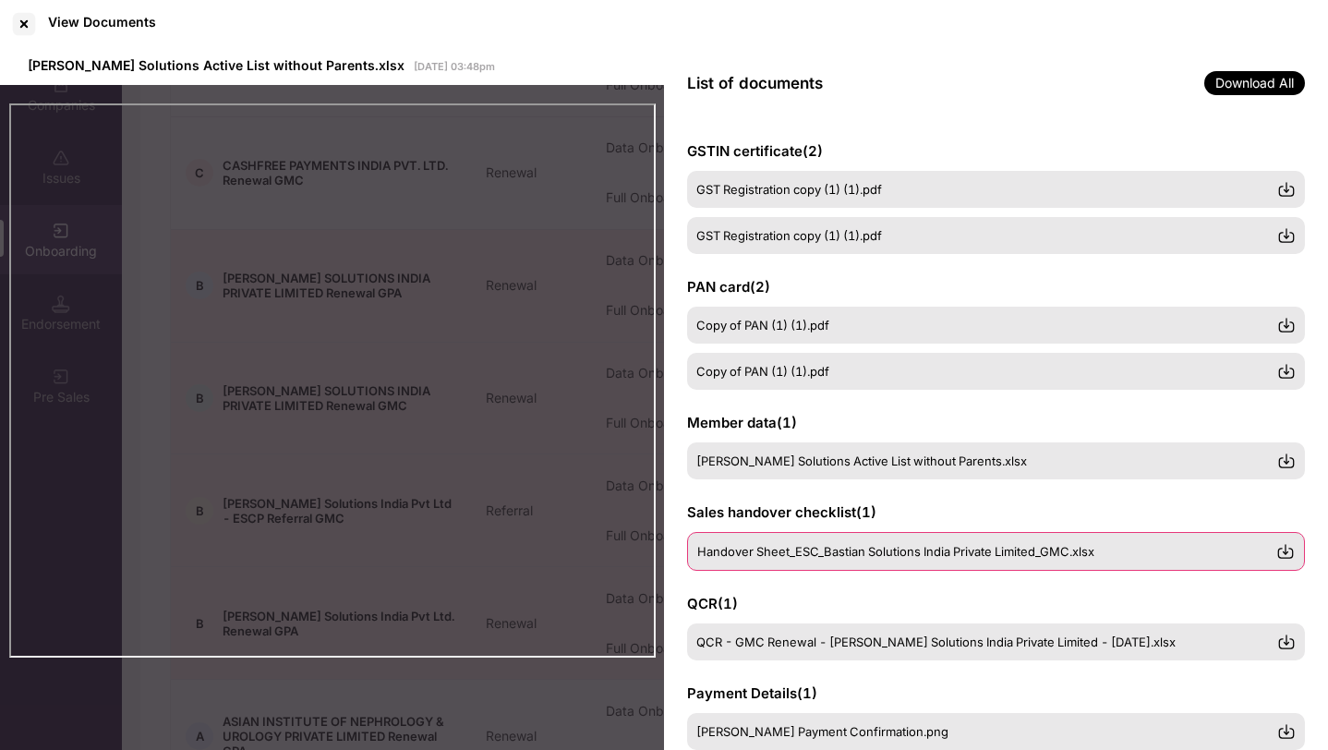
click at [795, 555] on span "Handover Sheet_ESC_Bastian Solutions India Private Limited_GMC.xlsx" at bounding box center [895, 551] width 397 height 15
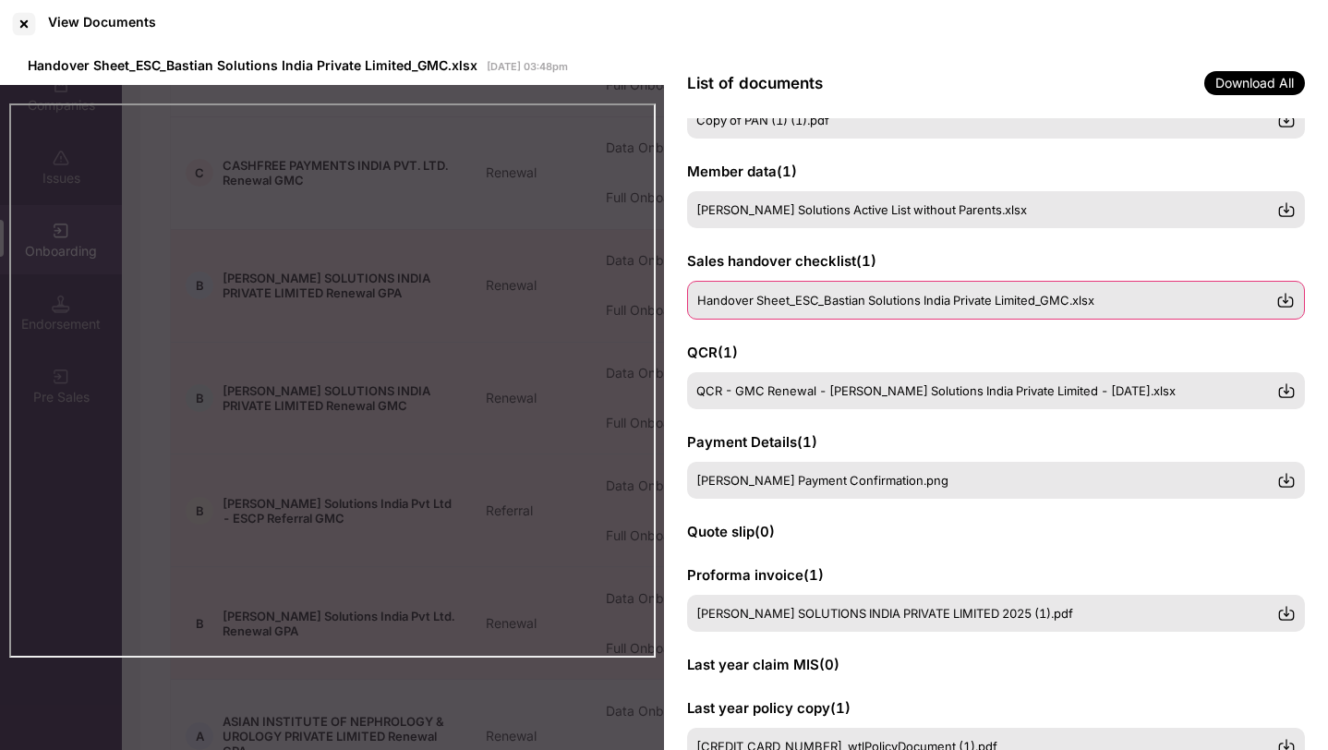
scroll to position [310, 0]
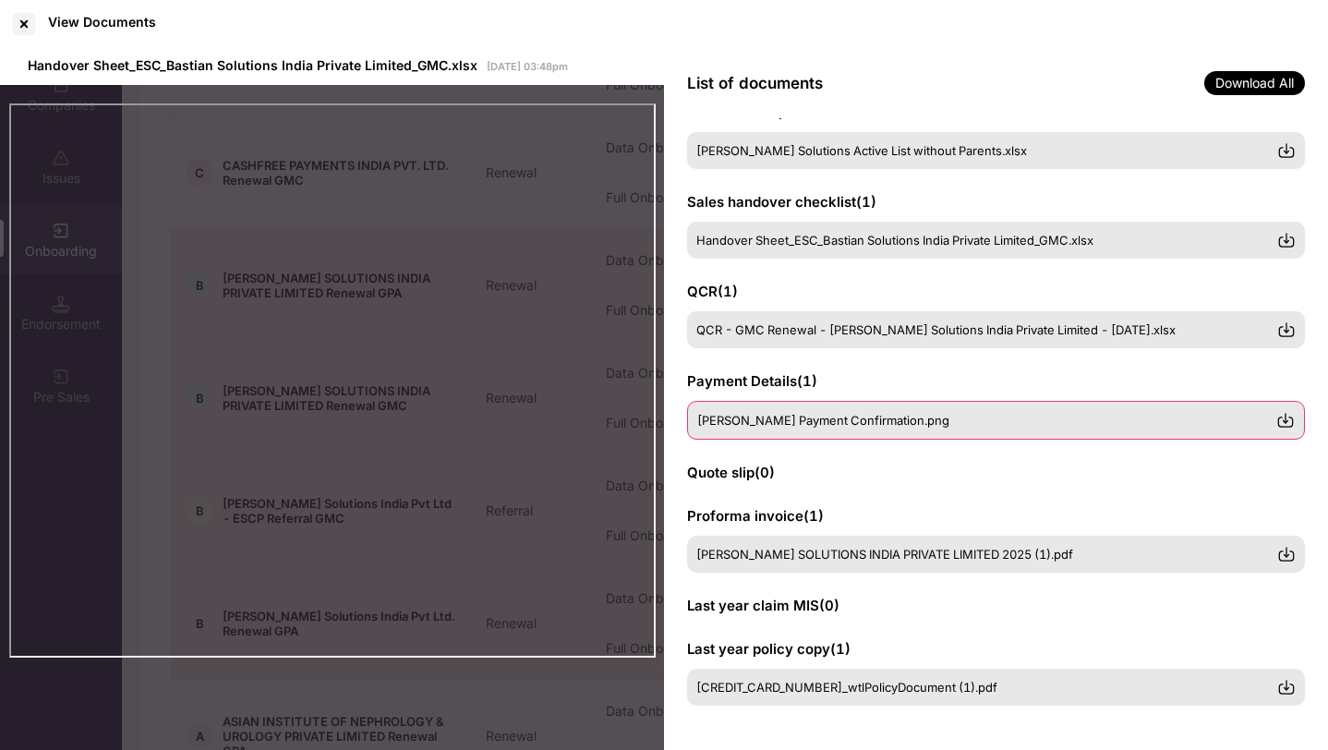
click at [768, 434] on div "[PERSON_NAME] Payment Confirmation.png" at bounding box center [996, 420] width 618 height 39
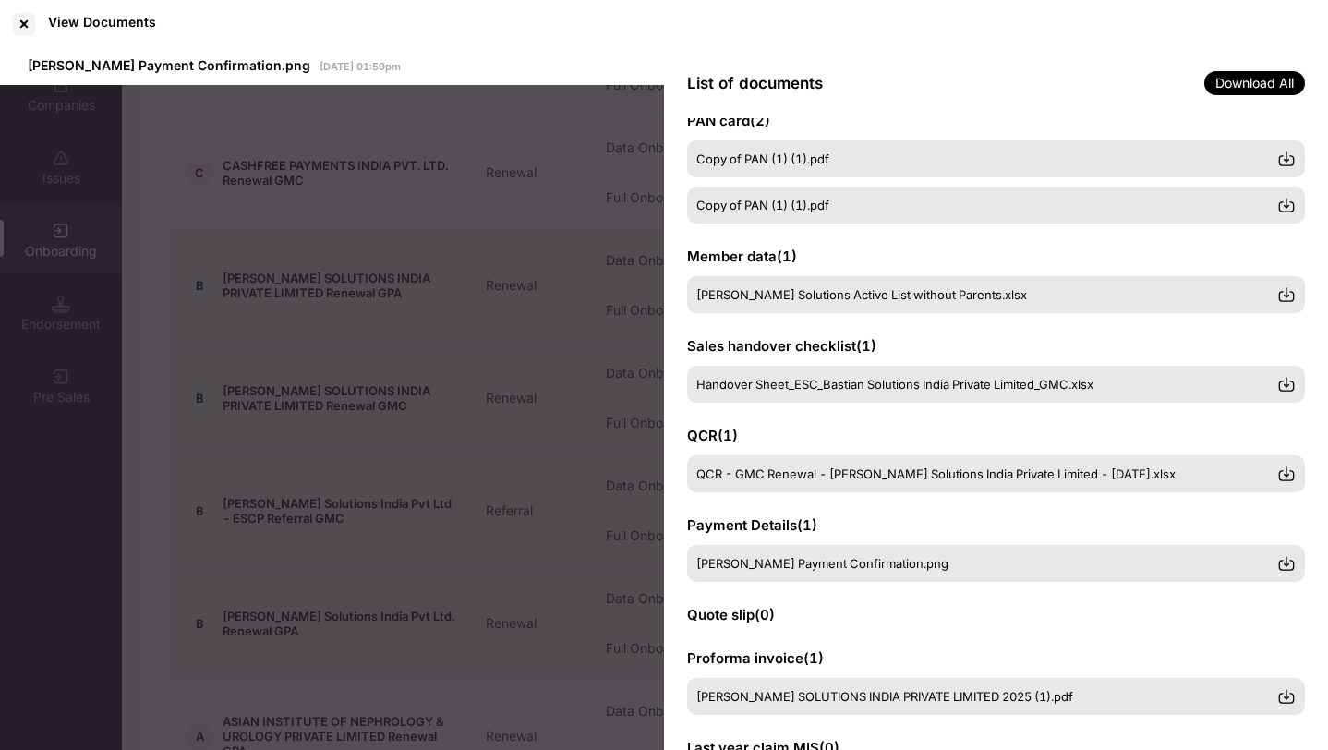
scroll to position [0, 0]
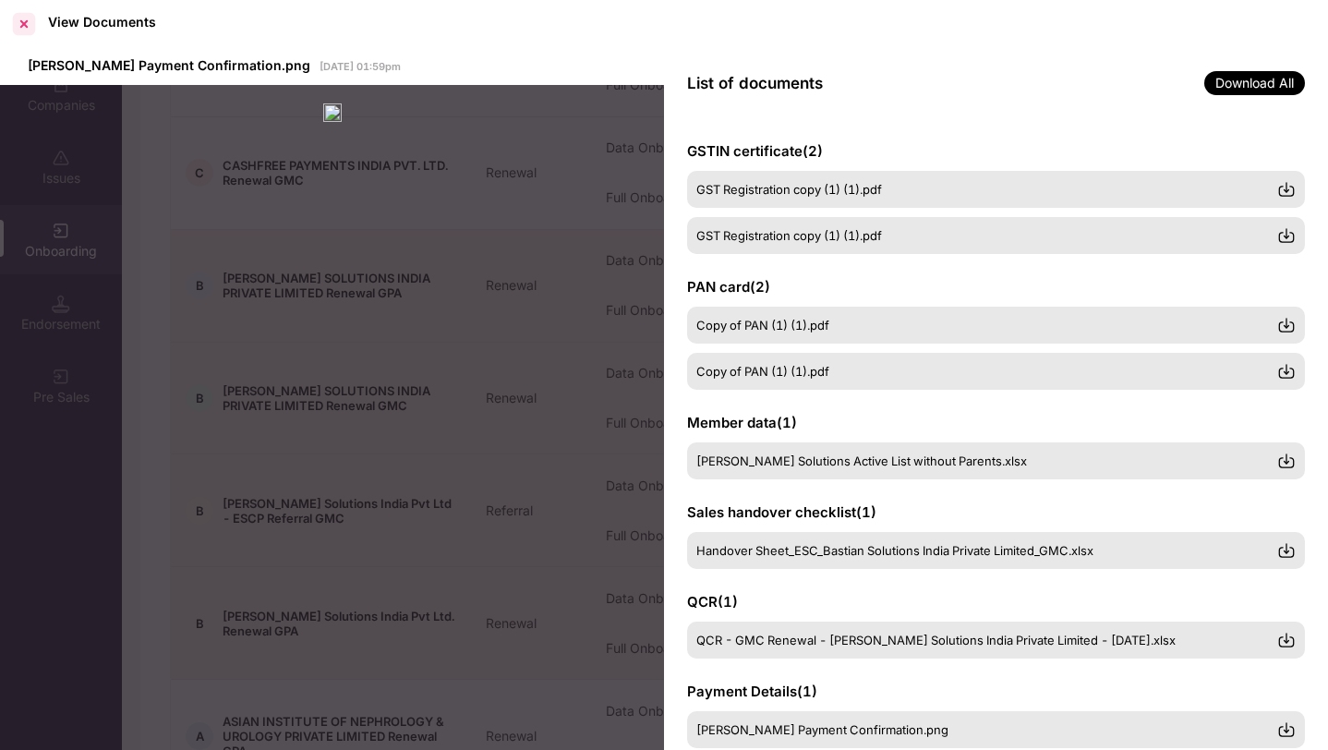
click at [15, 25] on div at bounding box center [24, 24] width 30 height 30
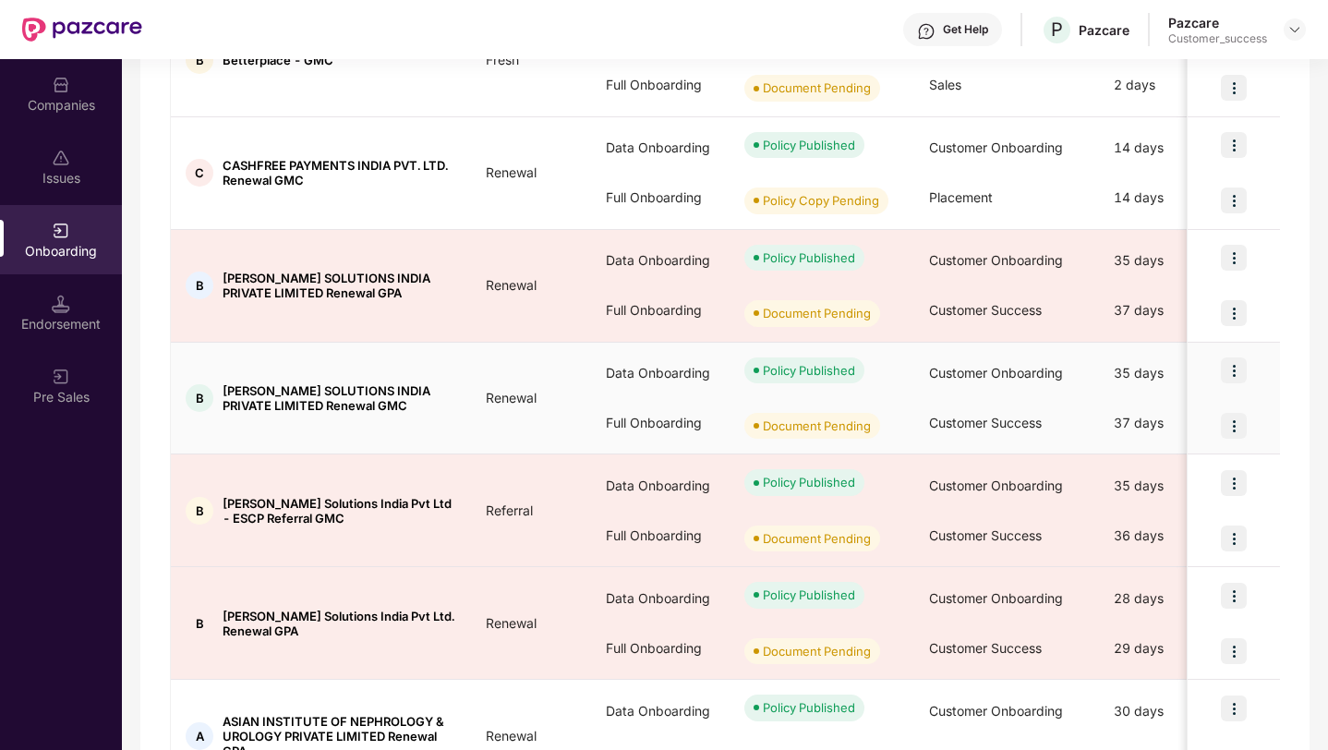
click at [1234, 430] on img at bounding box center [1233, 426] width 26 height 26
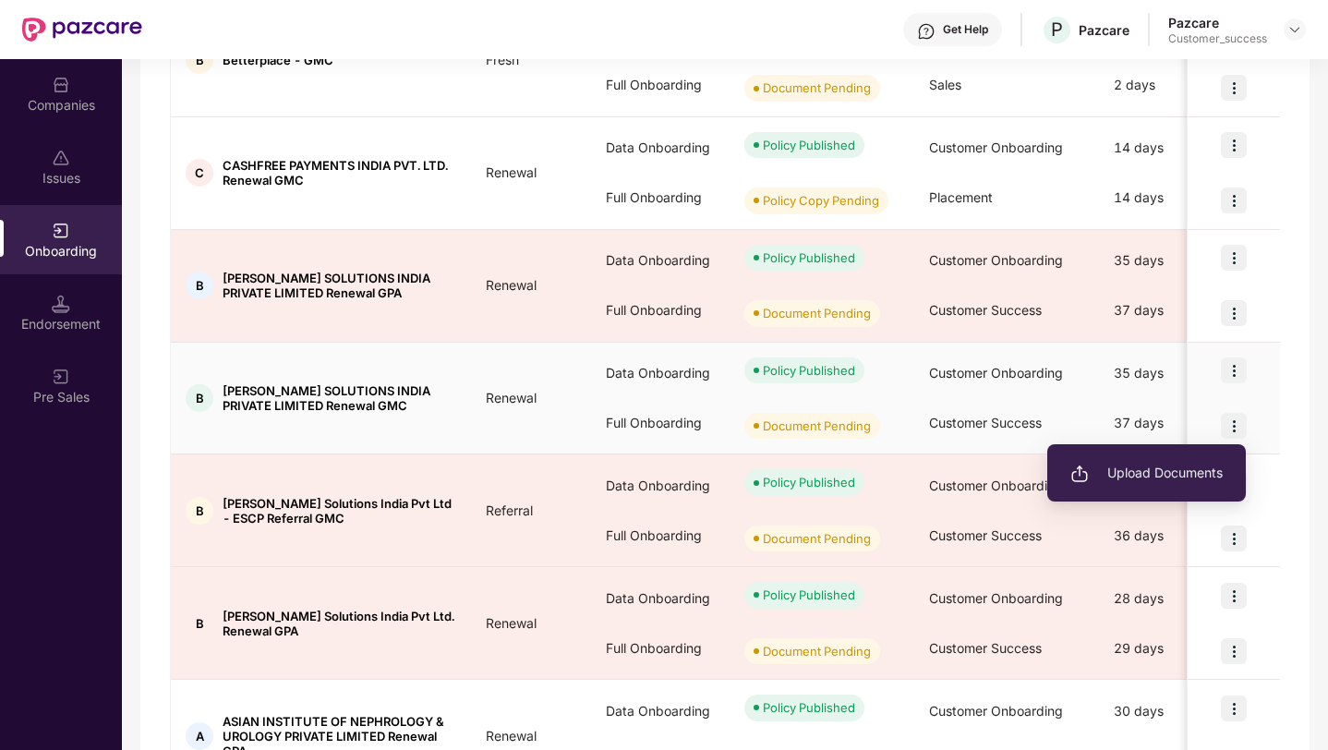
click at [1143, 473] on span "Upload Documents" at bounding box center [1146, 473] width 152 height 20
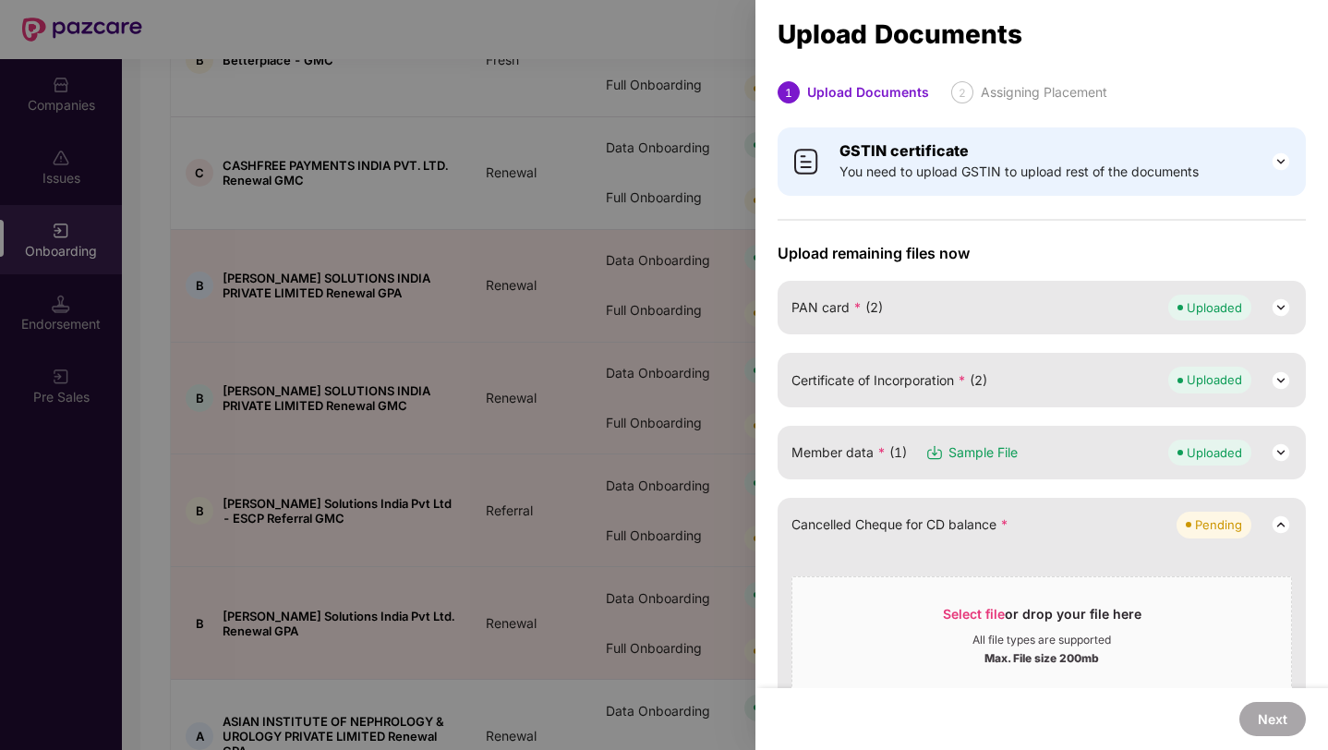
click at [726, 205] on div at bounding box center [664, 375] width 1328 height 750
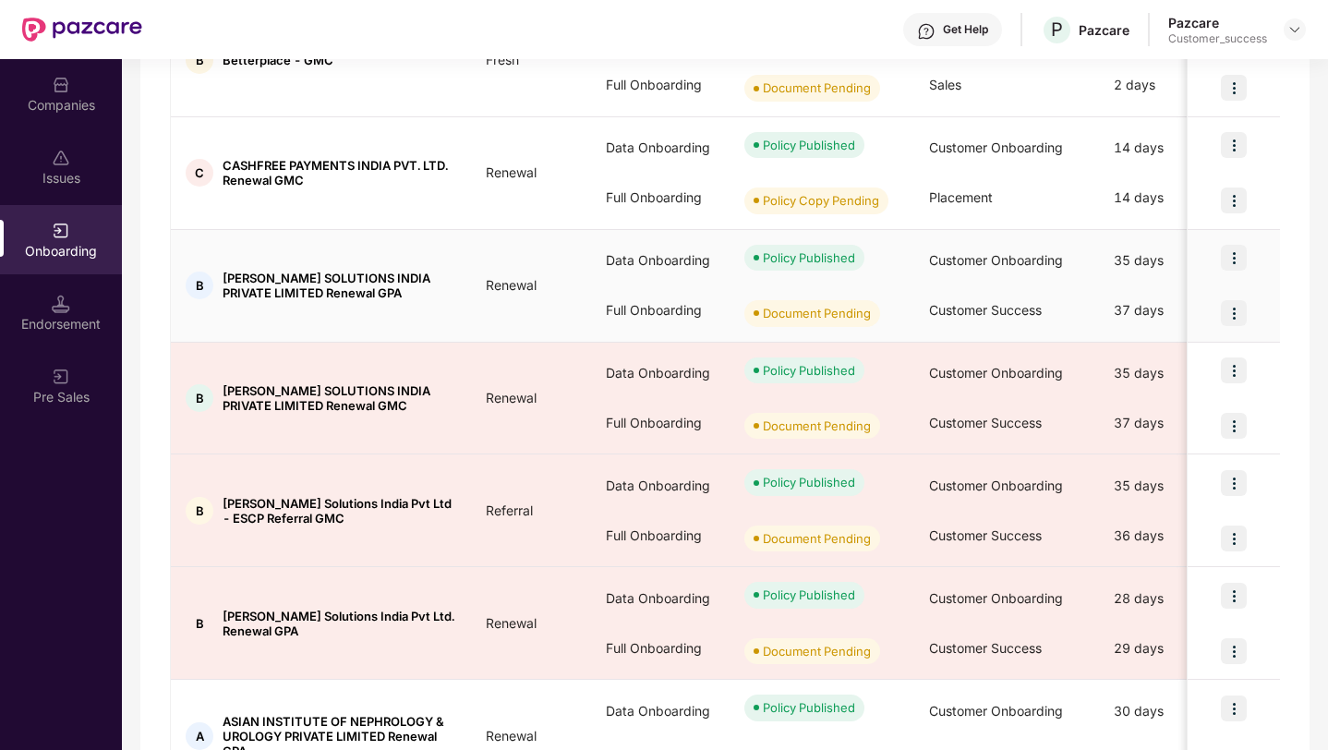
click at [1240, 314] on img at bounding box center [1233, 313] width 26 height 26
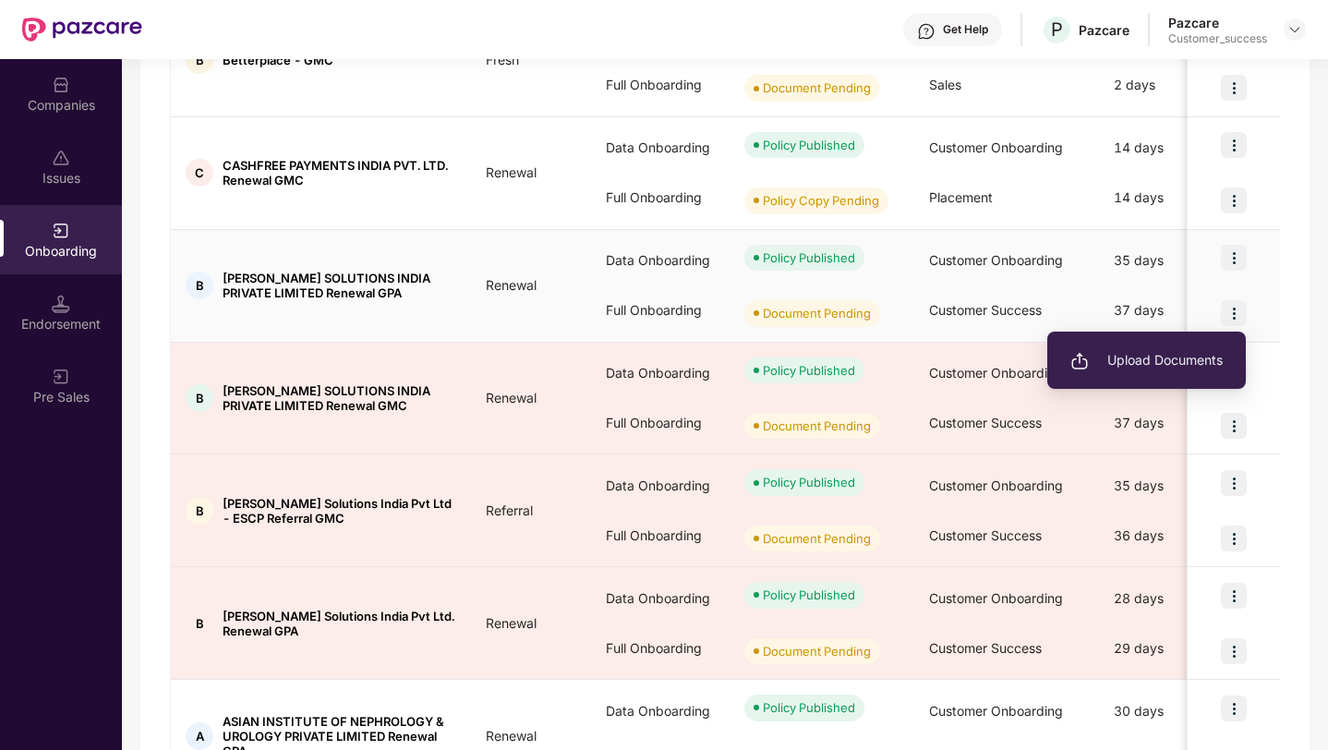
click at [1140, 354] on span "Upload Documents" at bounding box center [1146, 360] width 152 height 20
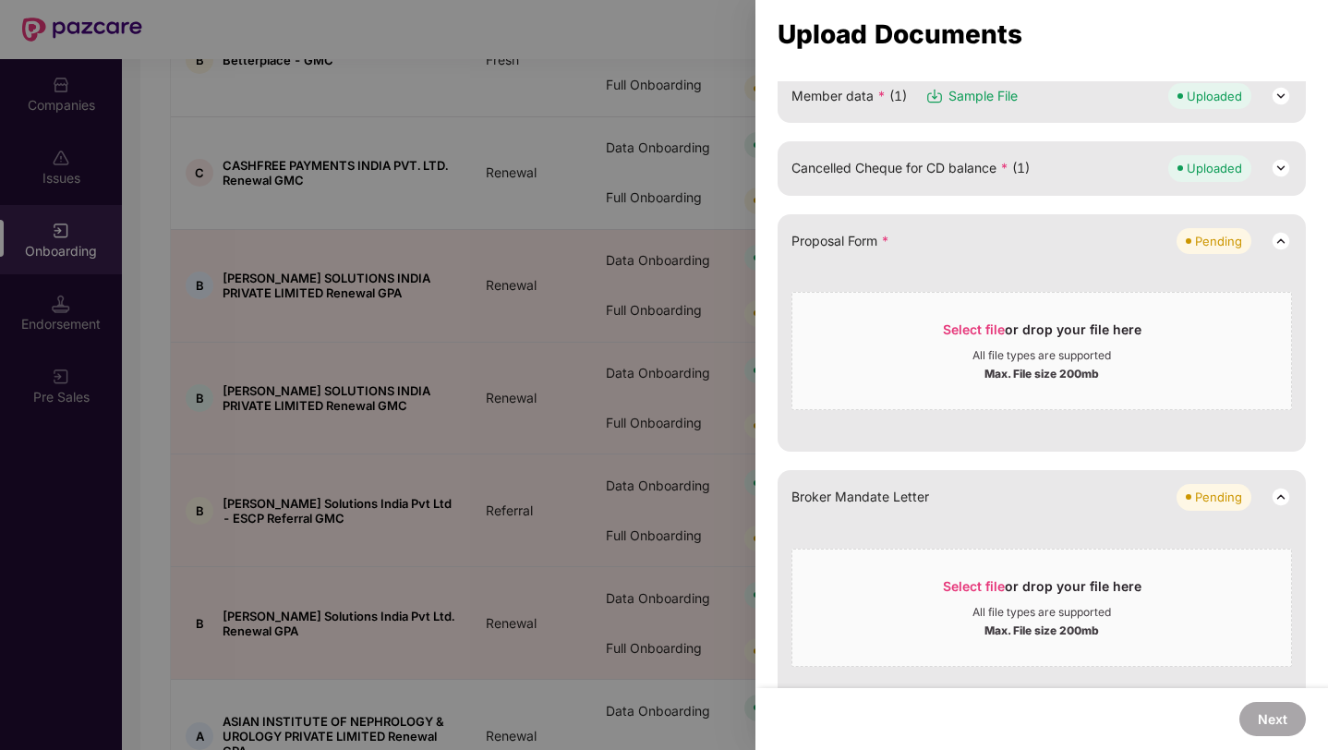
scroll to position [325, 0]
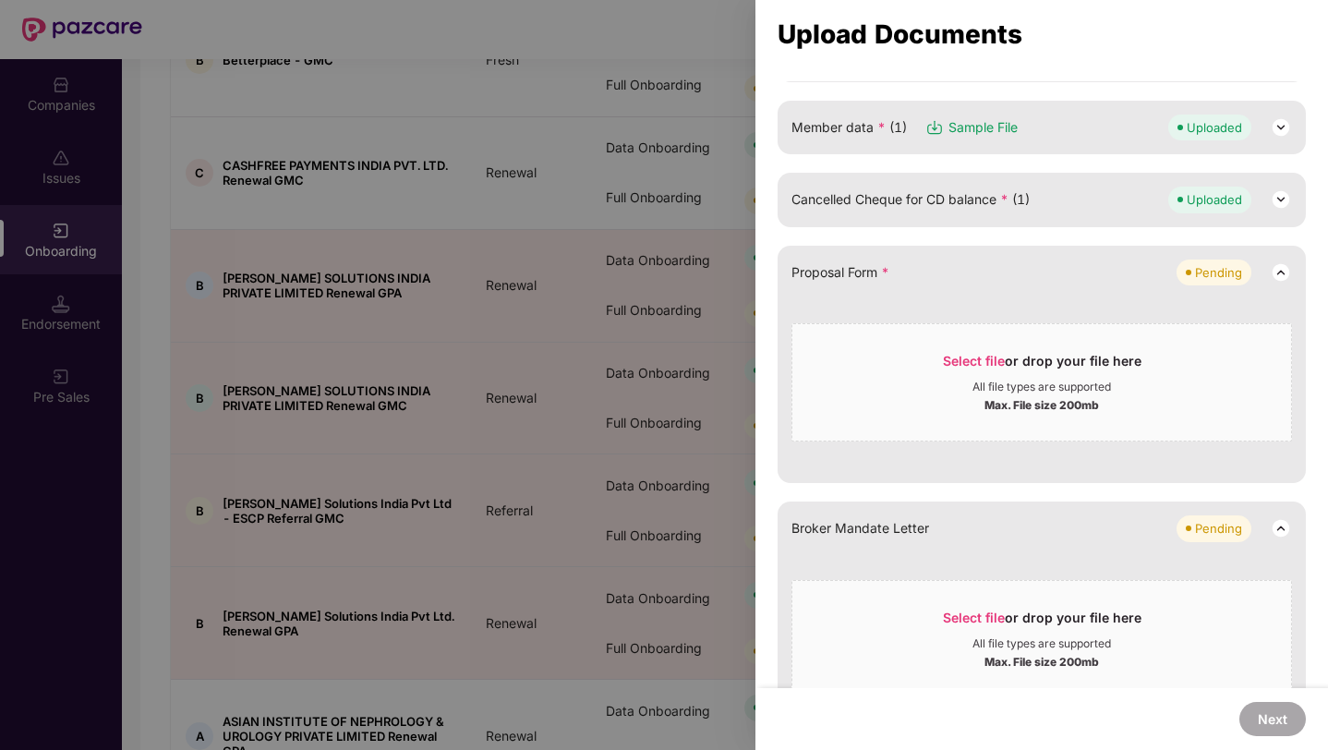
click at [999, 193] on span "Cancelled Cheque for CD balance * (1)" at bounding box center [910, 199] width 238 height 20
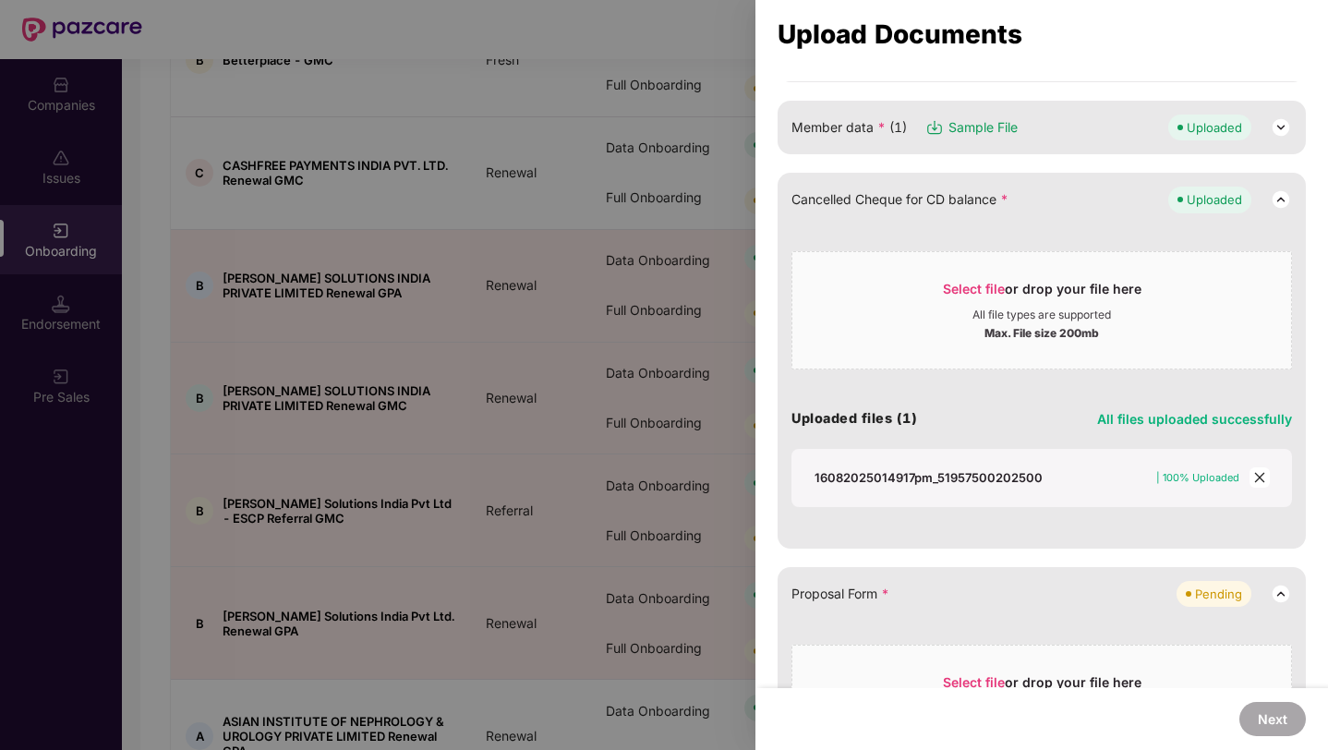
click at [1257, 478] on icon "close" at bounding box center [1259, 478] width 10 height 10
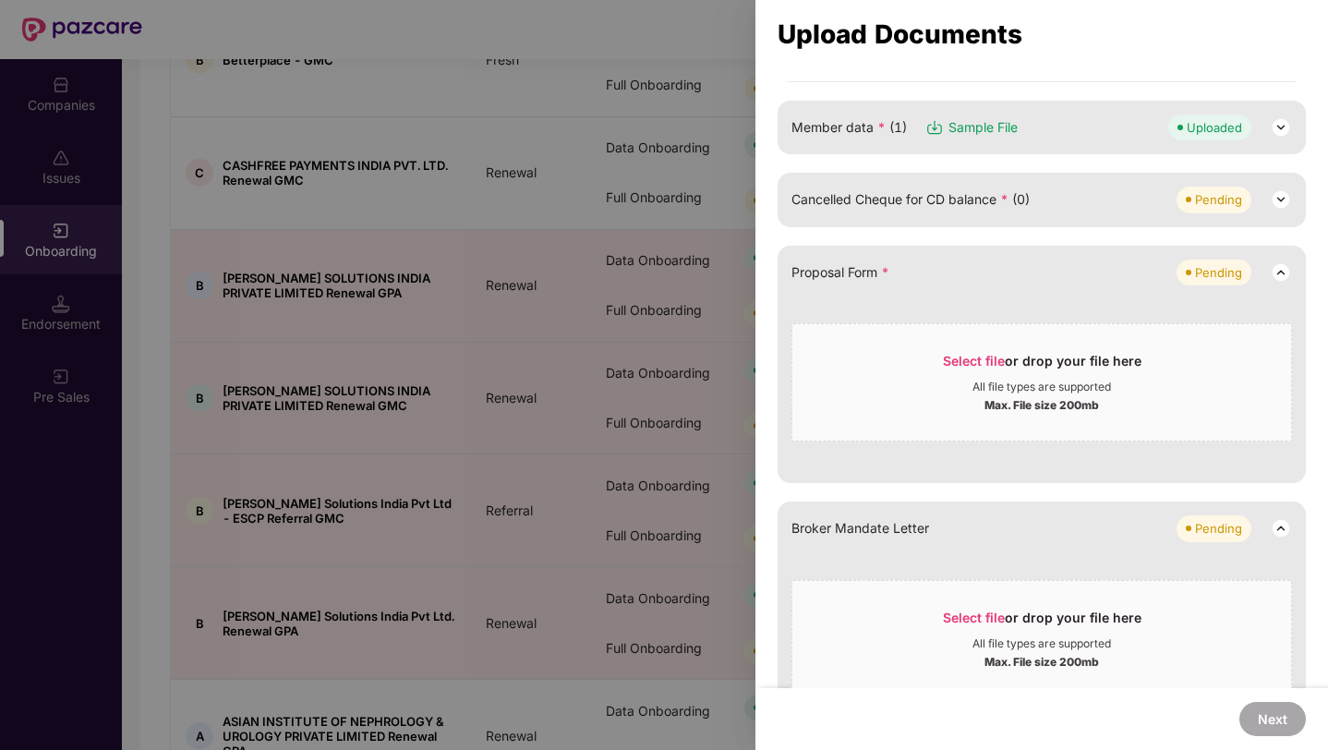
click at [1043, 207] on div "Cancelled Cheque for CD balance * (0) Pending" at bounding box center [1041, 199] width 500 height 26
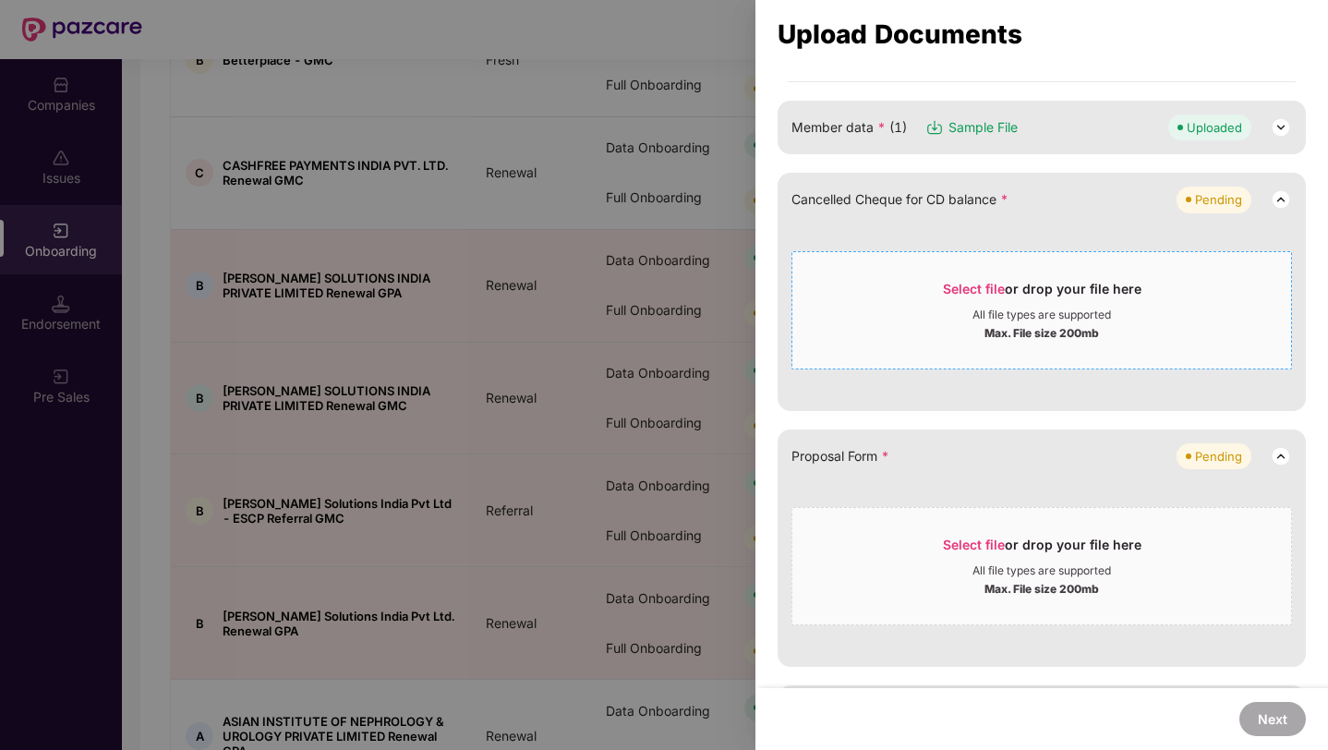
click at [1010, 307] on div "All file types are supported" at bounding box center [1041, 314] width 138 height 15
click at [934, 288] on div "Select file or drop your file here" at bounding box center [1041, 294] width 499 height 28
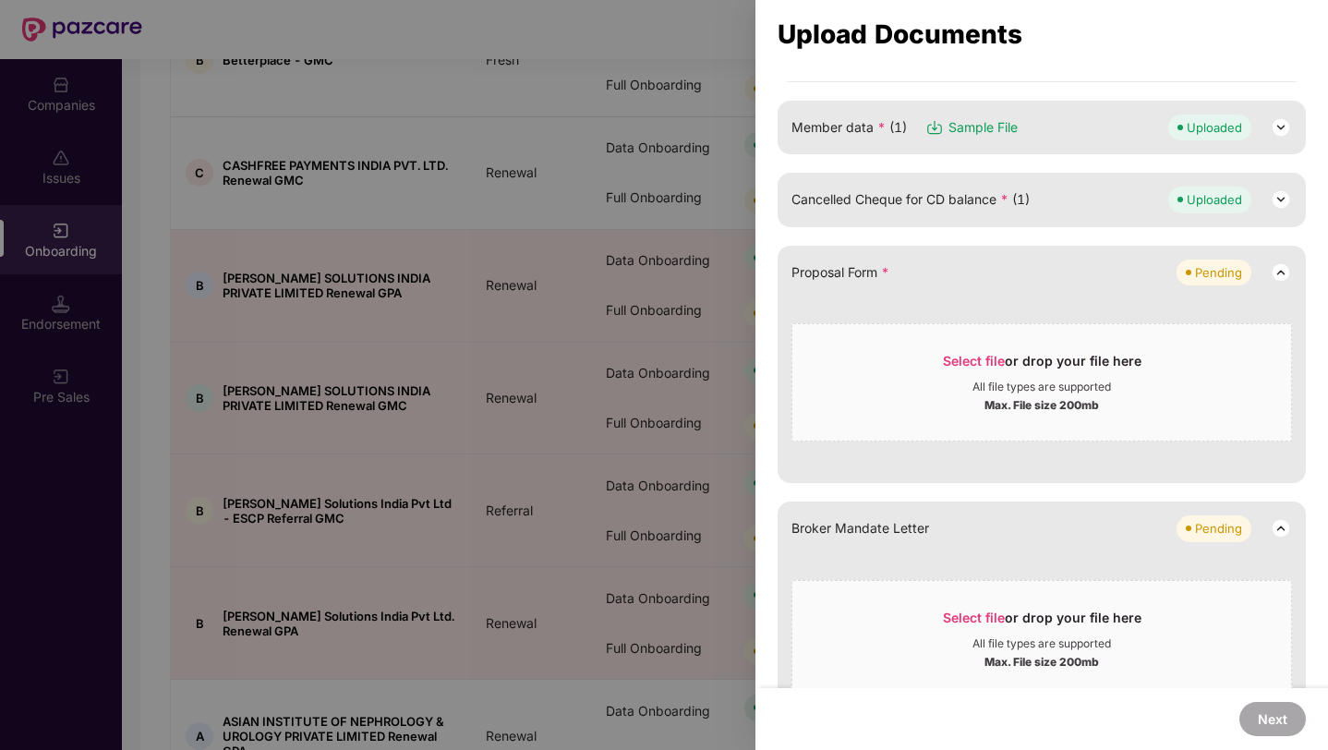
scroll to position [395, 0]
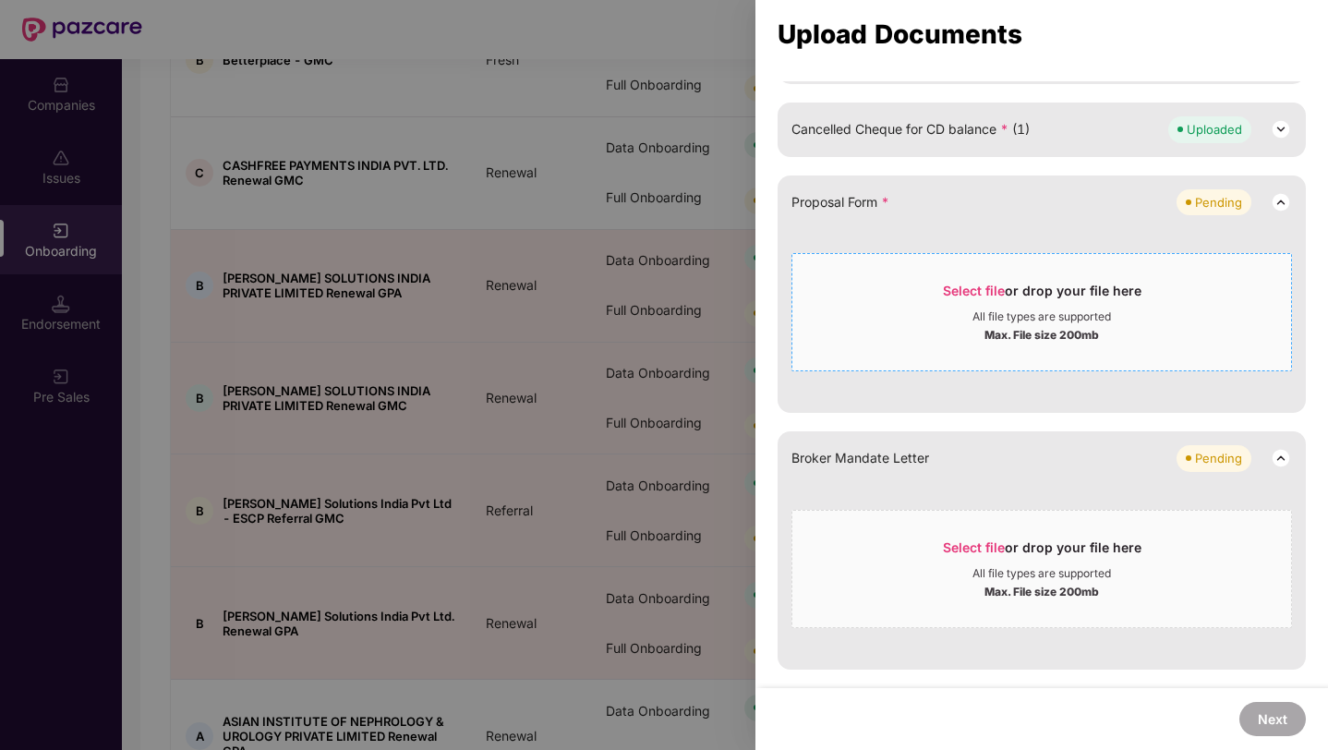
click at [979, 357] on div "Select file or drop your file here All file types are supported Max. File size …" at bounding box center [1041, 312] width 500 height 118
click at [919, 331] on div "Max. File size 200mb" at bounding box center [1041, 333] width 499 height 18
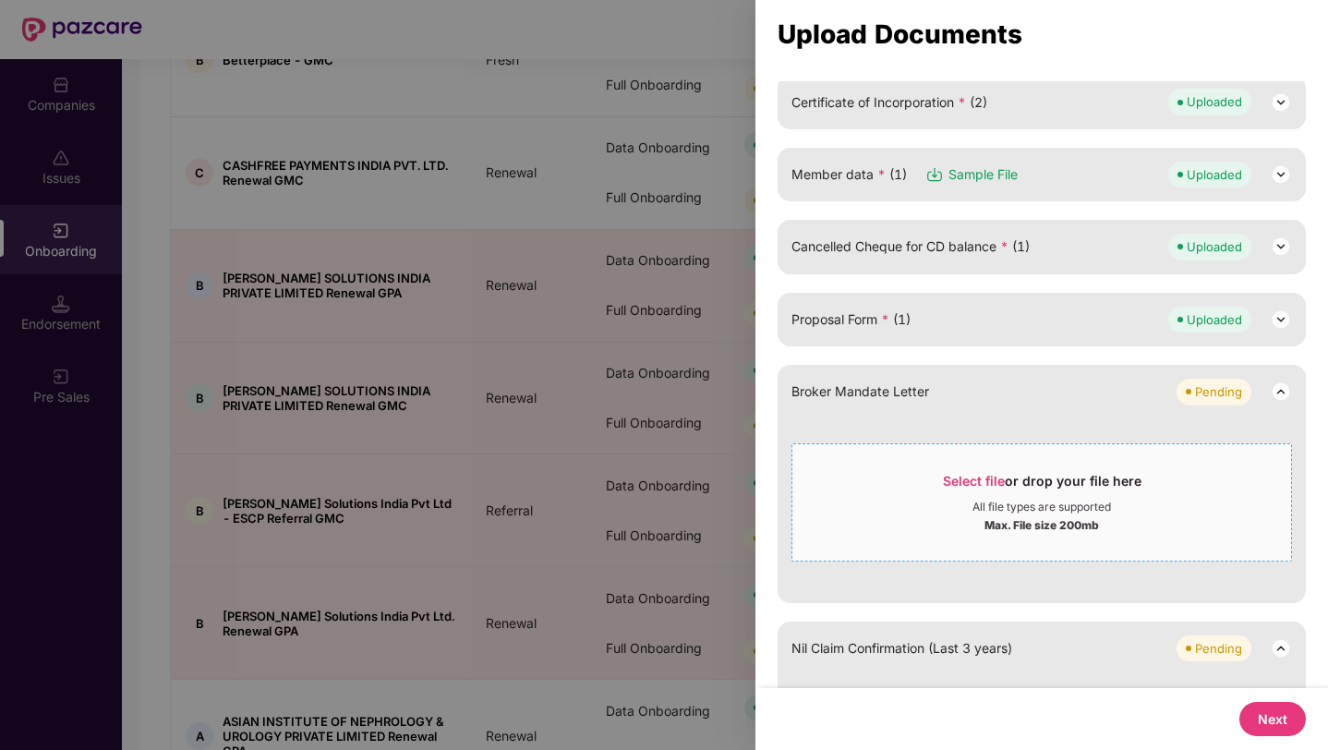
scroll to position [274, 0]
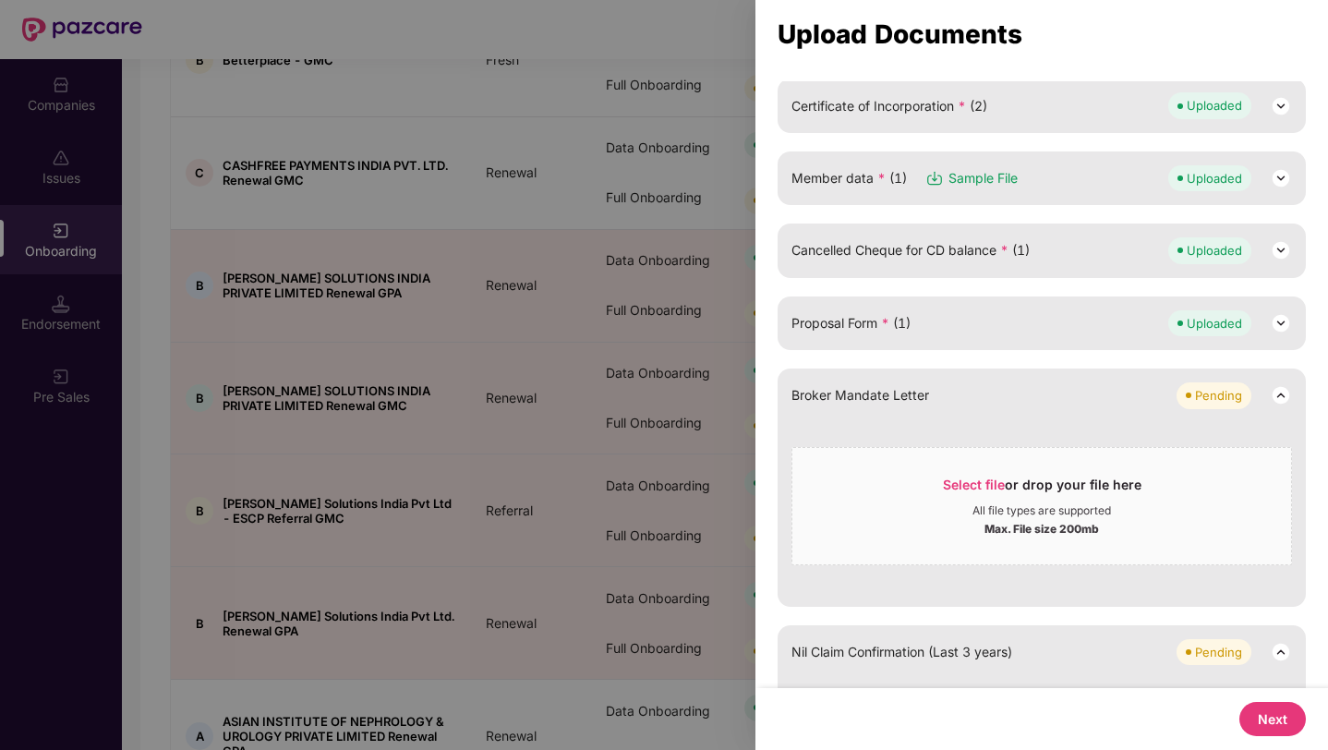
click at [941, 246] on span "Cancelled Cheque for CD balance * (1)" at bounding box center [910, 250] width 238 height 20
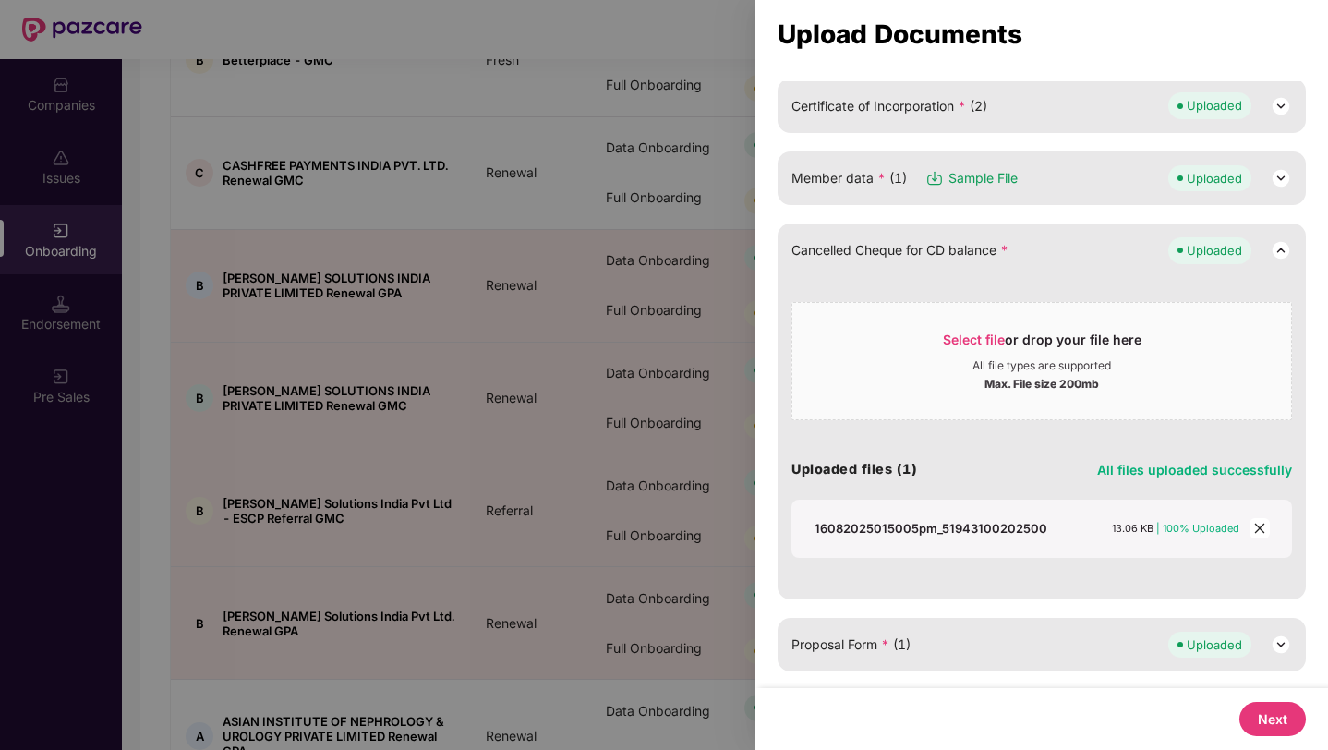
click at [939, 246] on span "Cancelled Cheque for CD balance *" at bounding box center [899, 250] width 217 height 20
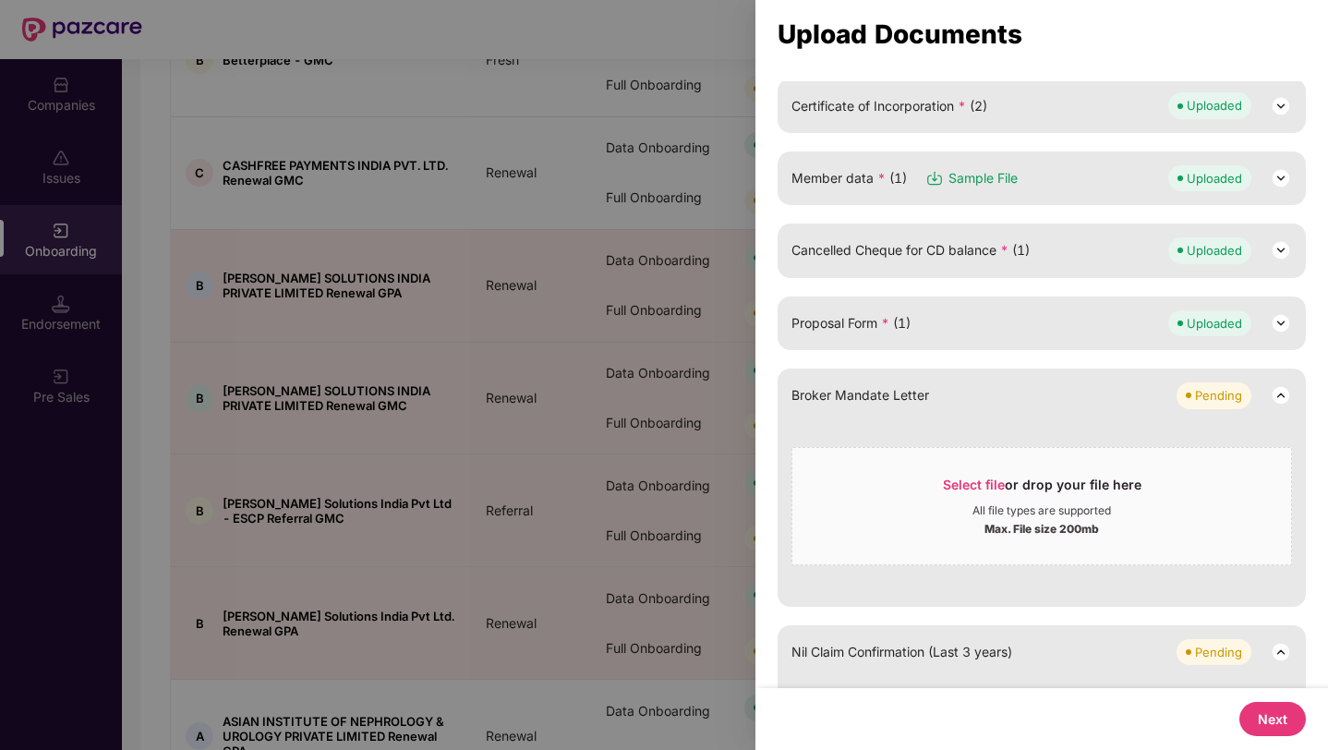
click at [949, 315] on div "Proposal Form * (1) Uploaded" at bounding box center [1041, 323] width 500 height 26
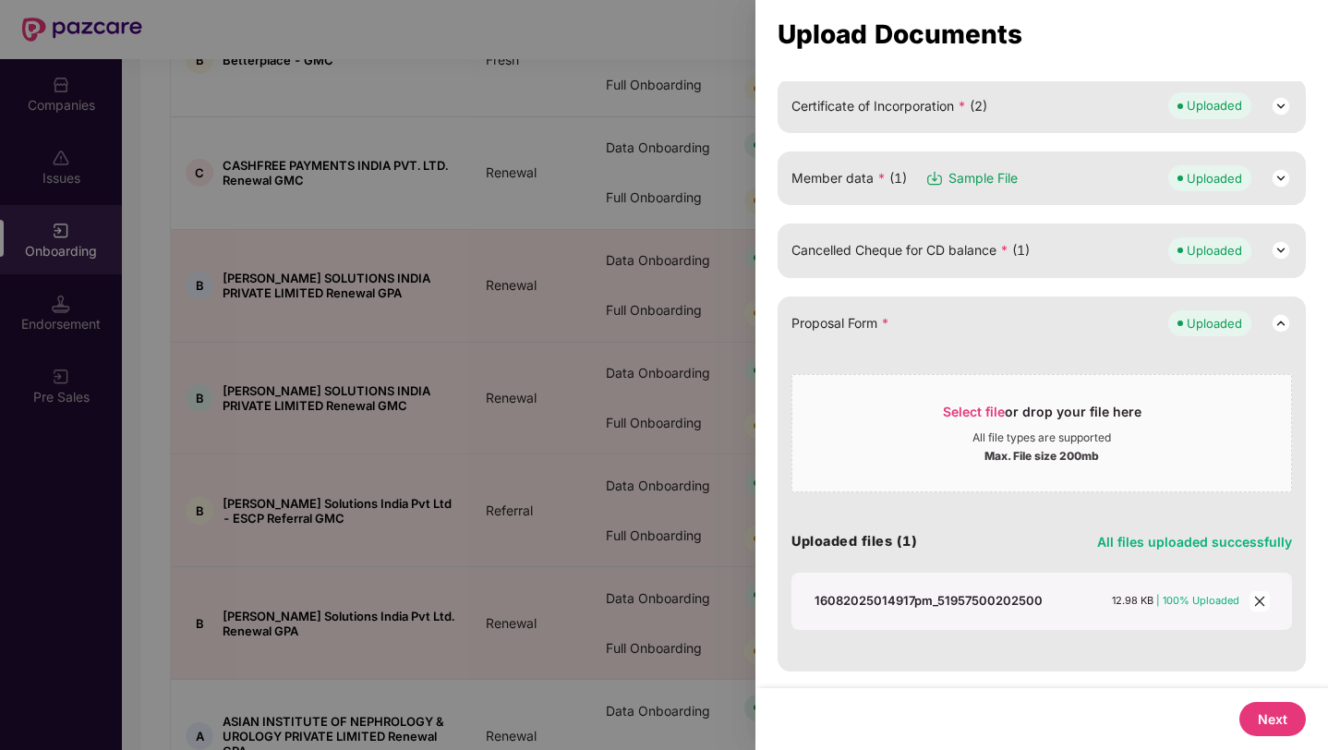
click at [1258, 598] on icon "close" at bounding box center [1259, 601] width 13 height 13
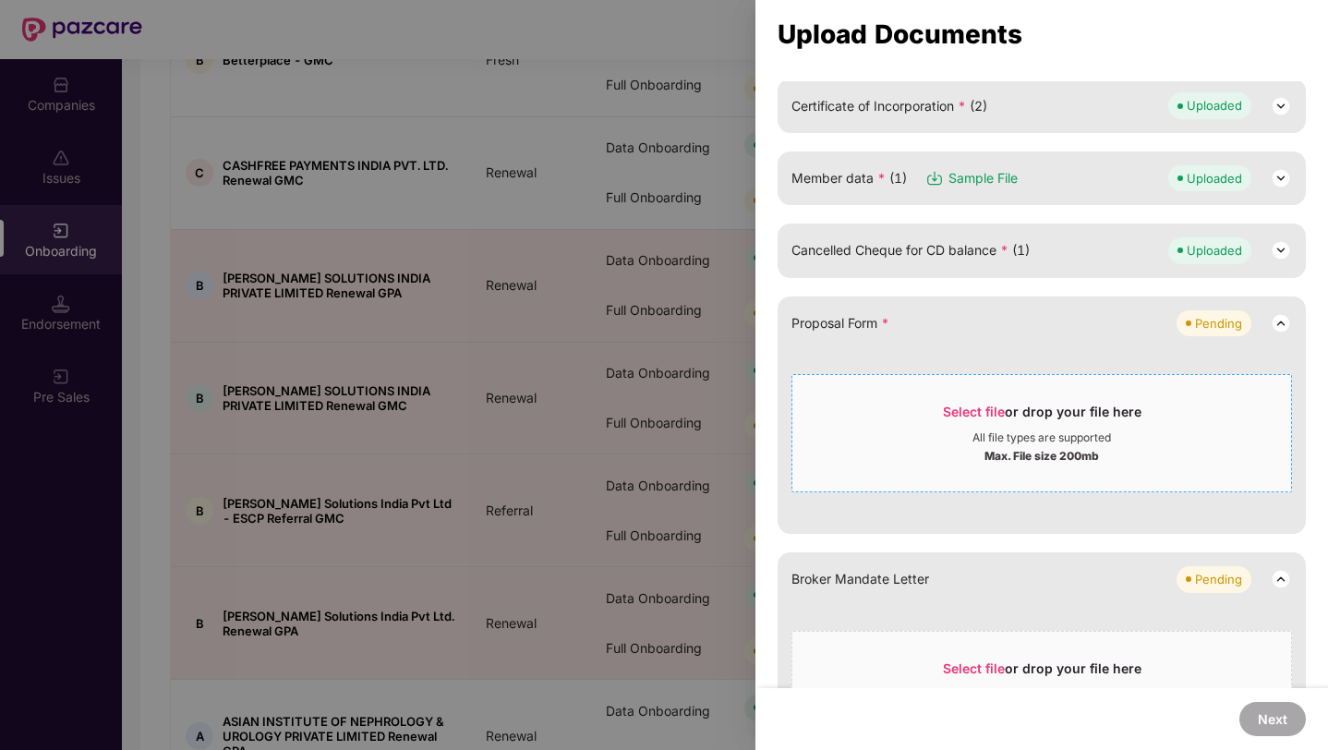
click at [1017, 445] on div "Max. File size 200mb" at bounding box center [1041, 454] width 114 height 18
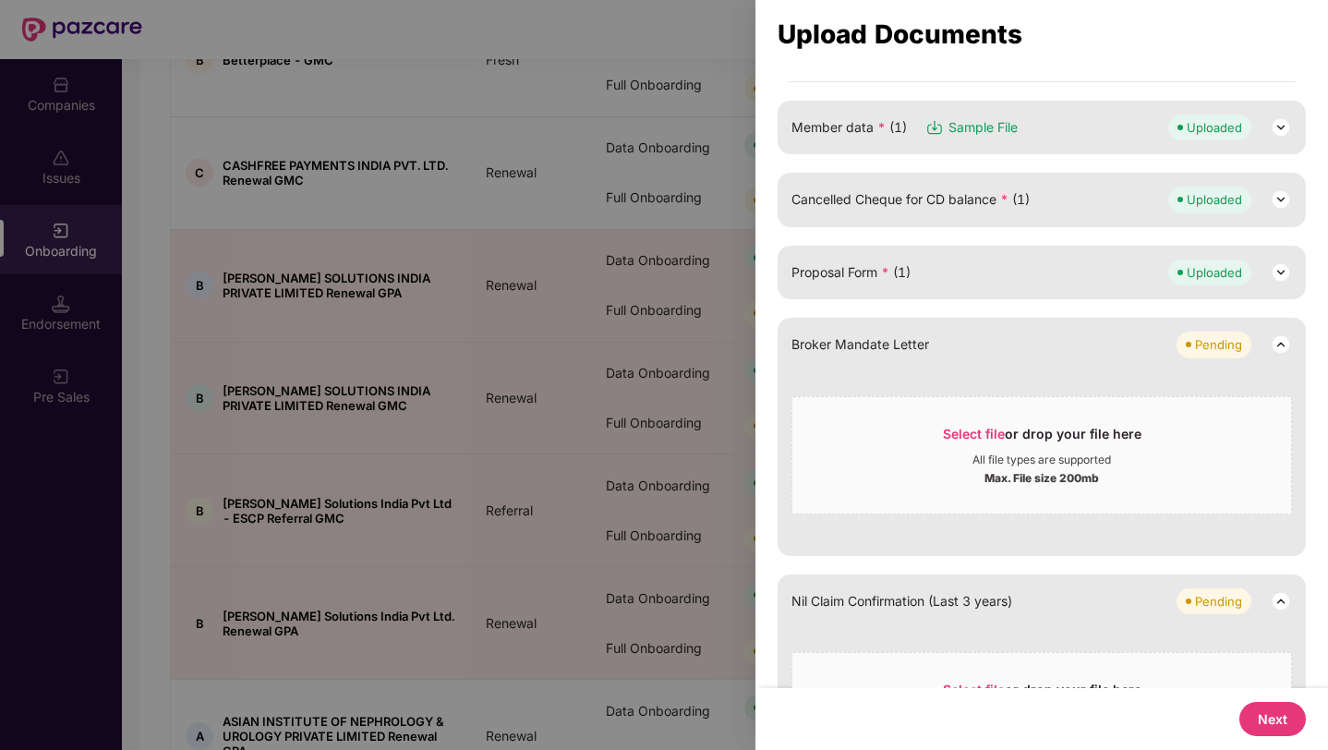
scroll to position [0, 0]
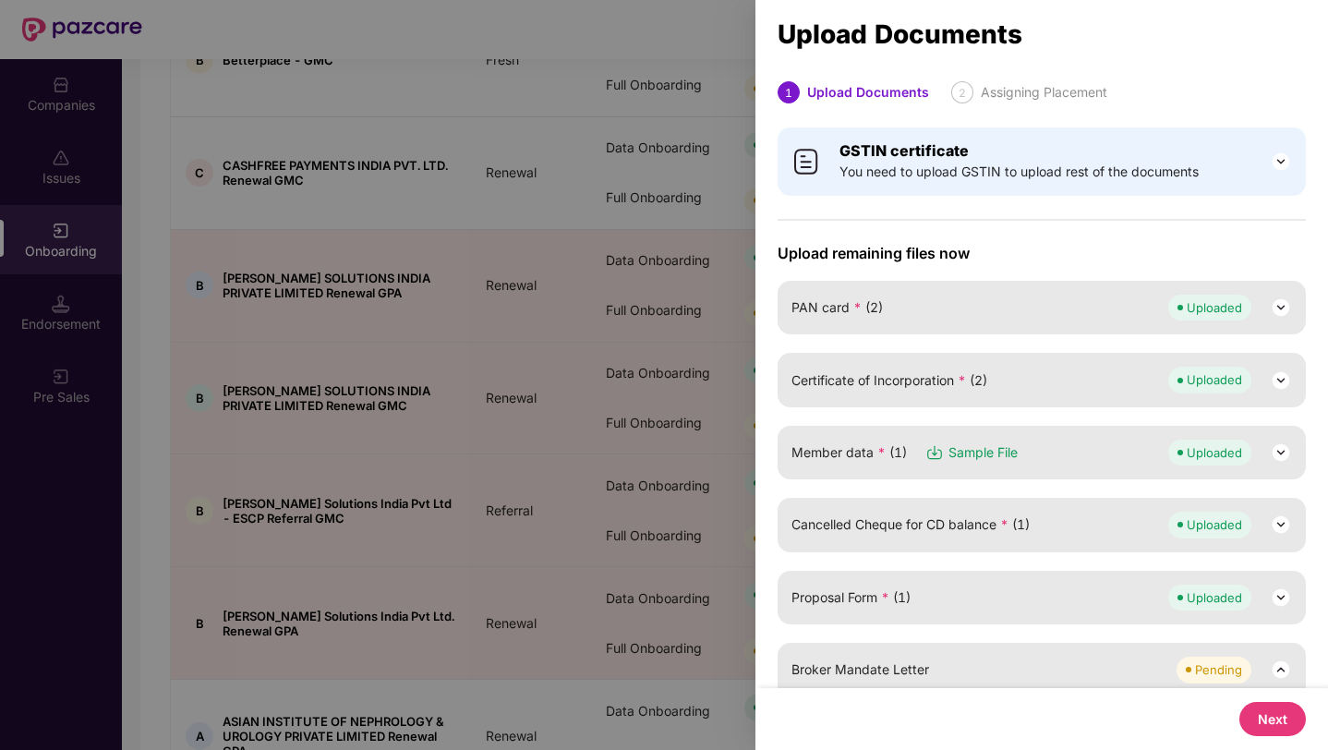
click at [1261, 727] on button "Next" at bounding box center [1272, 719] width 66 height 34
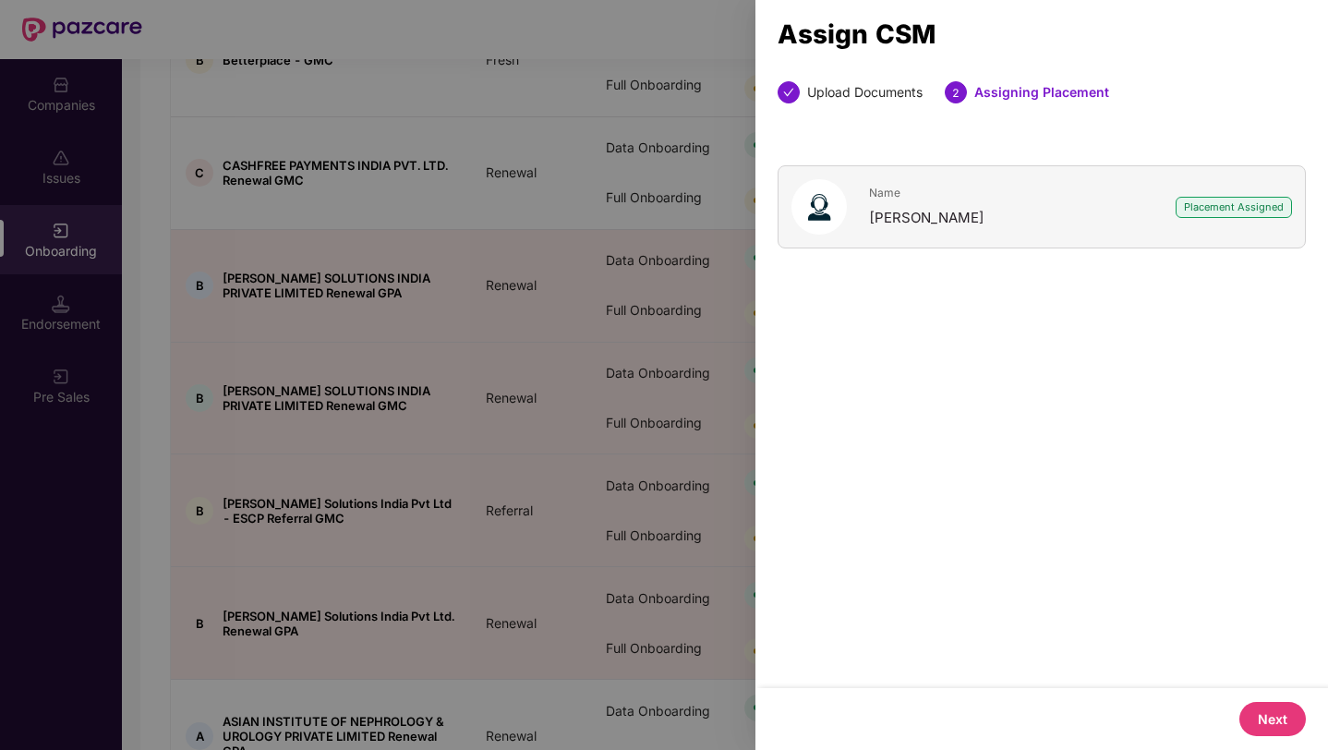
click at [1254, 713] on button "Next" at bounding box center [1272, 719] width 66 height 34
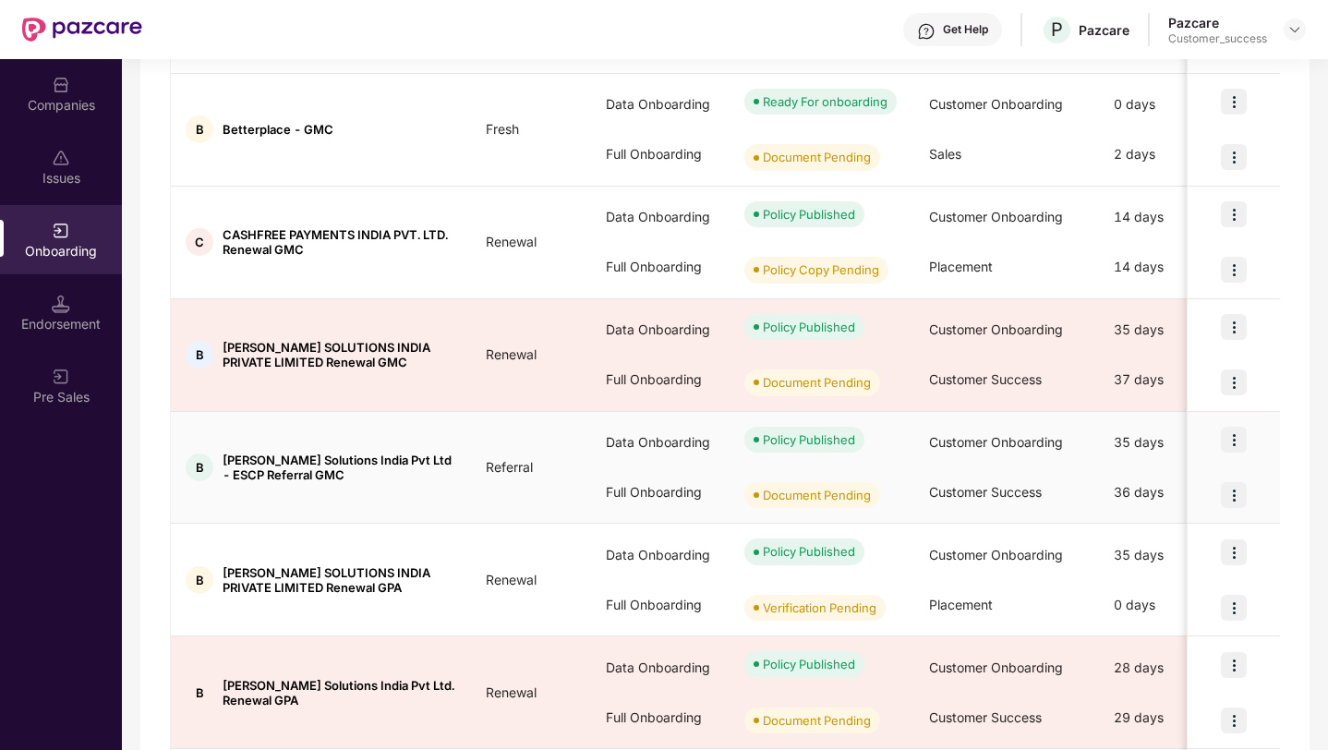
scroll to position [389, 0]
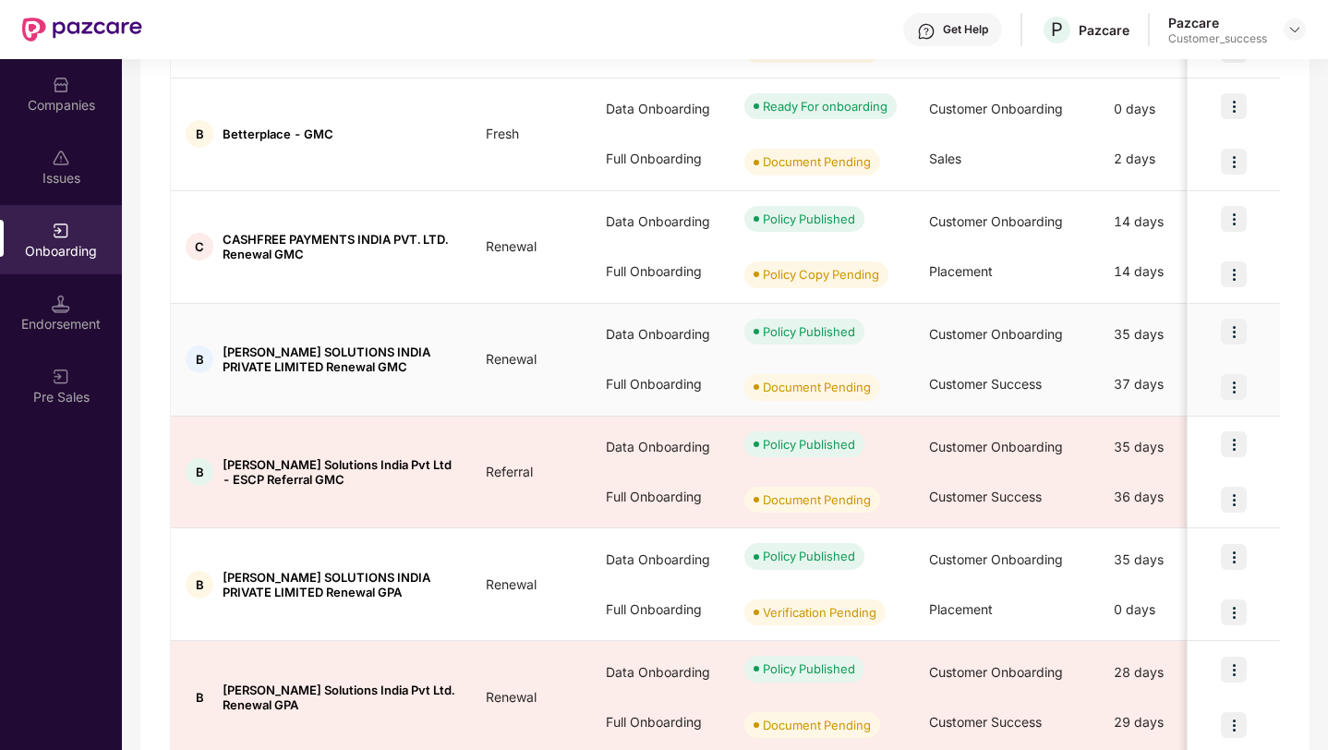
click at [1234, 383] on img at bounding box center [1233, 387] width 26 height 26
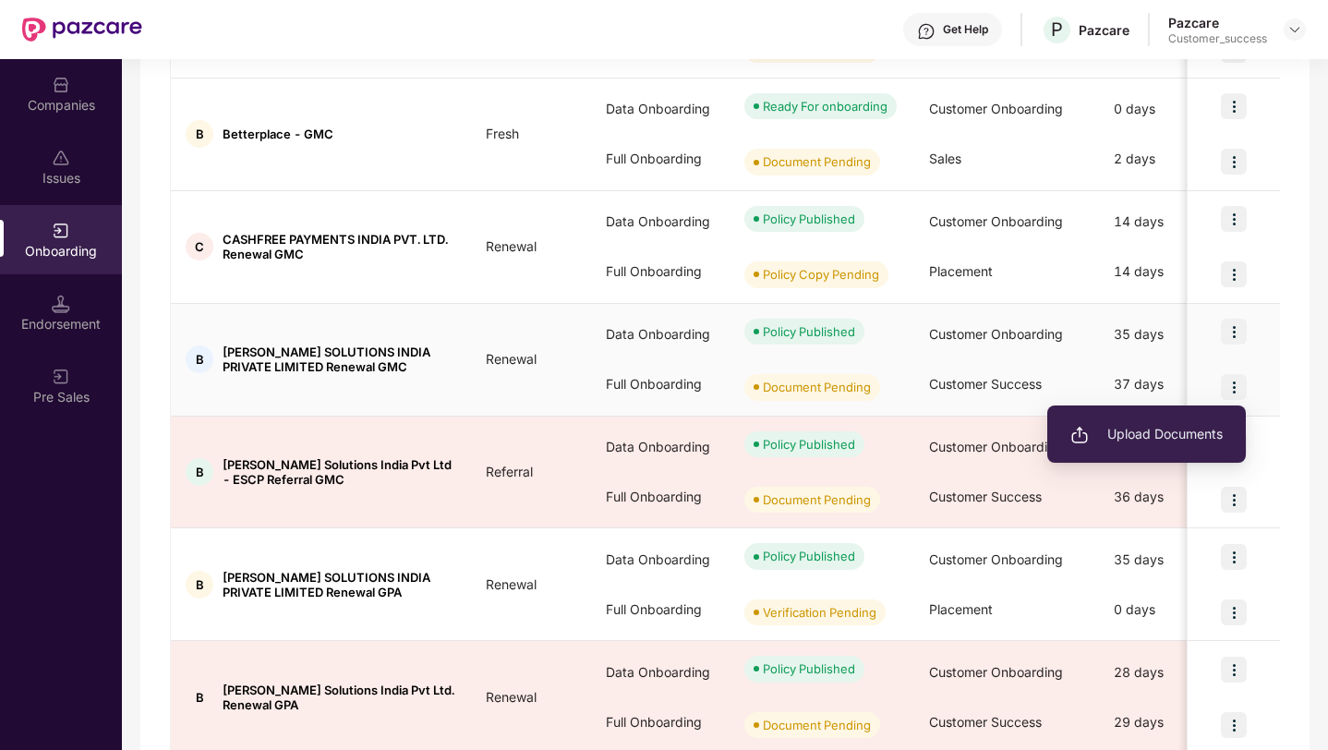
click at [1215, 428] on span "Upload Documents" at bounding box center [1146, 434] width 152 height 20
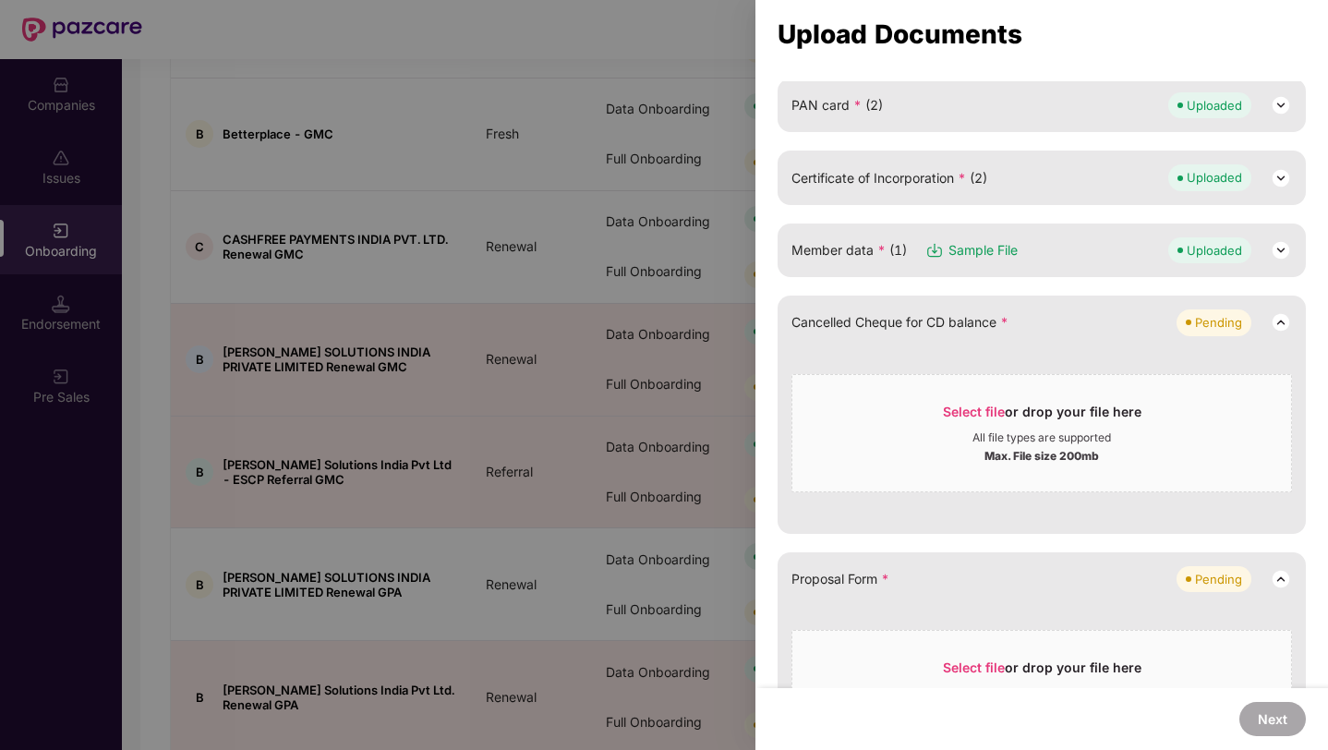
scroll to position [324, 0]
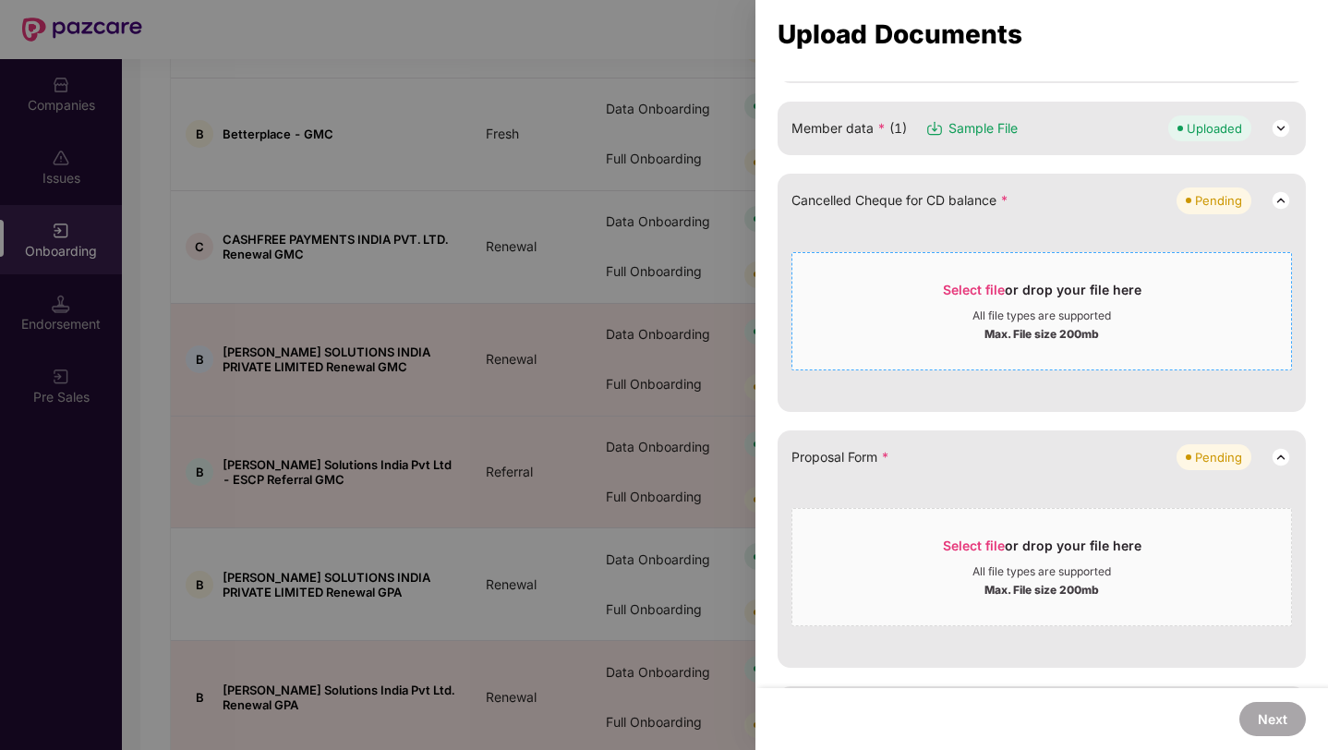
click at [944, 305] on div "Select file or drop your file here" at bounding box center [1042, 295] width 198 height 28
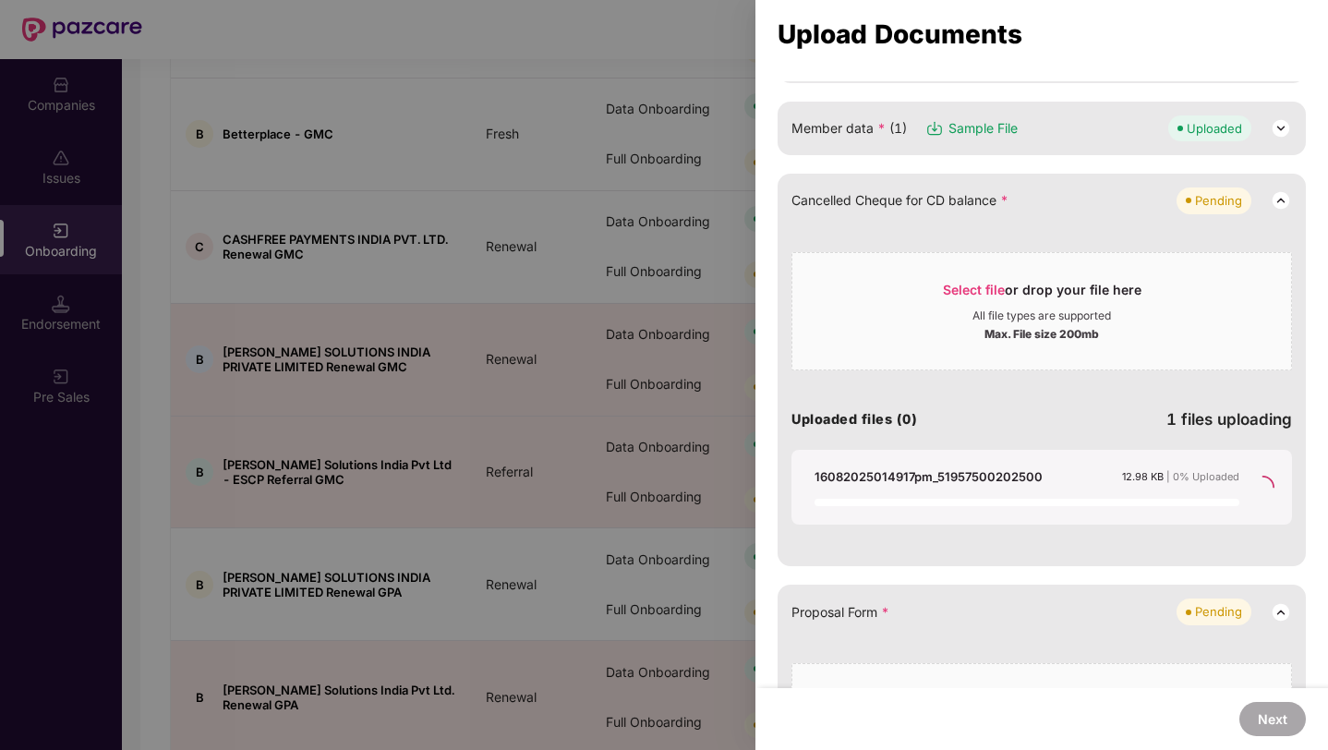
click at [1062, 584] on div "Proposal Form * Pending Select file or drop your file here All file types are s…" at bounding box center [1041, 702] width 528 height 237
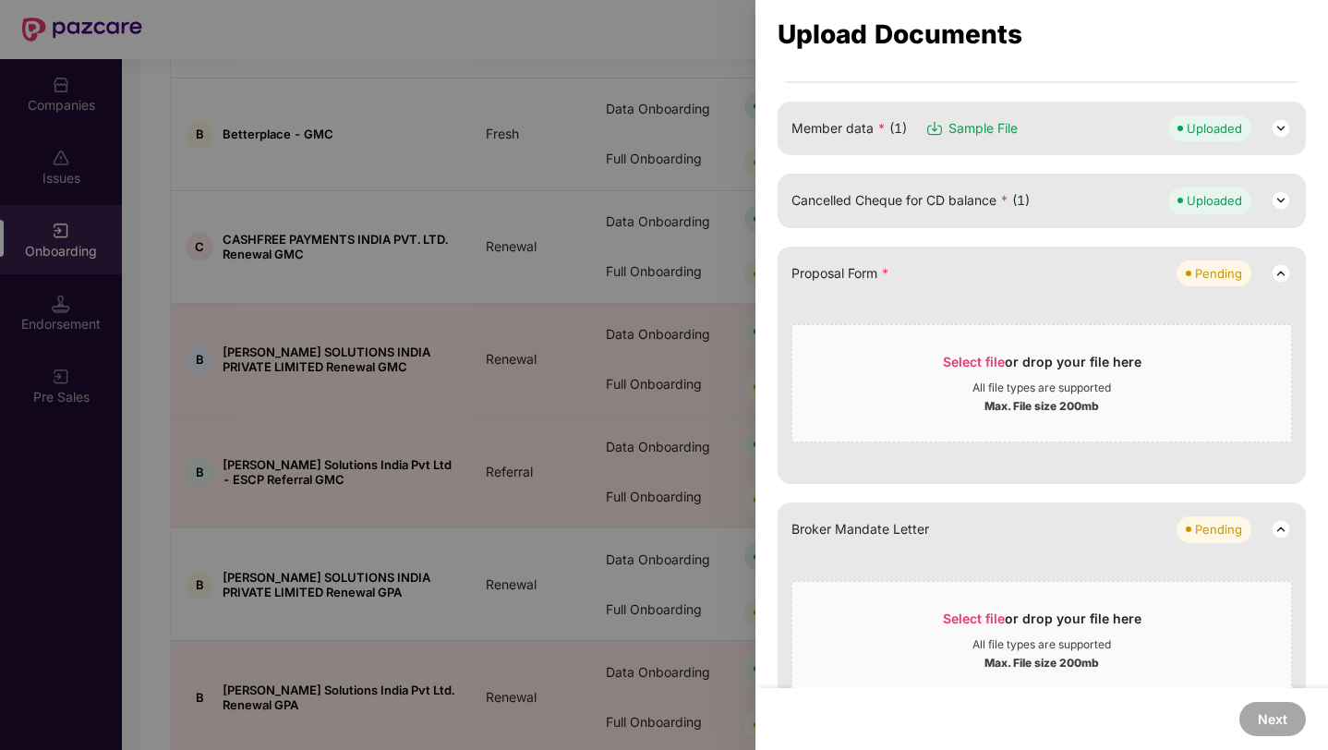
scroll to position [385, 0]
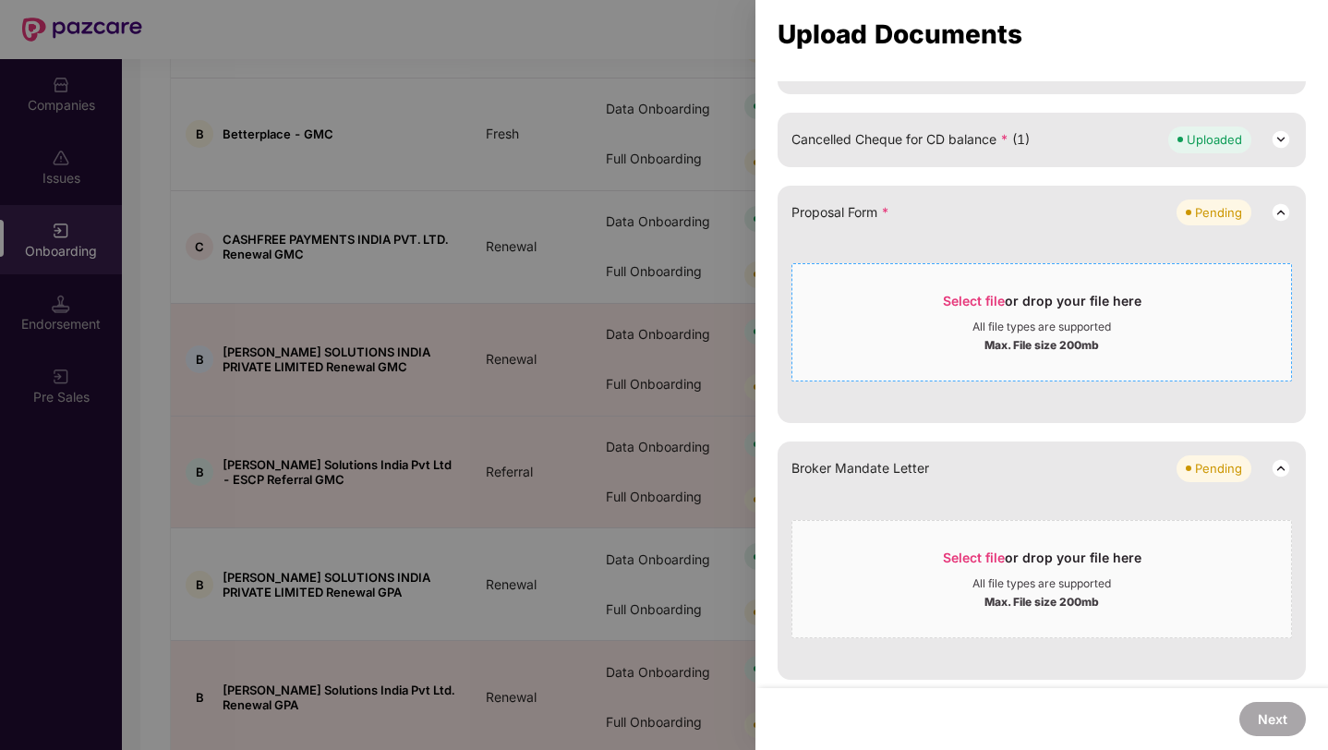
click at [990, 314] on div "Select file or drop your file here" at bounding box center [1042, 306] width 198 height 28
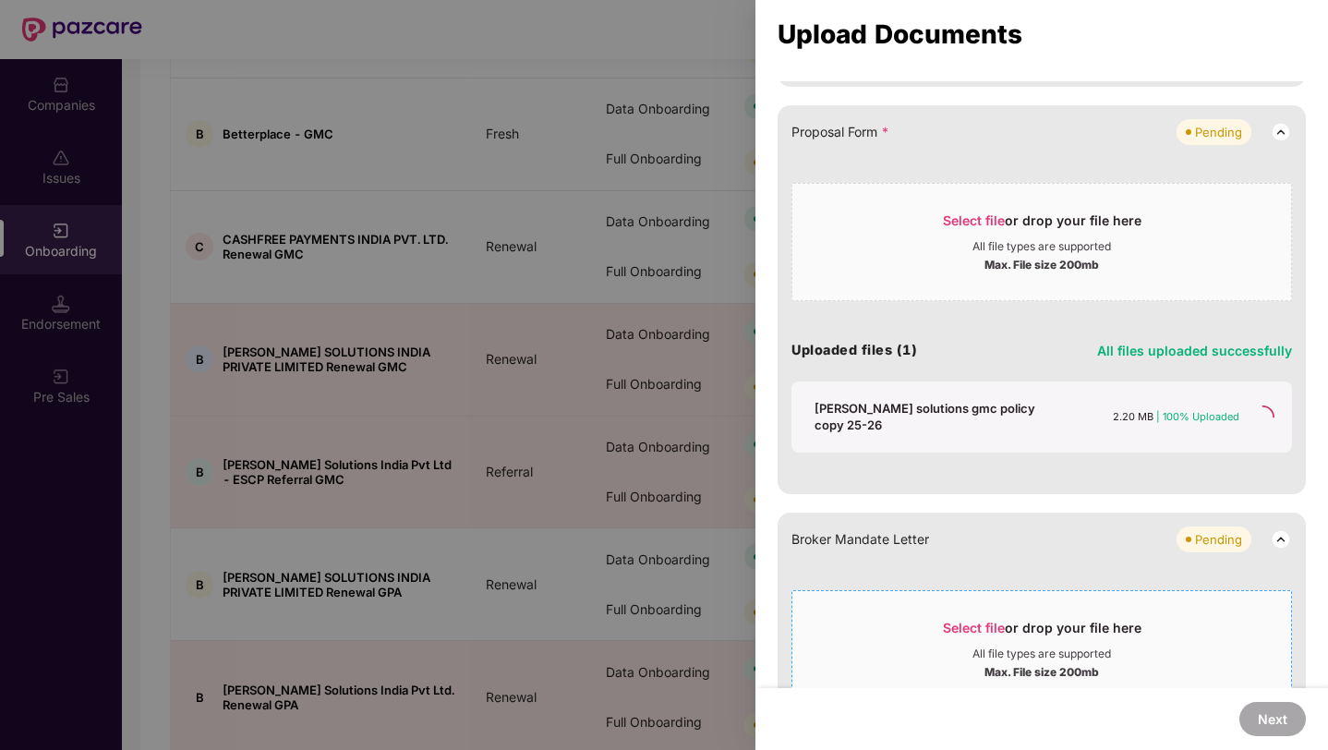
scroll to position [201, 0]
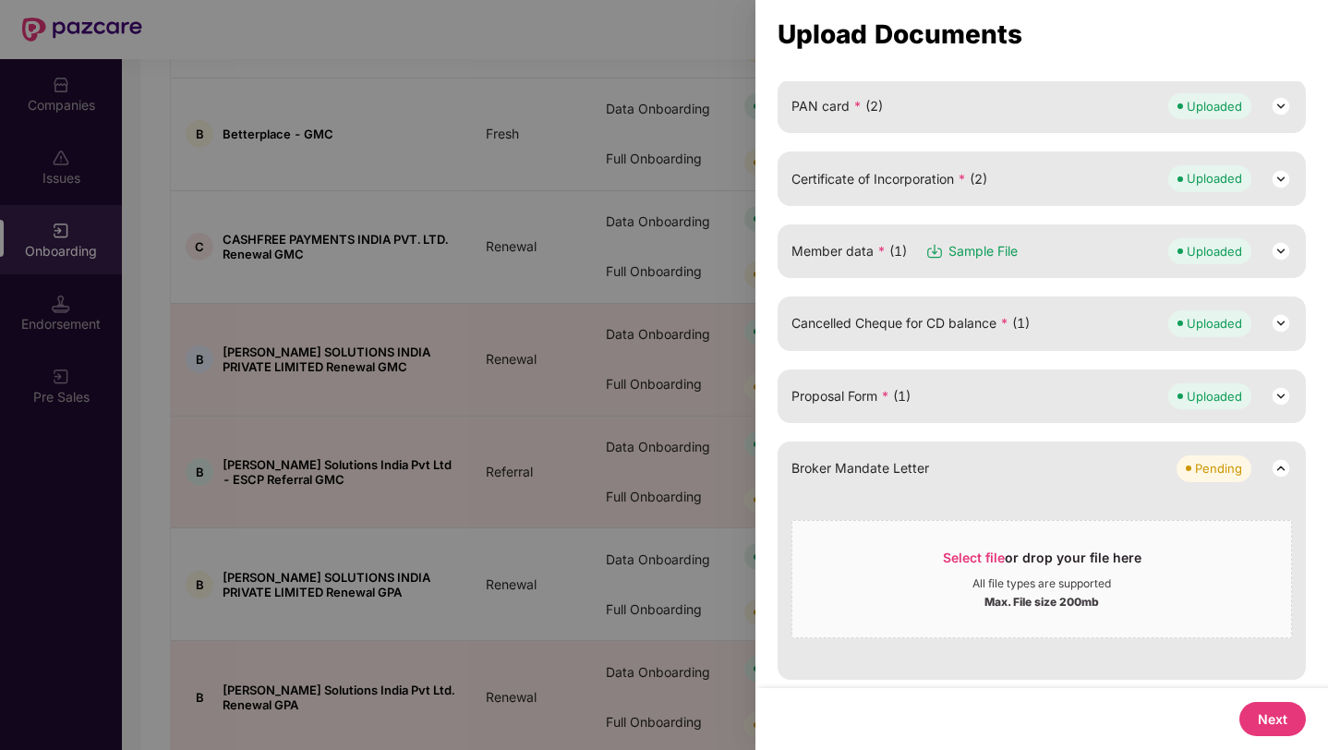
click at [1256, 715] on button "Next" at bounding box center [1272, 719] width 66 height 34
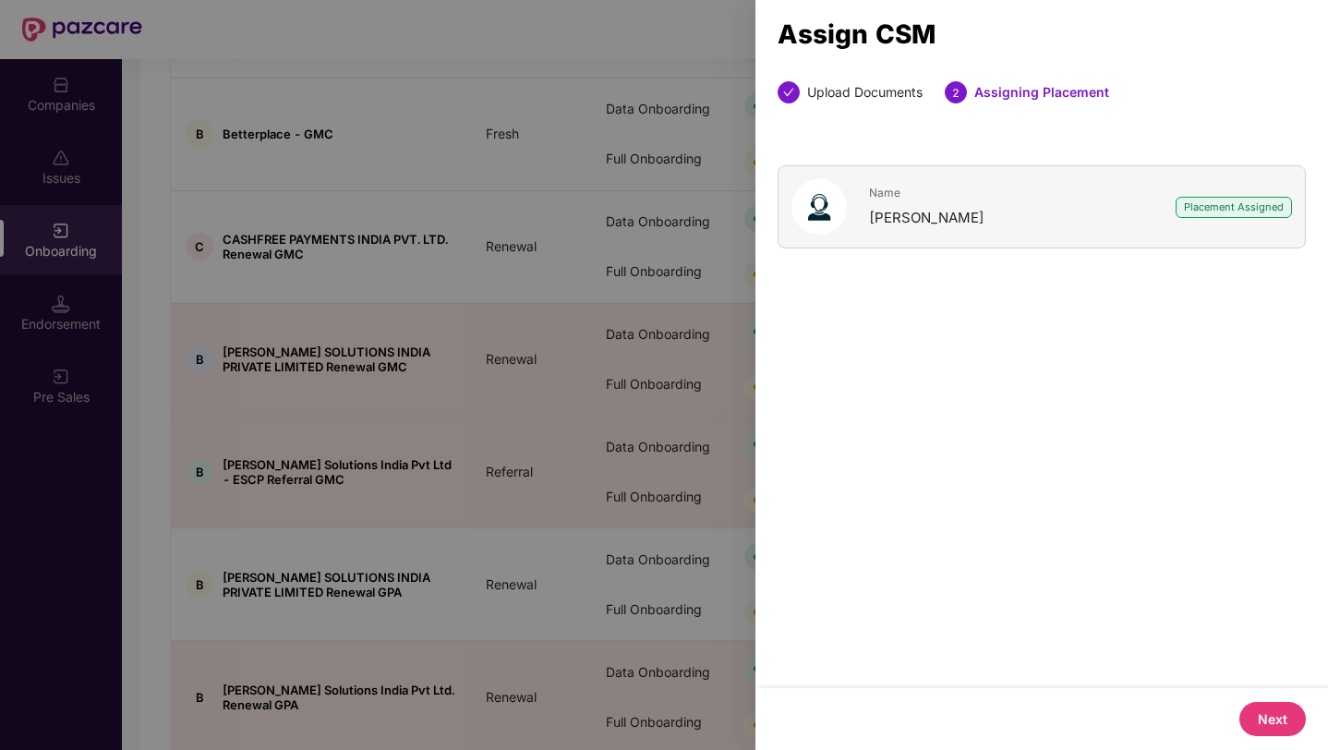
scroll to position [0, 0]
click at [1255, 712] on button "Next" at bounding box center [1272, 719] width 66 height 34
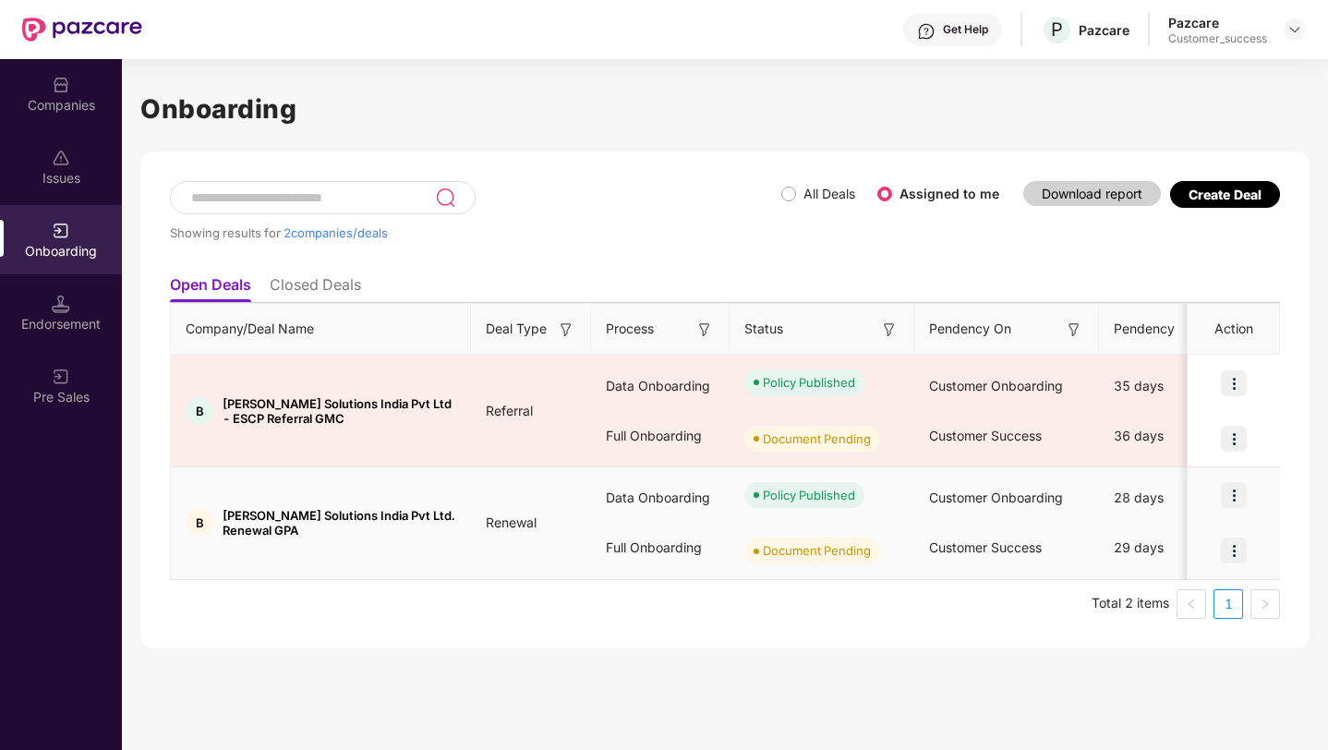
click at [1229, 551] on img at bounding box center [1233, 550] width 26 height 26
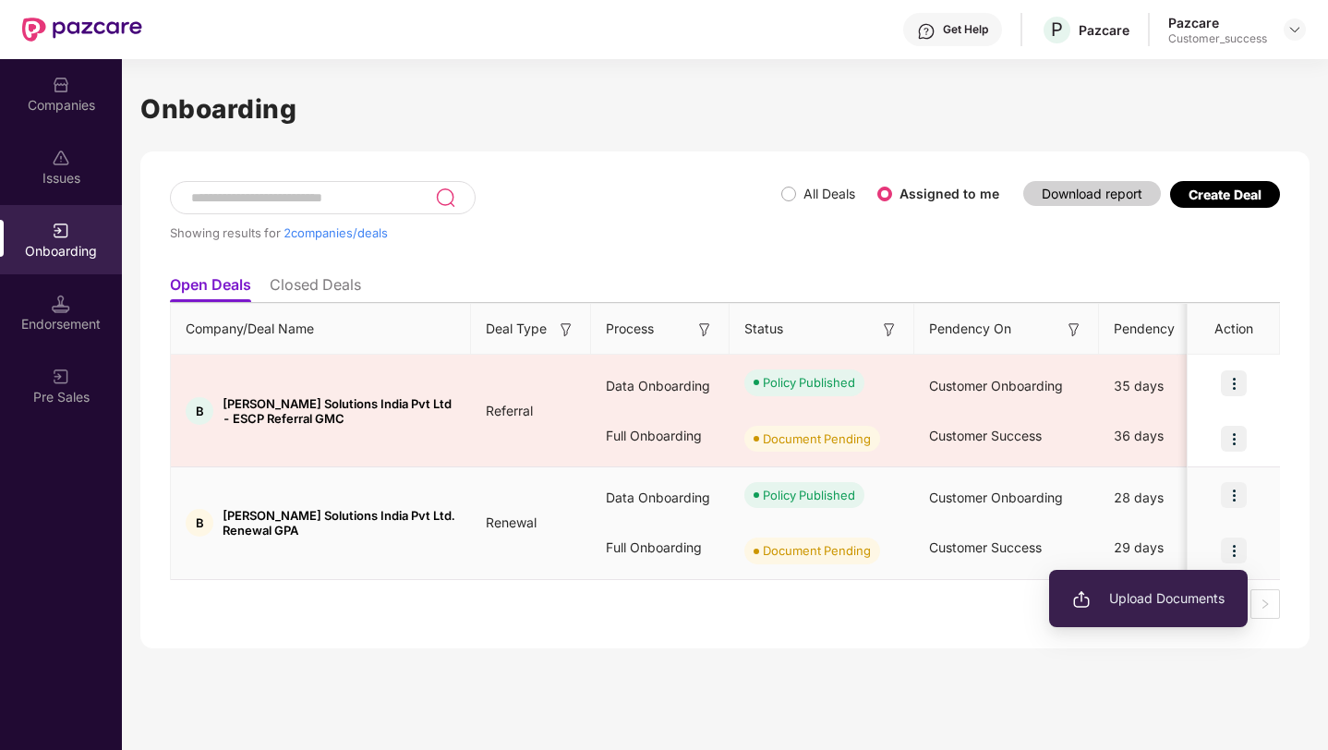
click at [1189, 591] on span "Upload Documents" at bounding box center [1148, 598] width 152 height 20
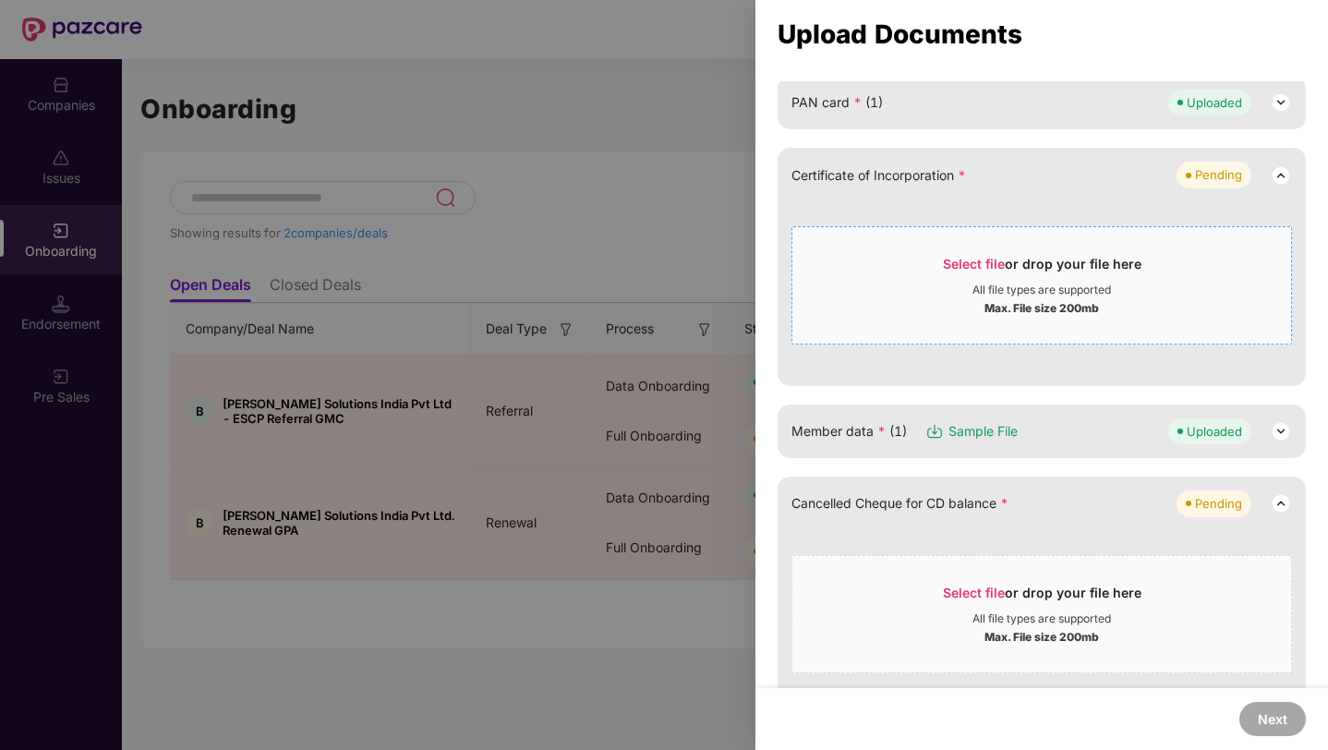
scroll to position [209, 0]
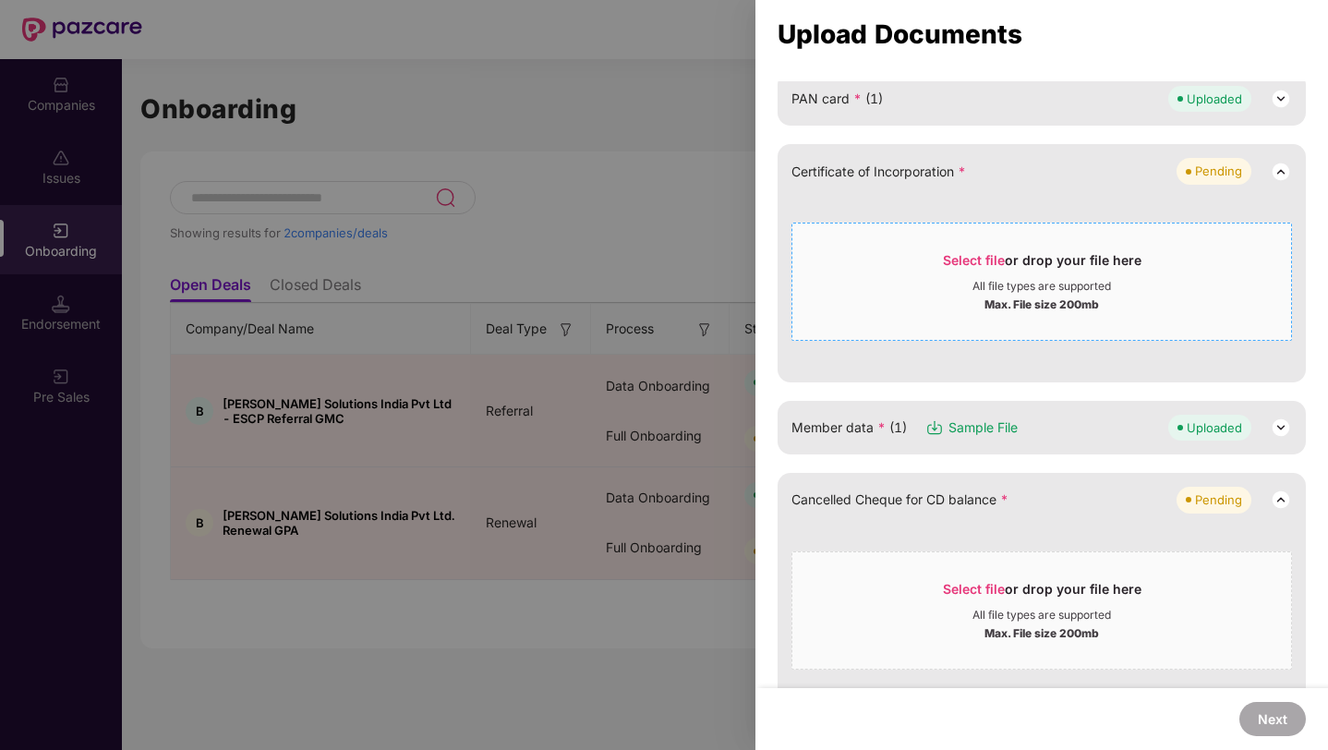
click at [991, 290] on div "All file types are supported" at bounding box center [1041, 286] width 138 height 15
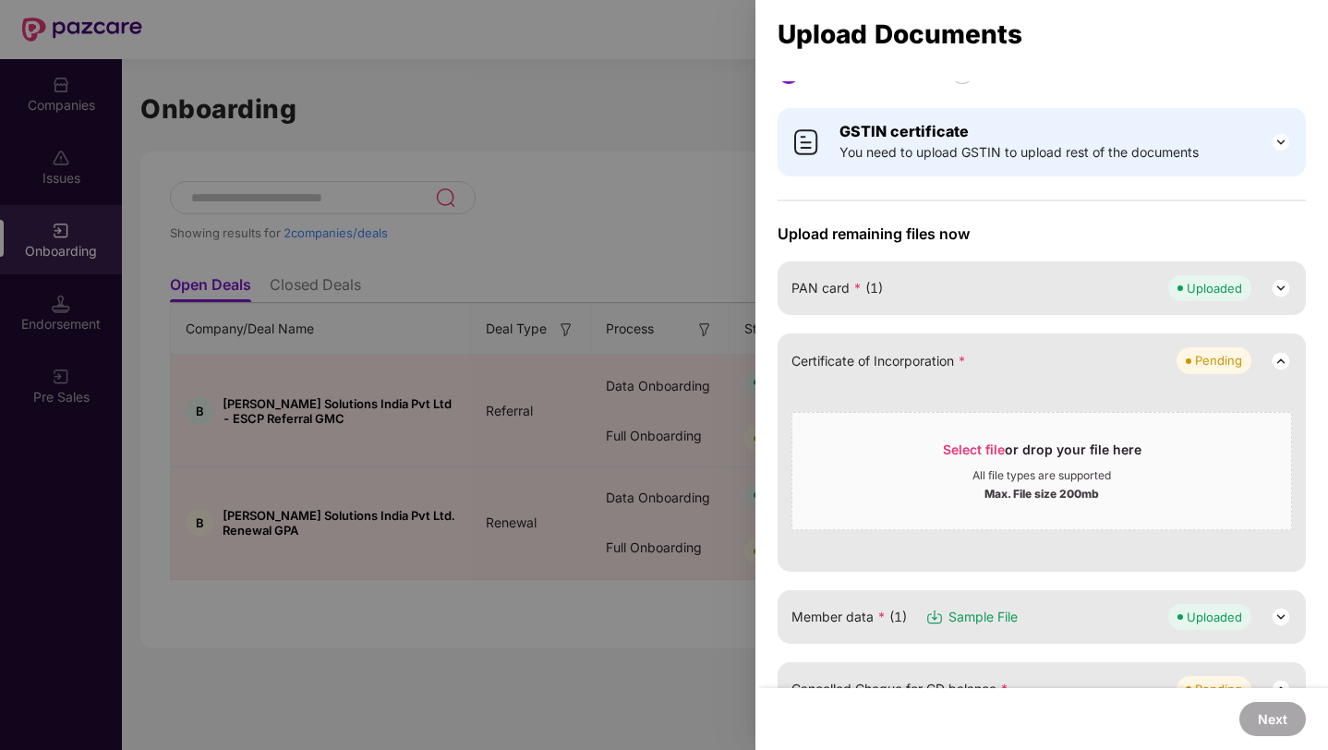
scroll to position [0, 0]
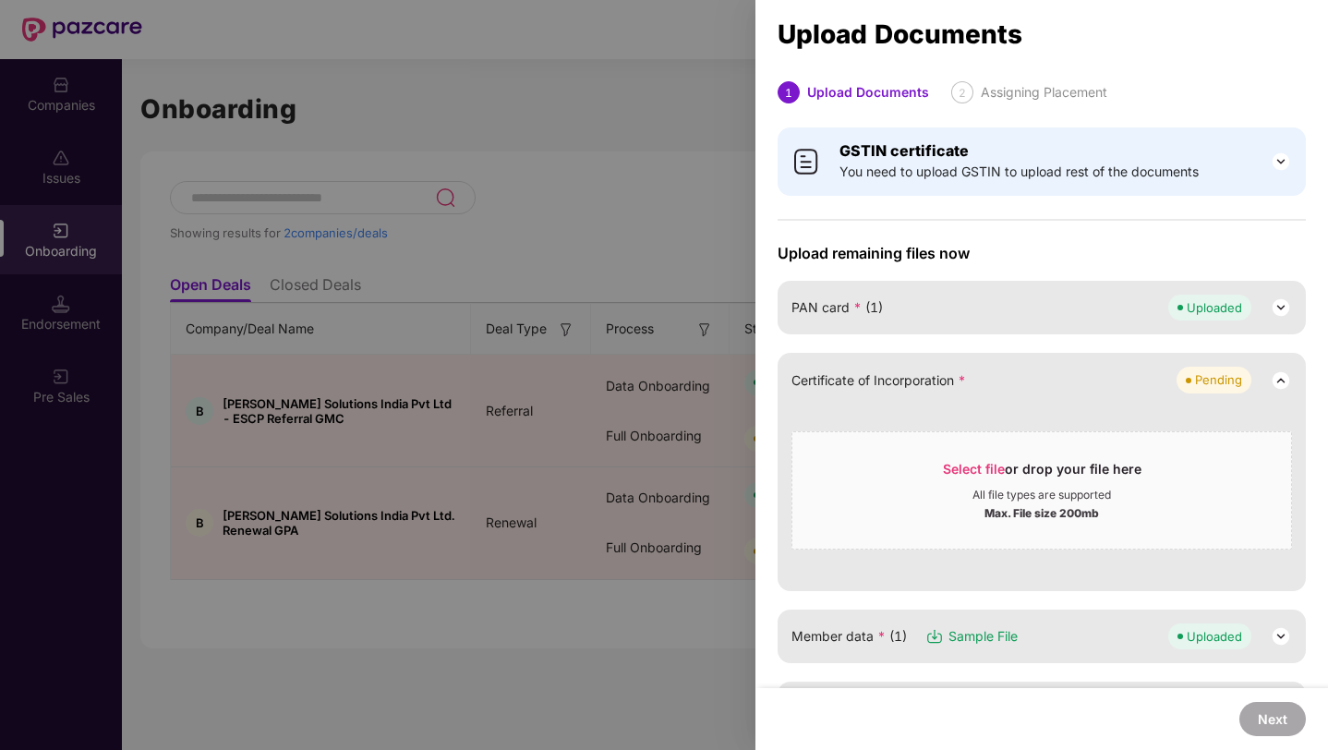
click at [525, 266] on div at bounding box center [664, 375] width 1328 height 750
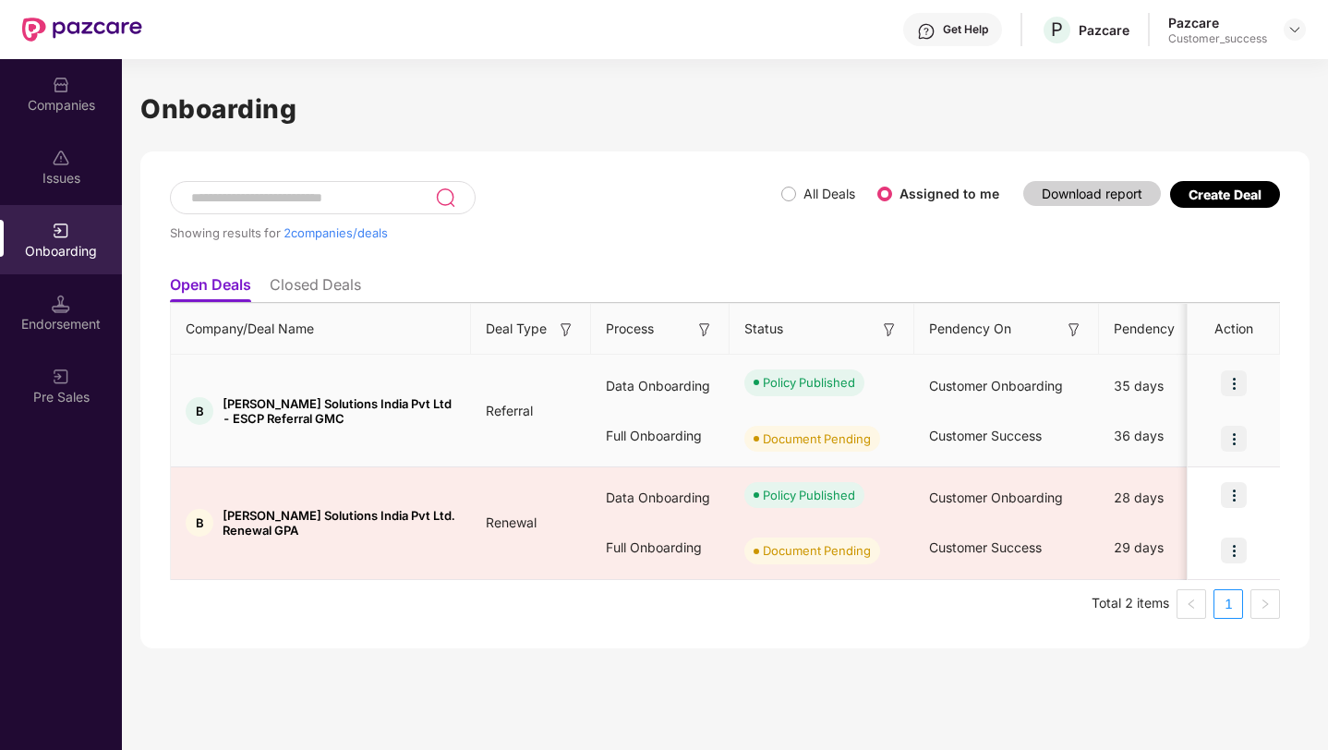
click at [1237, 434] on img at bounding box center [1233, 439] width 26 height 26
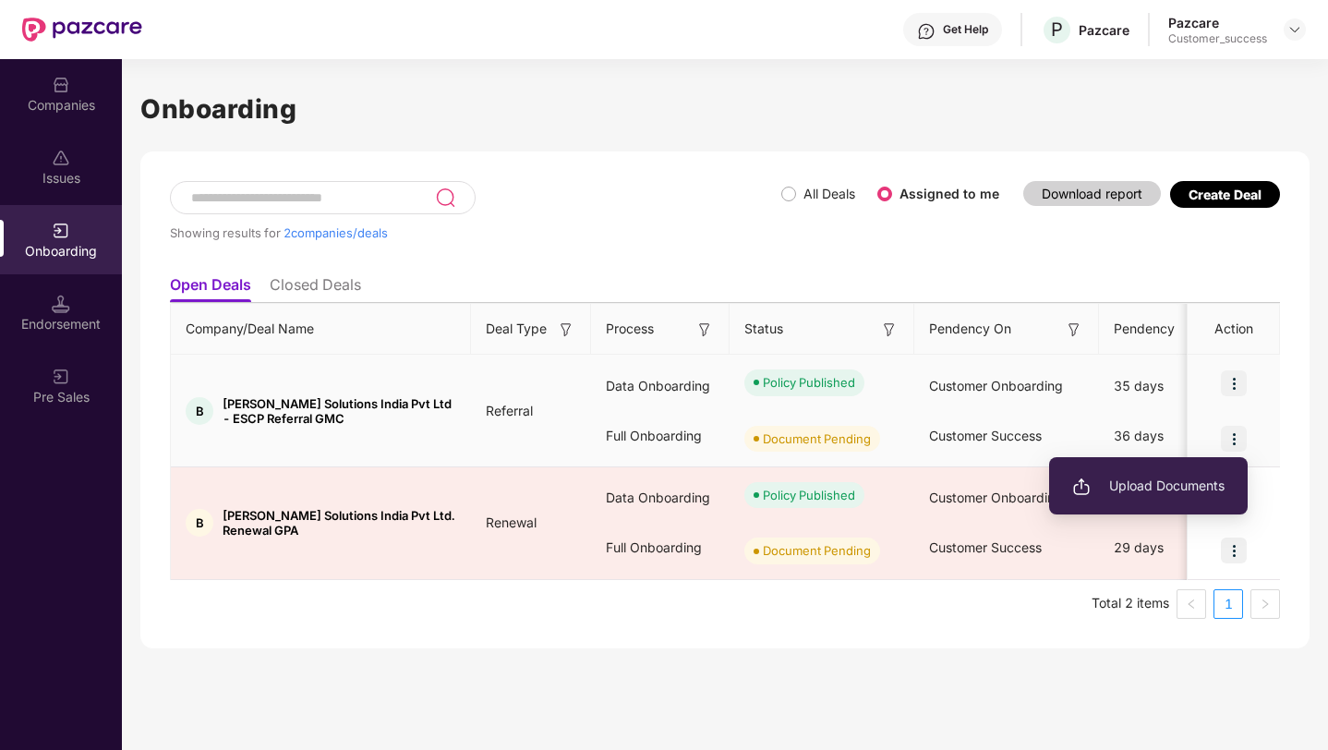
click at [1216, 485] on span "Upload Documents" at bounding box center [1148, 485] width 152 height 20
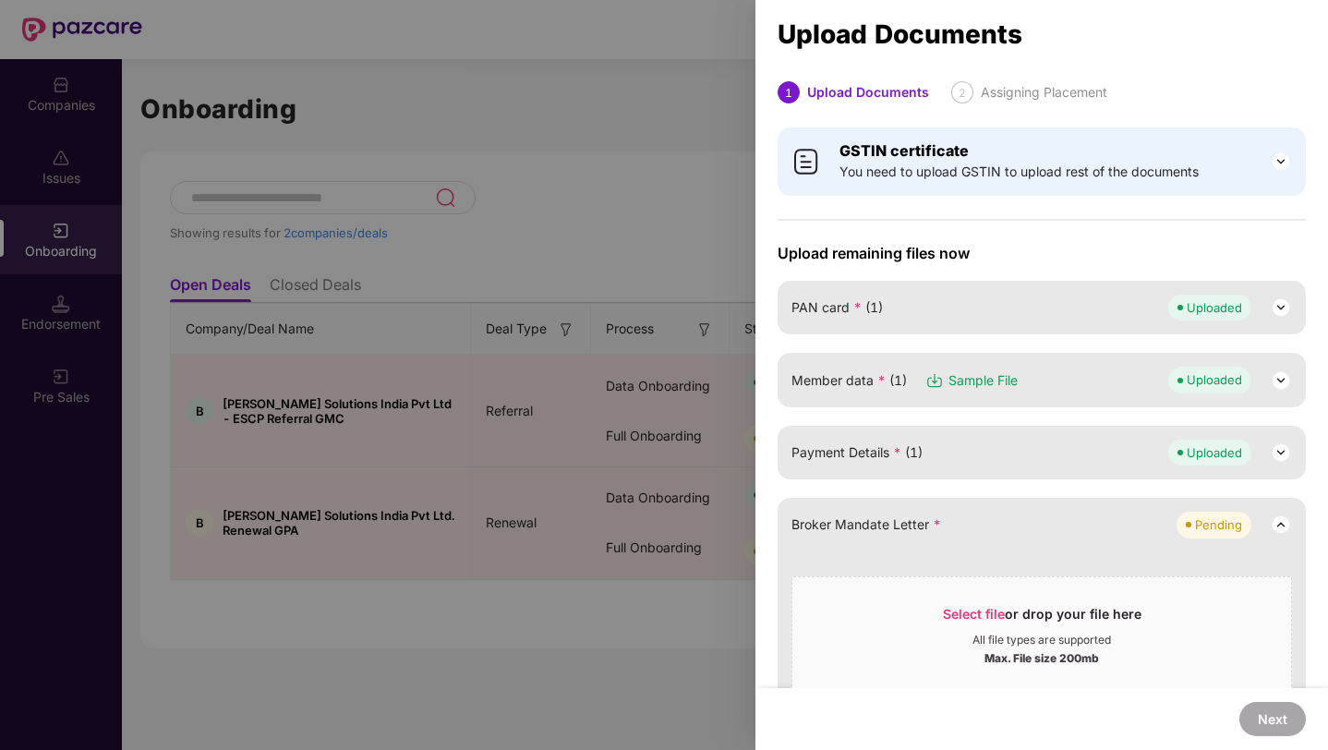
click at [958, 143] on b "GSTIN certificate" at bounding box center [903, 150] width 129 height 18
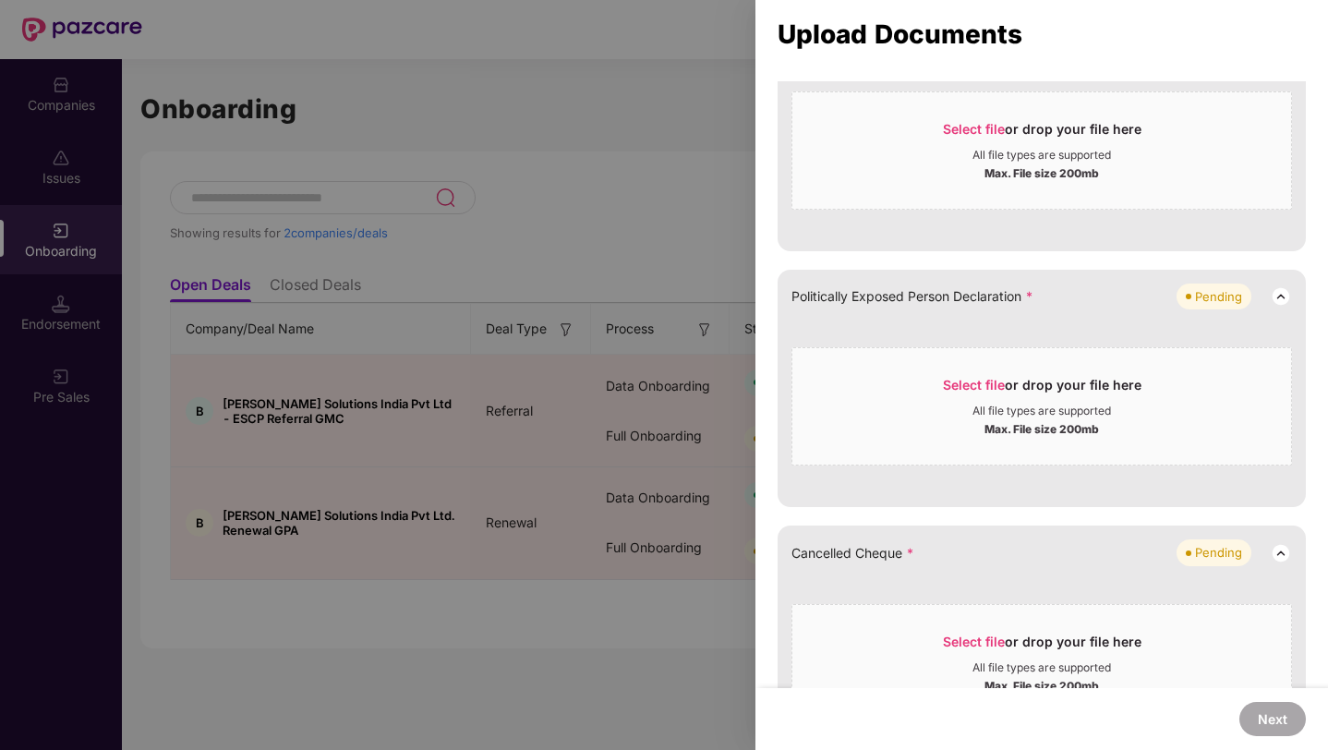
scroll to position [1147, 0]
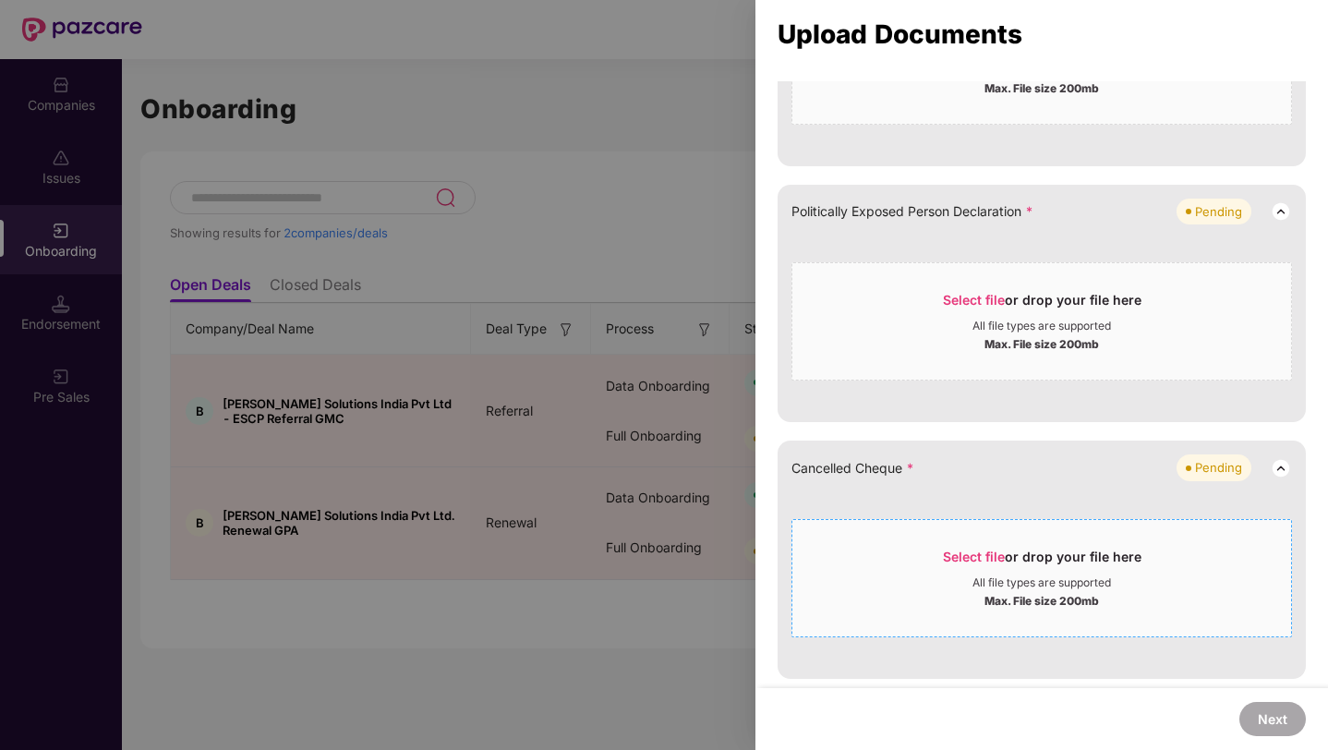
click at [1045, 548] on div "Select file or drop your file here" at bounding box center [1042, 561] width 198 height 28
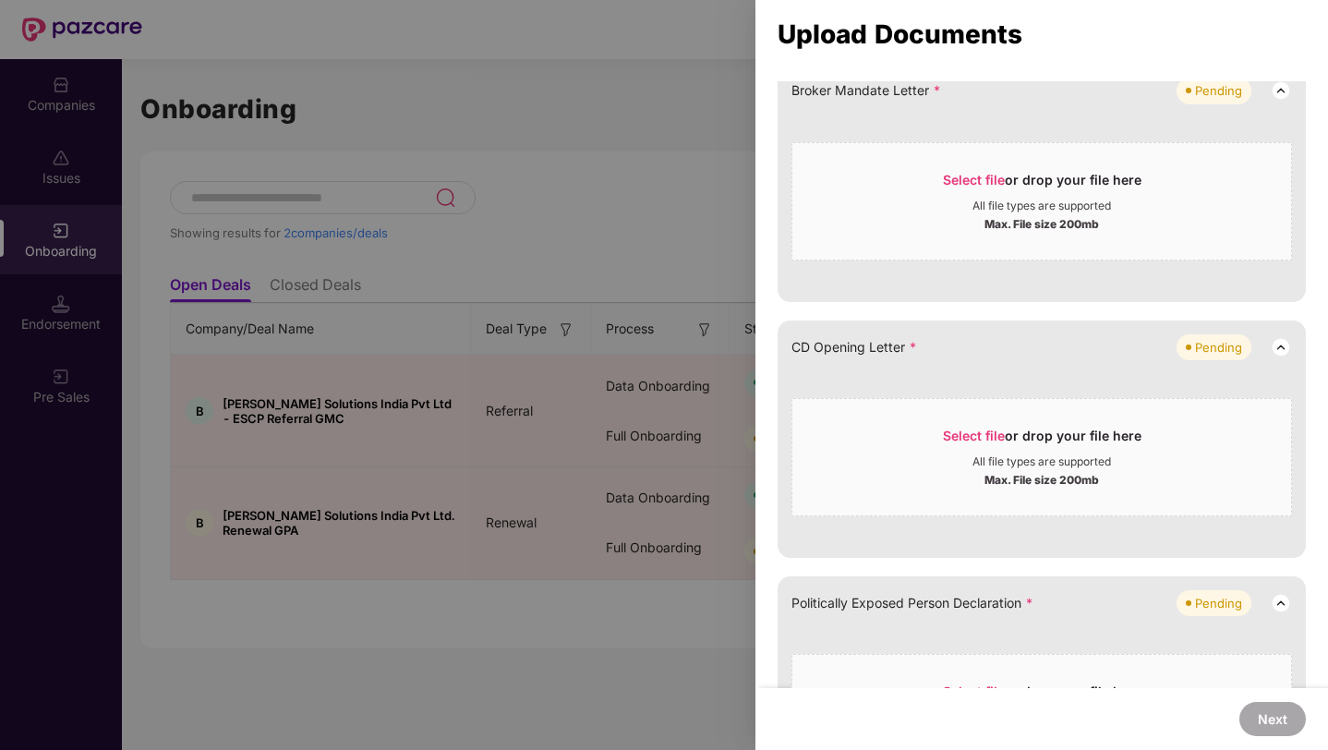
scroll to position [0, 0]
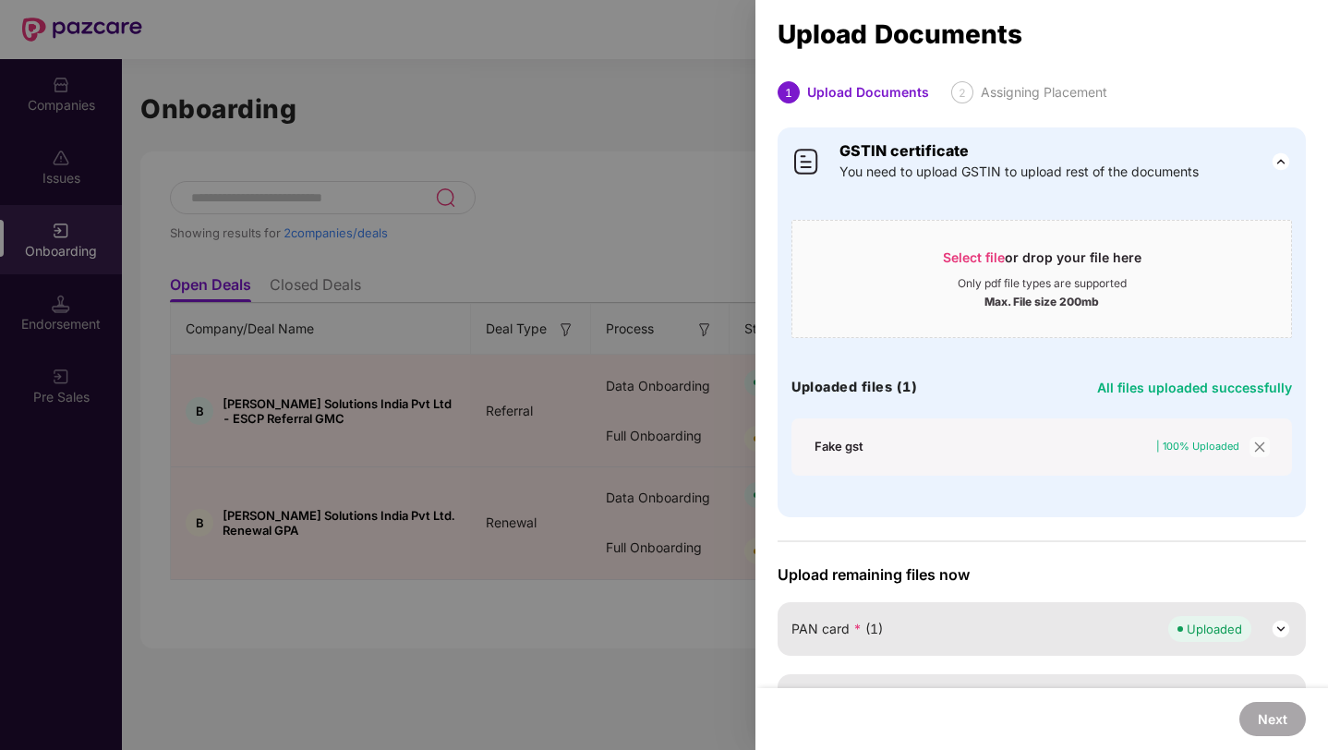
click at [708, 147] on div at bounding box center [664, 375] width 1328 height 750
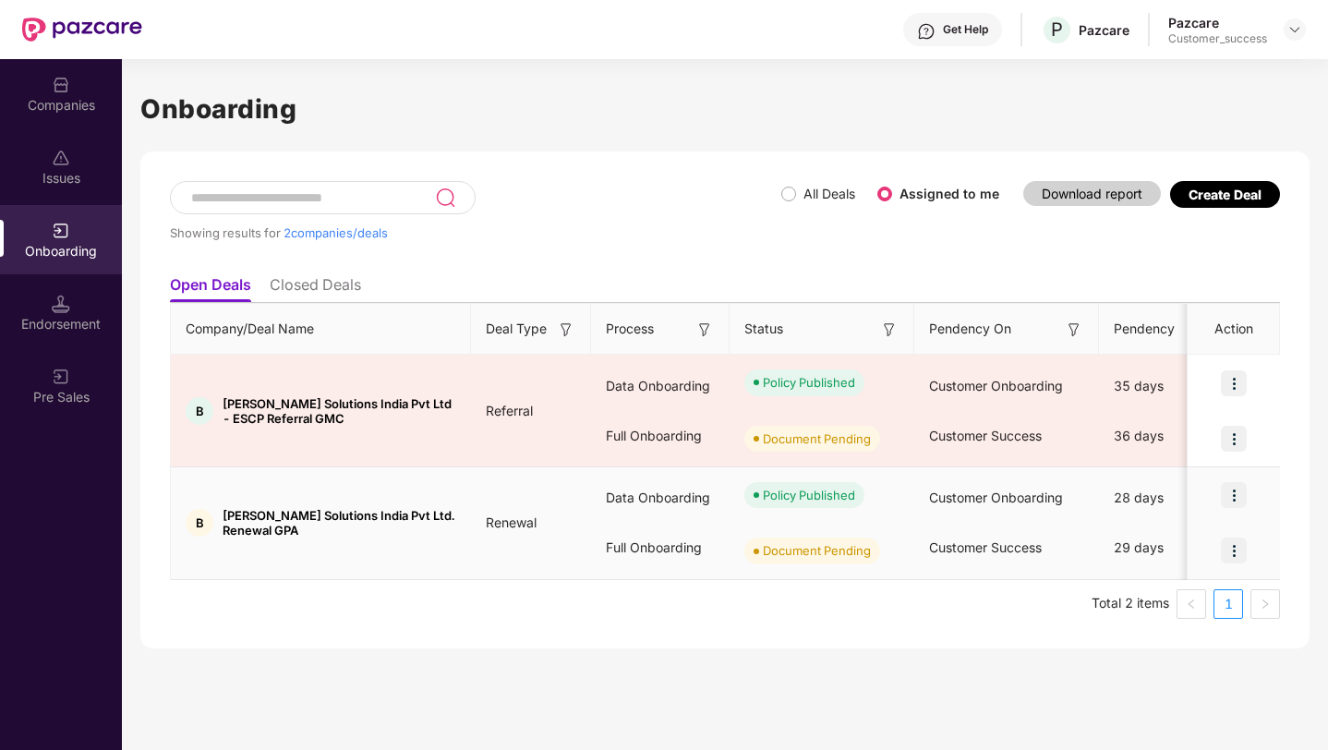
click at [1244, 548] on img at bounding box center [1233, 550] width 26 height 26
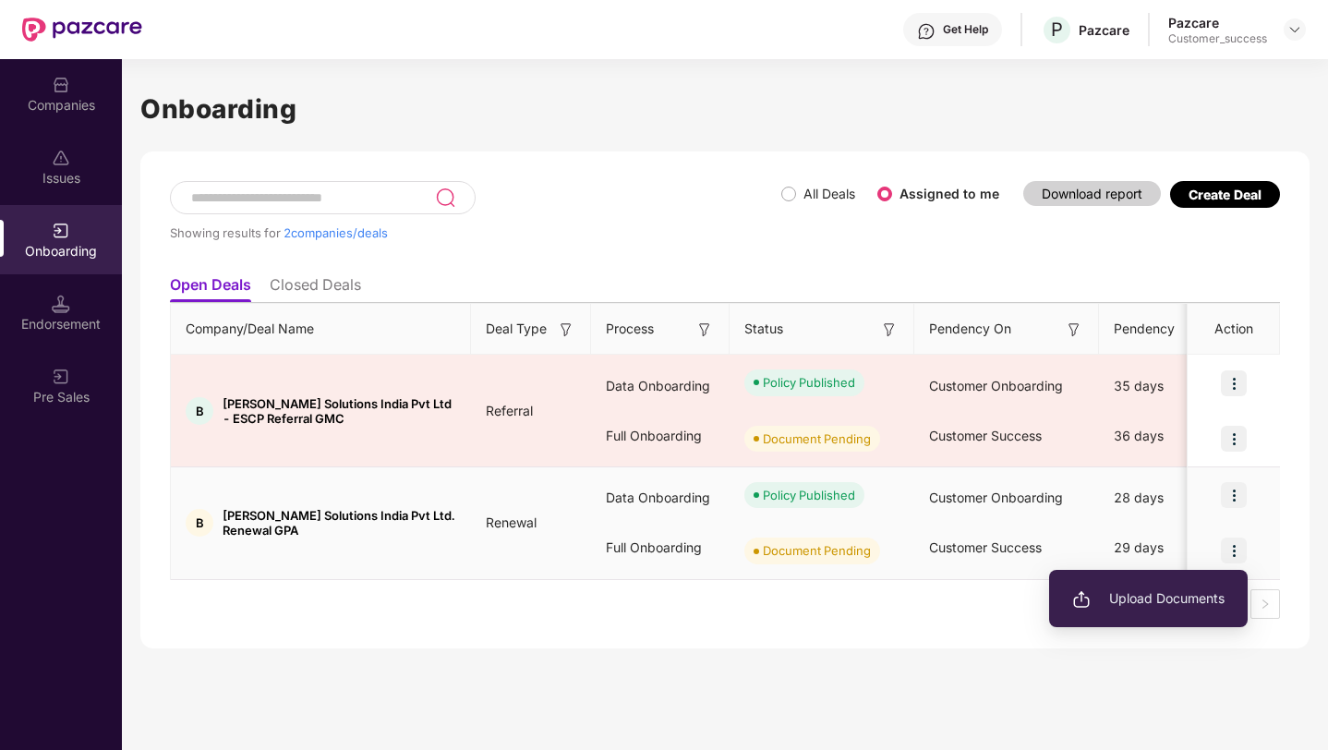
click at [1147, 595] on span "Upload Documents" at bounding box center [1148, 598] width 152 height 20
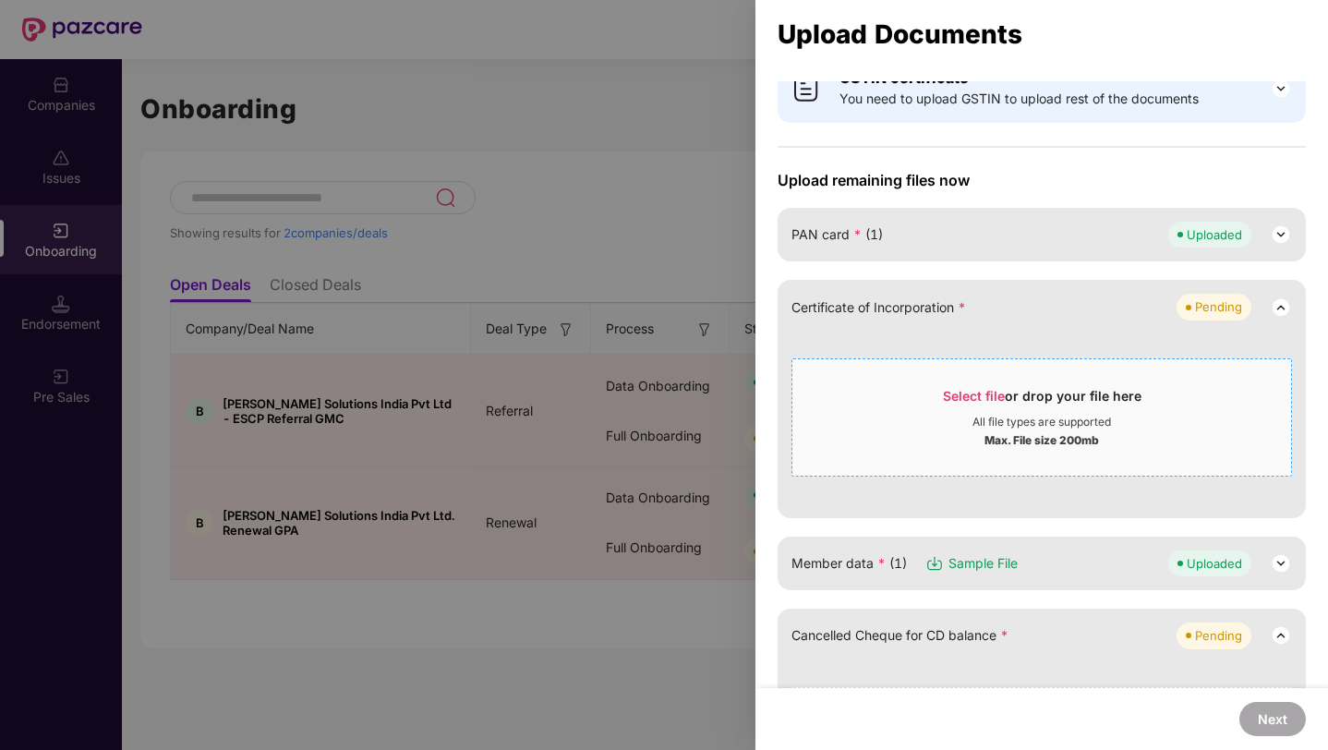
scroll to position [82, 0]
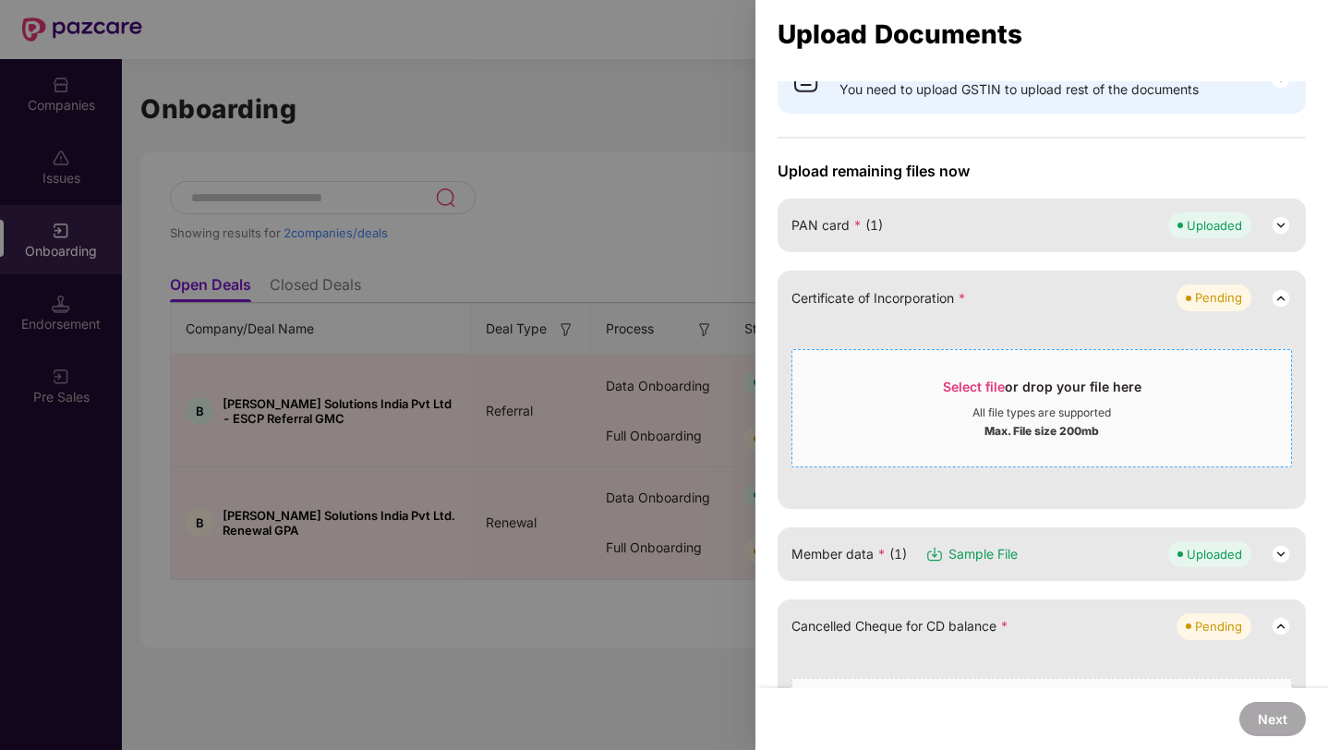
click at [940, 411] on div "All file types are supported" at bounding box center [1041, 412] width 499 height 15
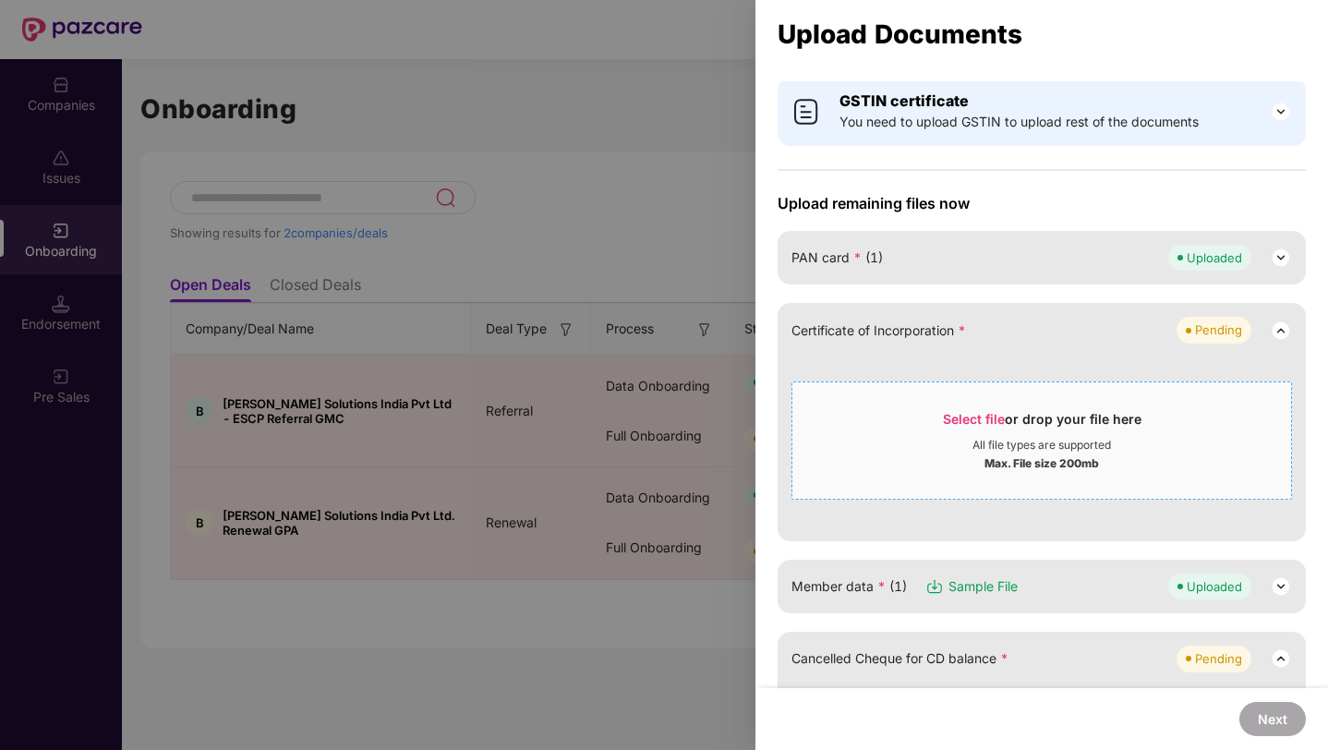
scroll to position [29, 0]
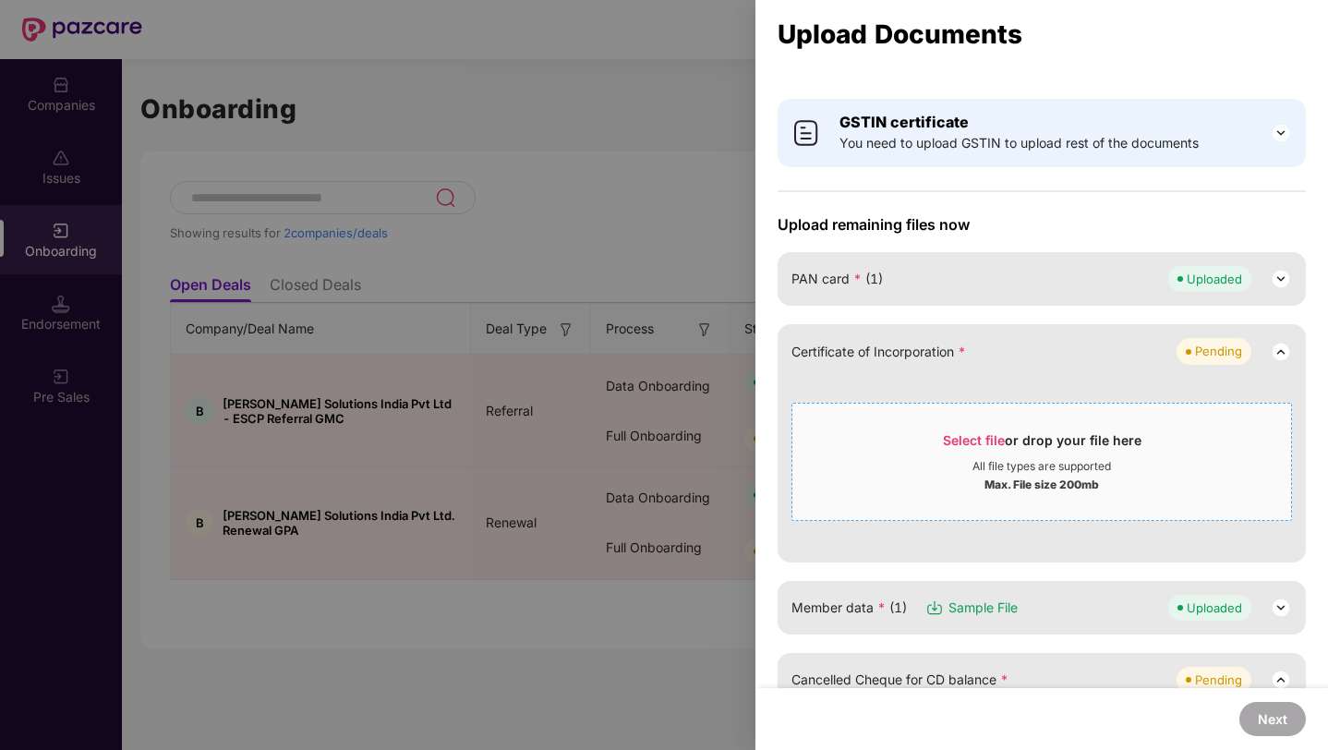
click at [955, 456] on div "Select file or drop your file here" at bounding box center [1042, 445] width 198 height 28
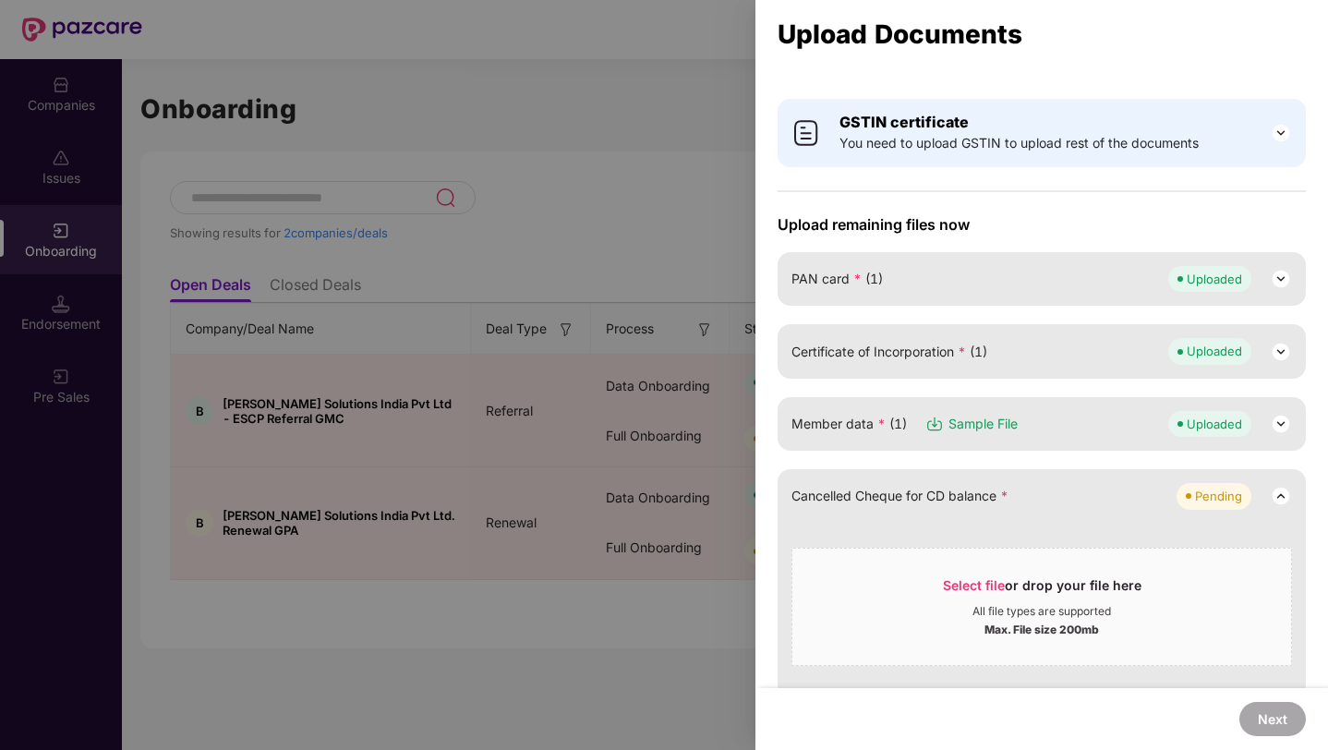
click at [1277, 423] on img at bounding box center [1280, 424] width 22 height 22
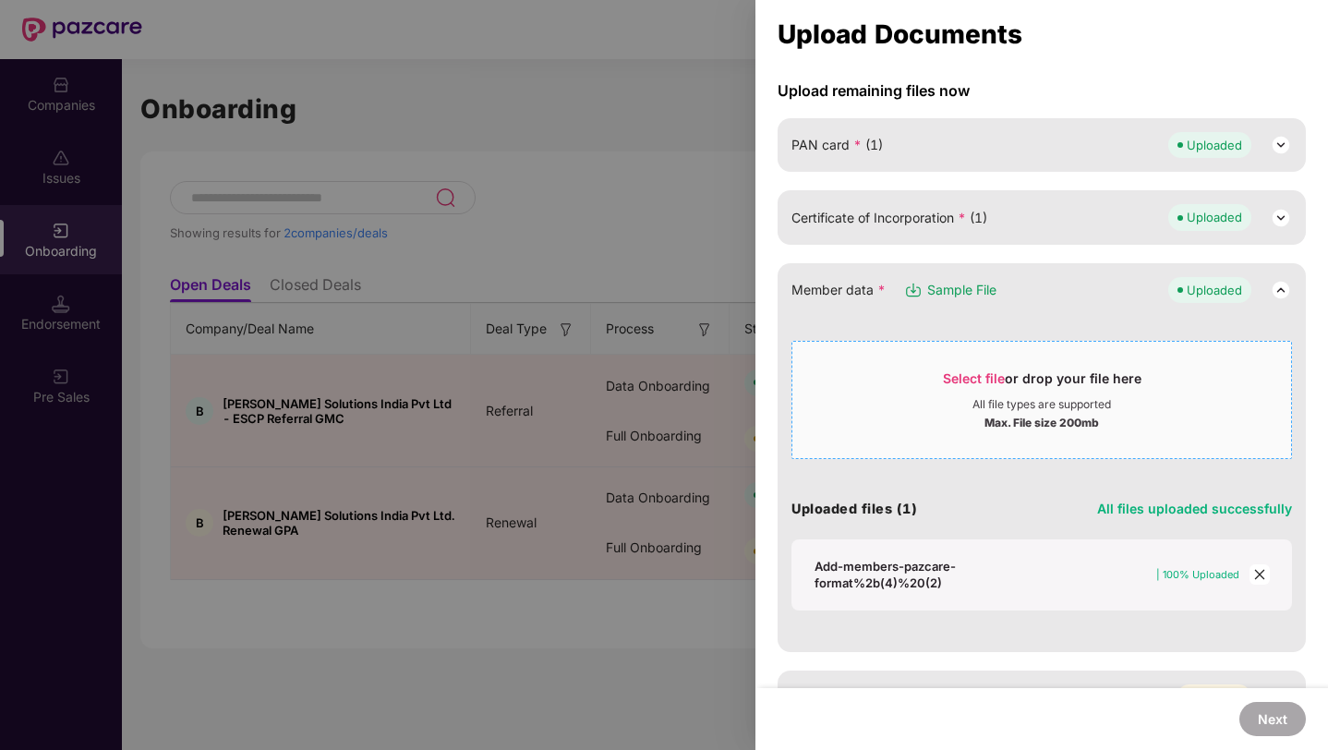
scroll to position [165, 0]
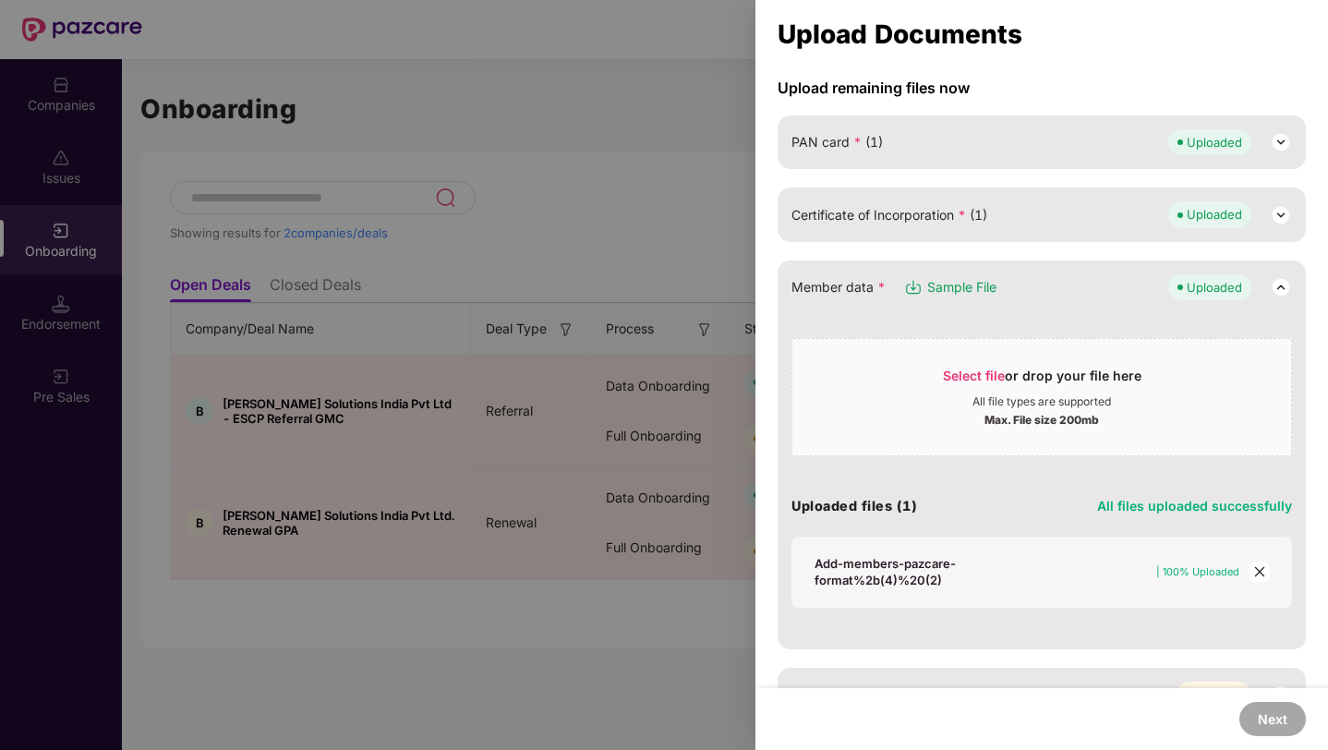
click at [1278, 282] on img at bounding box center [1280, 287] width 22 height 22
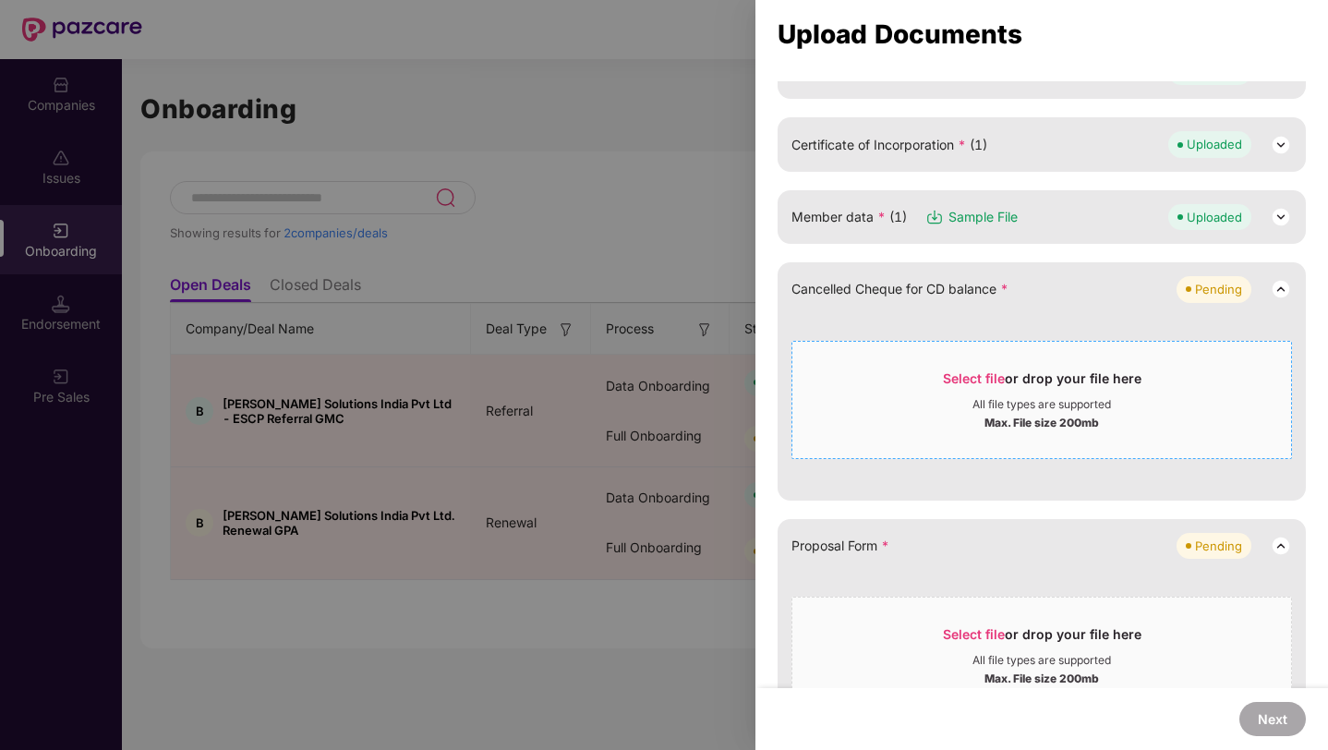
scroll to position [244, 0]
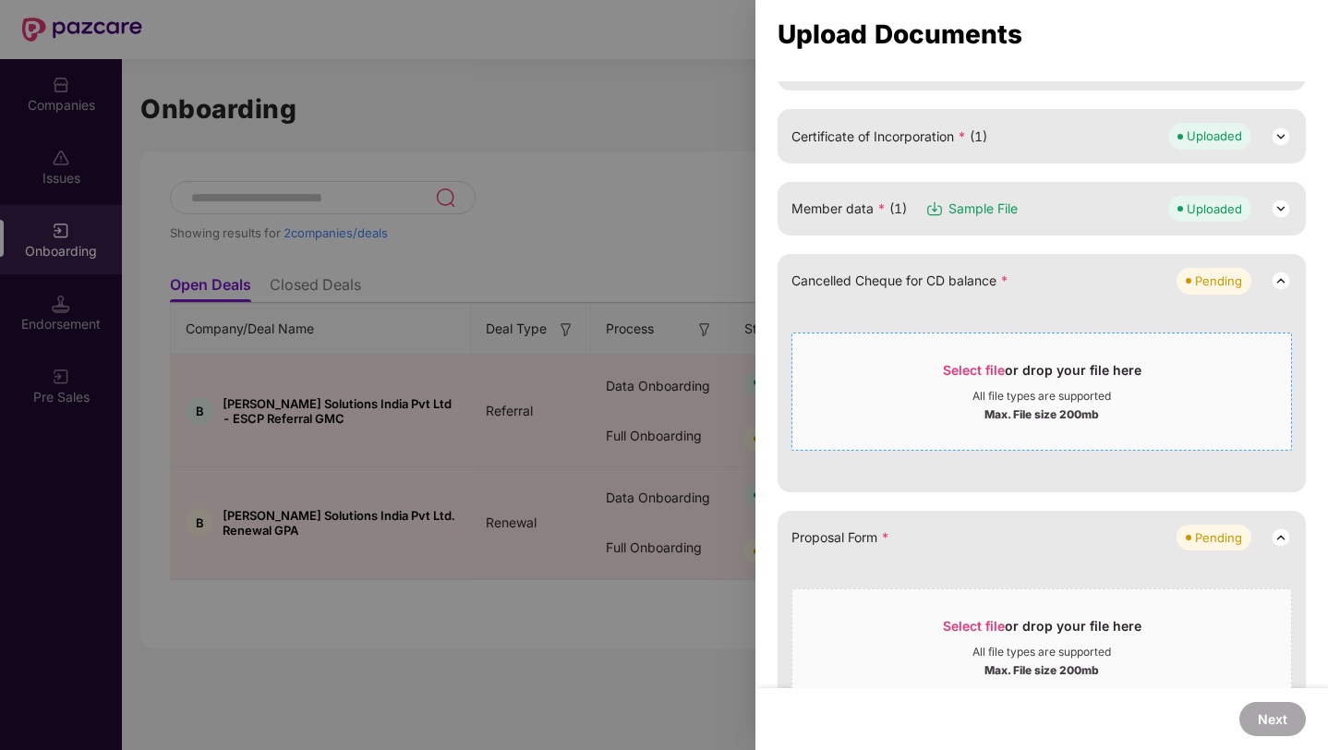
click at [913, 408] on div "Max. File size 200mb" at bounding box center [1041, 412] width 499 height 18
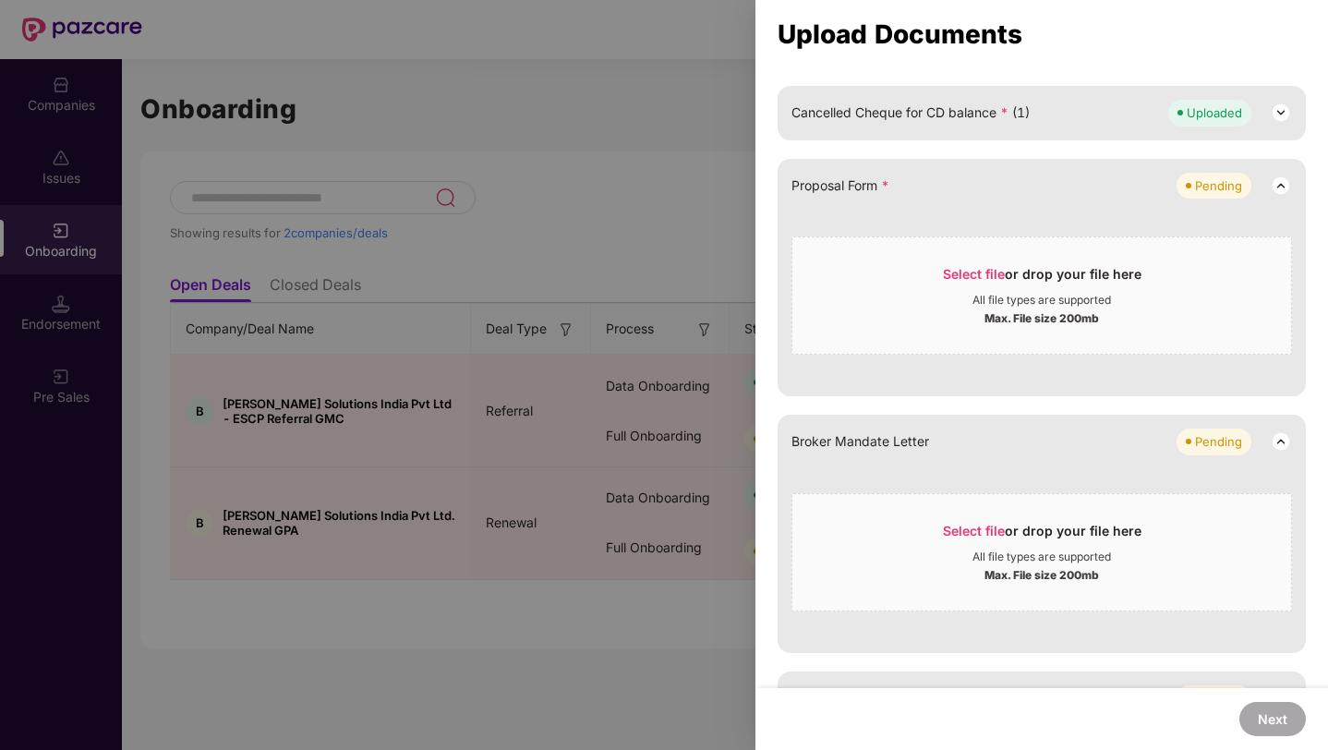
scroll to position [421, 0]
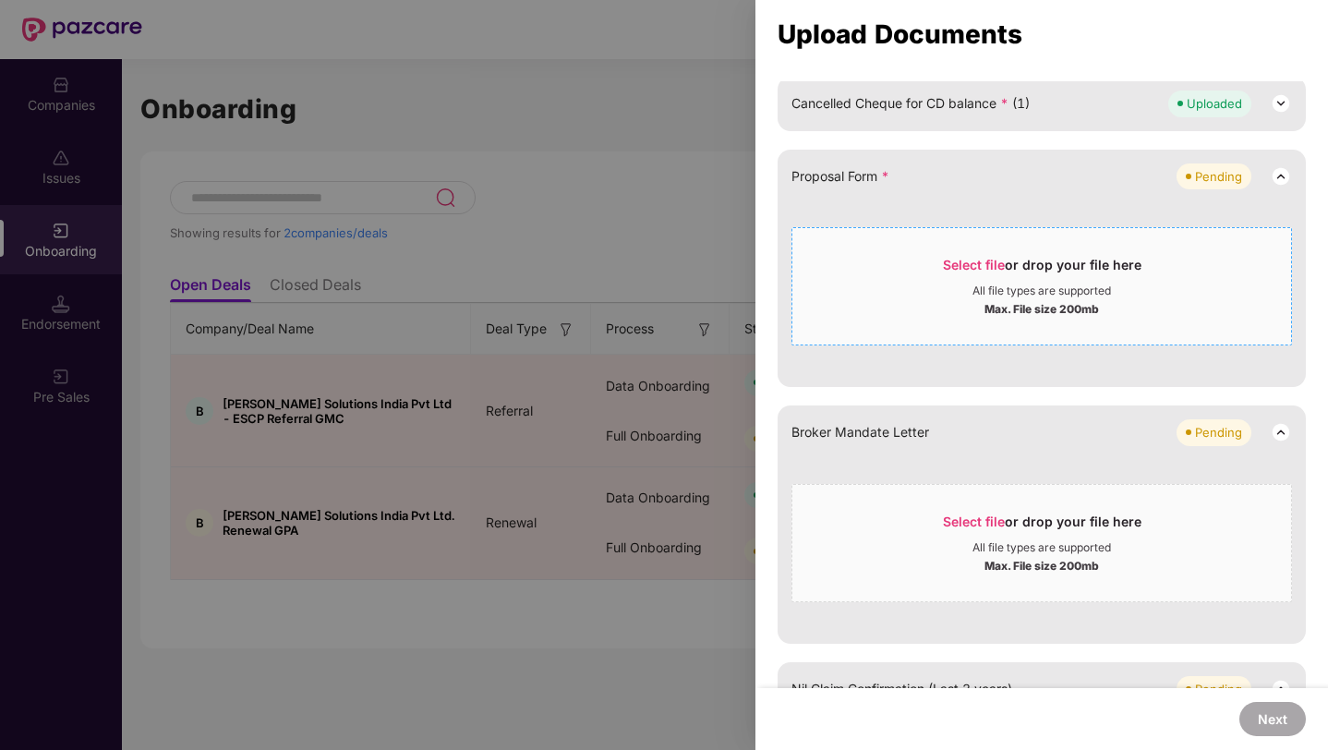
click at [1001, 320] on span "Select file or drop your file here All file types are supported Max. File size …" at bounding box center [1041, 286] width 499 height 89
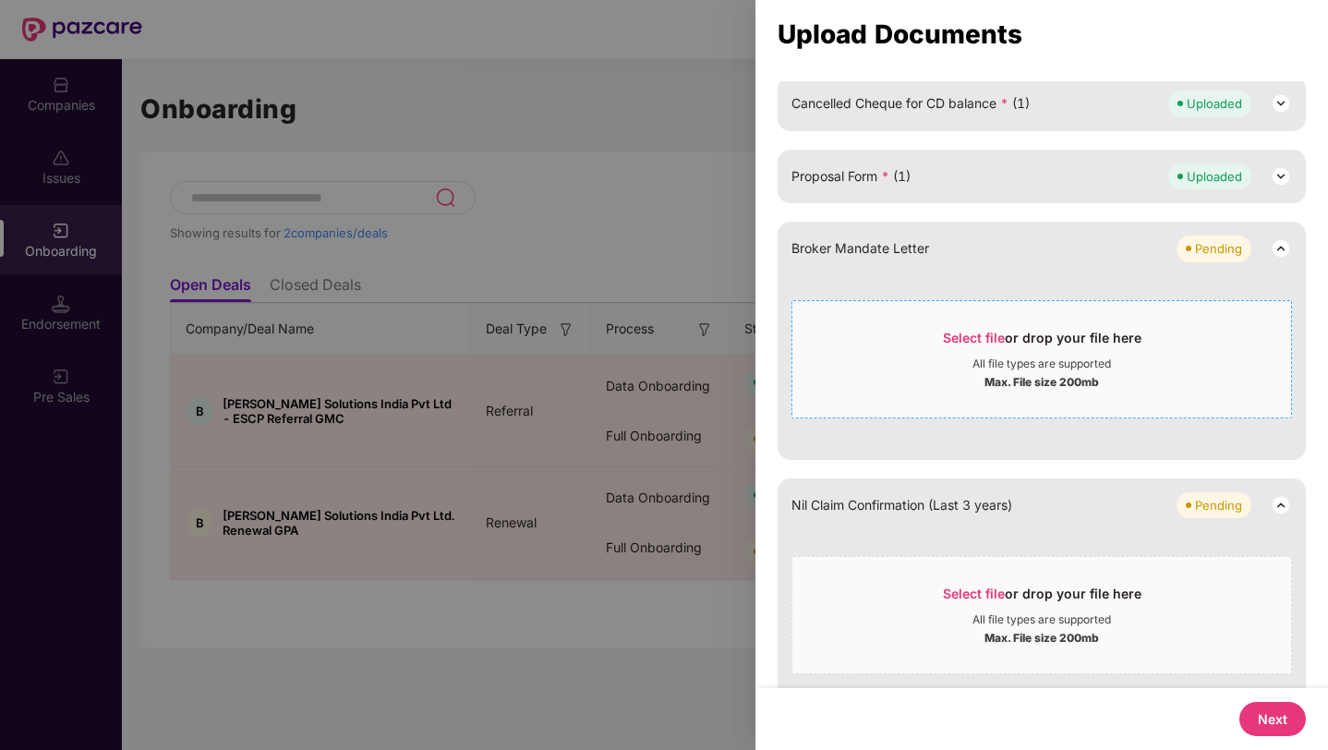
scroll to position [458, 0]
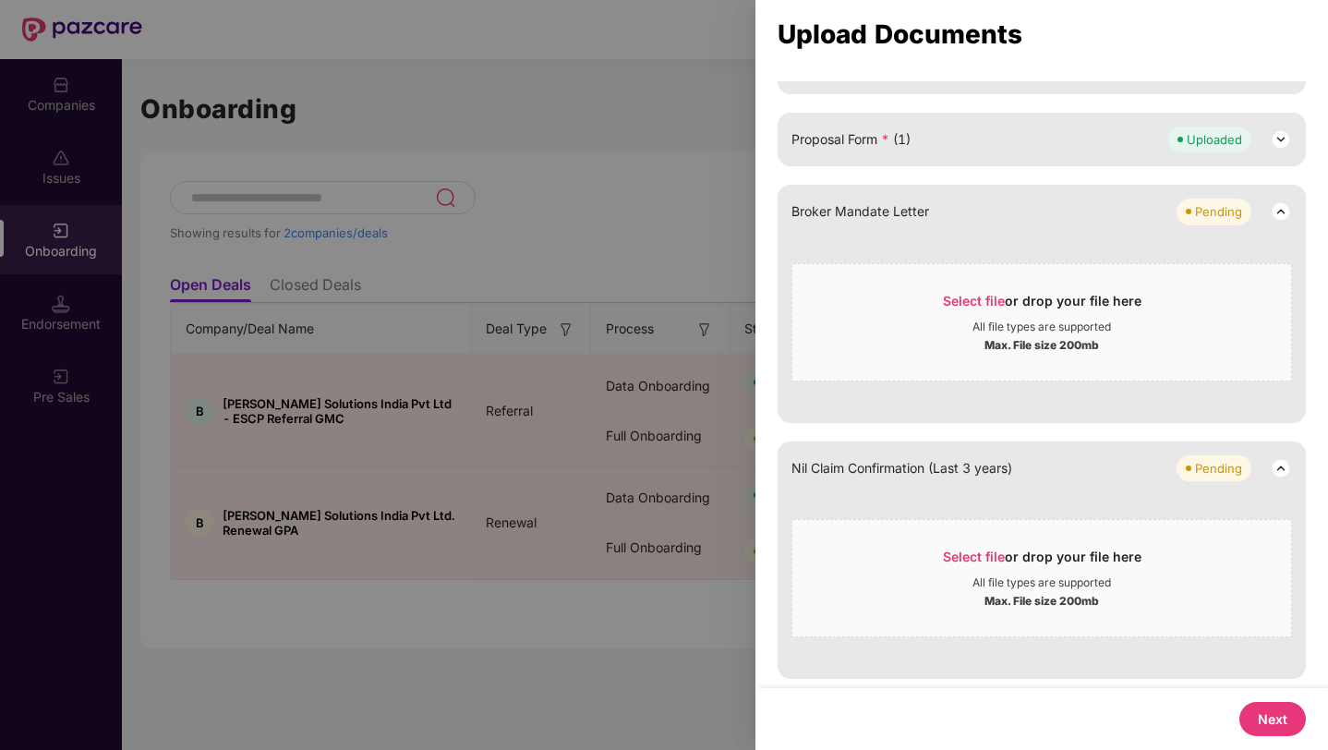
click at [1264, 721] on button "Next" at bounding box center [1272, 719] width 66 height 34
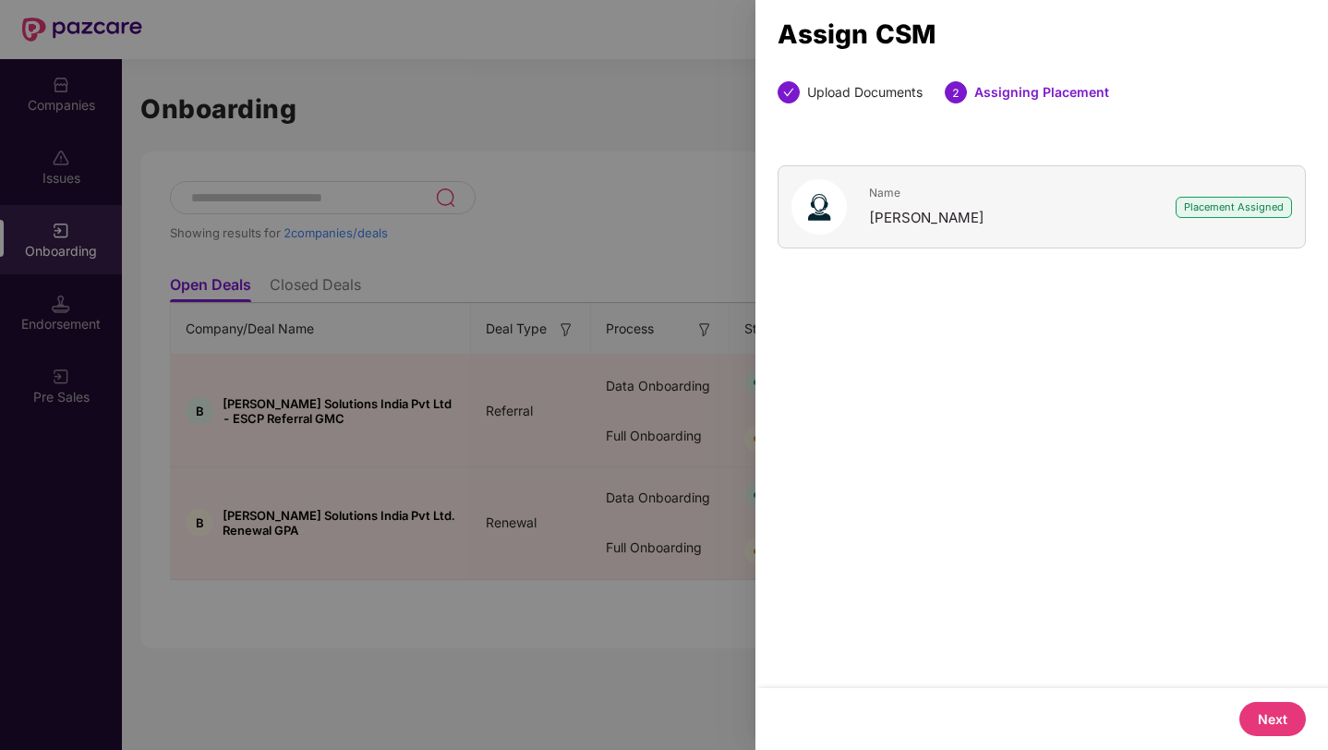
click at [1264, 721] on button "Next" at bounding box center [1272, 719] width 66 height 34
